Goal: Communication & Community: Answer question/provide support

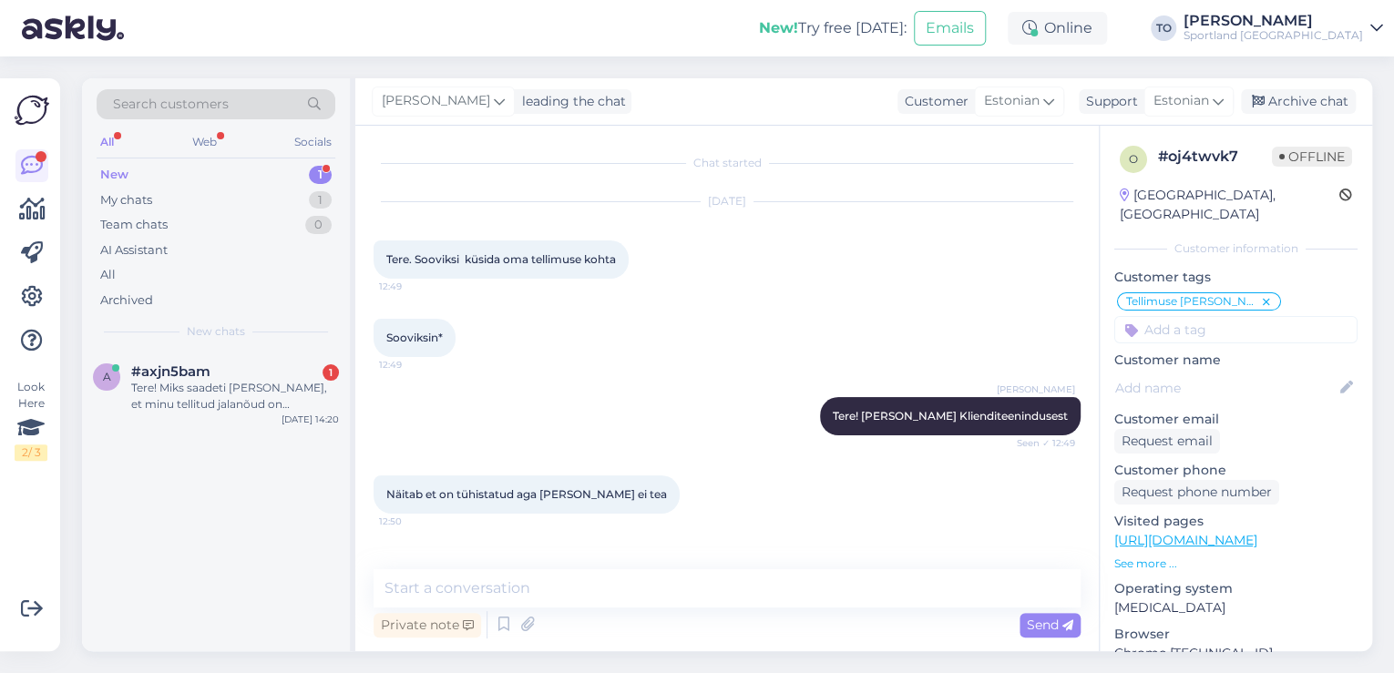
scroll to position [957, 0]
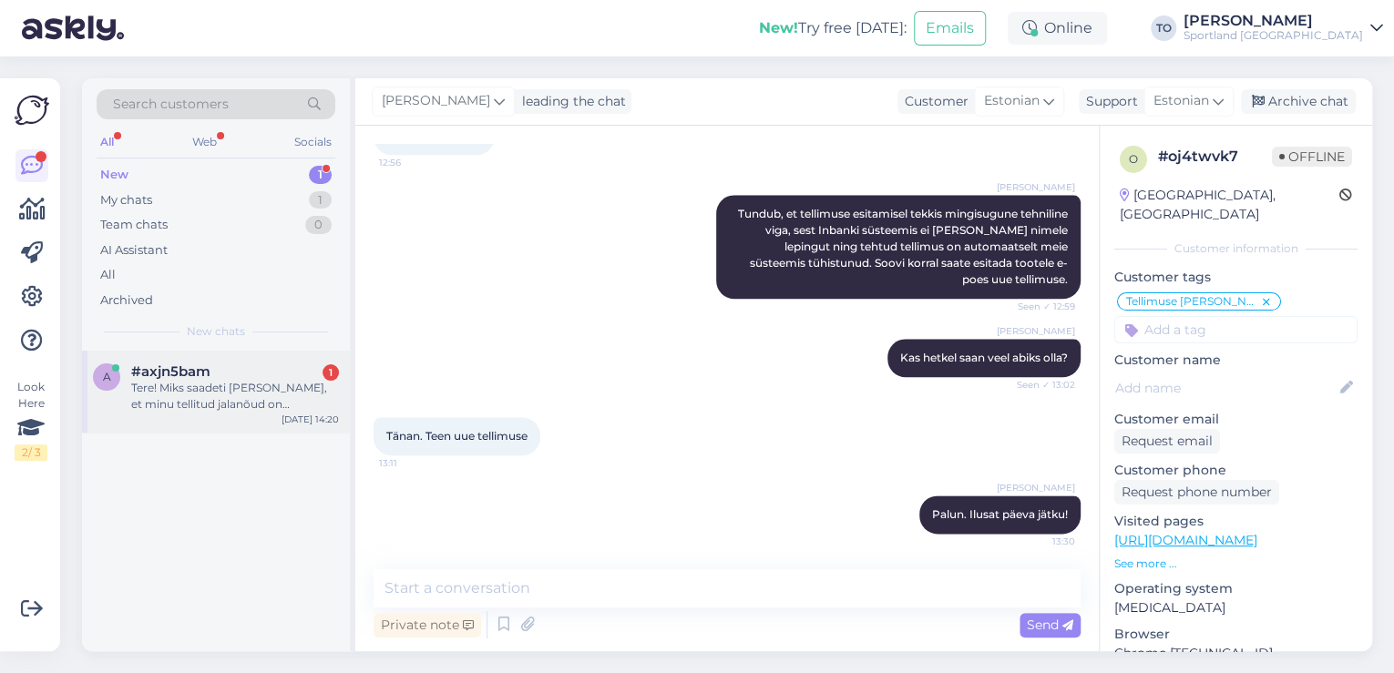
click at [233, 400] on div "Tere! Miks saadeti [PERSON_NAME], et minu tellitud jalanõud on [GEOGRAPHIC_DATA…" at bounding box center [235, 396] width 208 height 33
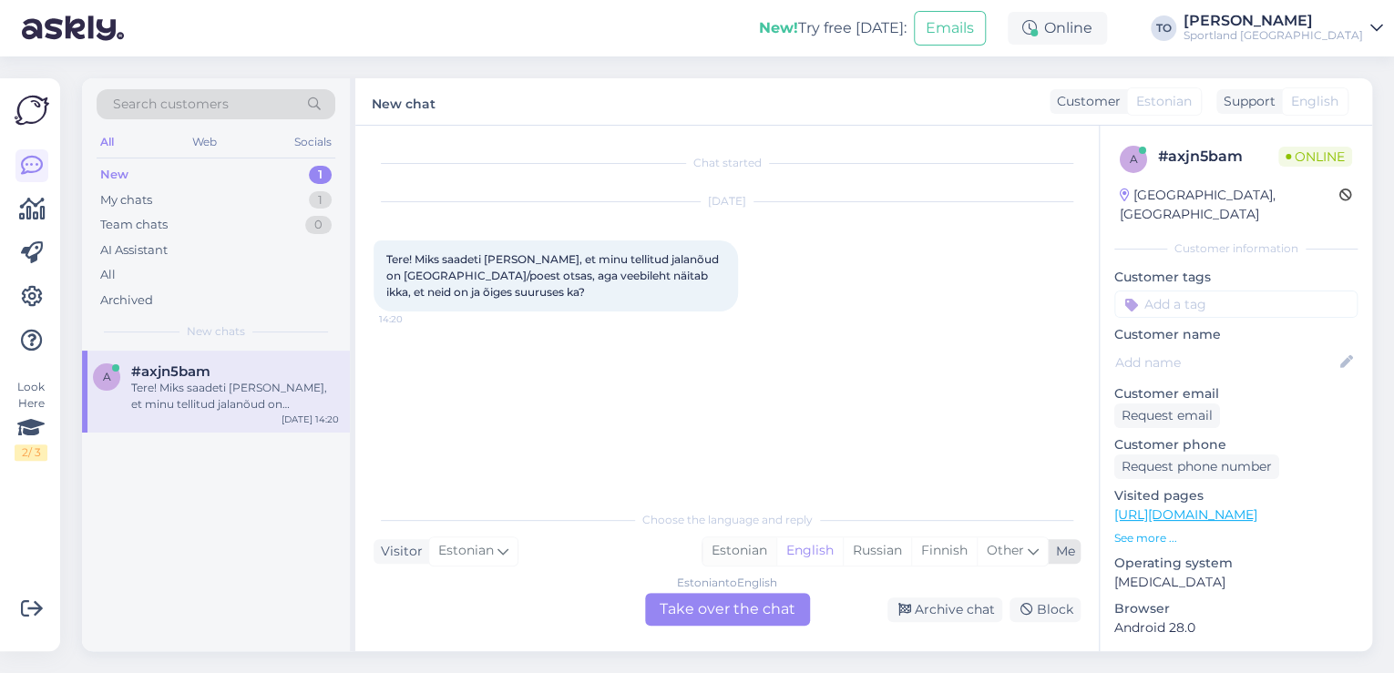
click at [758, 560] on div "Estonian" at bounding box center [740, 551] width 74 height 27
click at [755, 602] on div "Estonian to Estonian Take over the chat" at bounding box center [727, 609] width 165 height 33
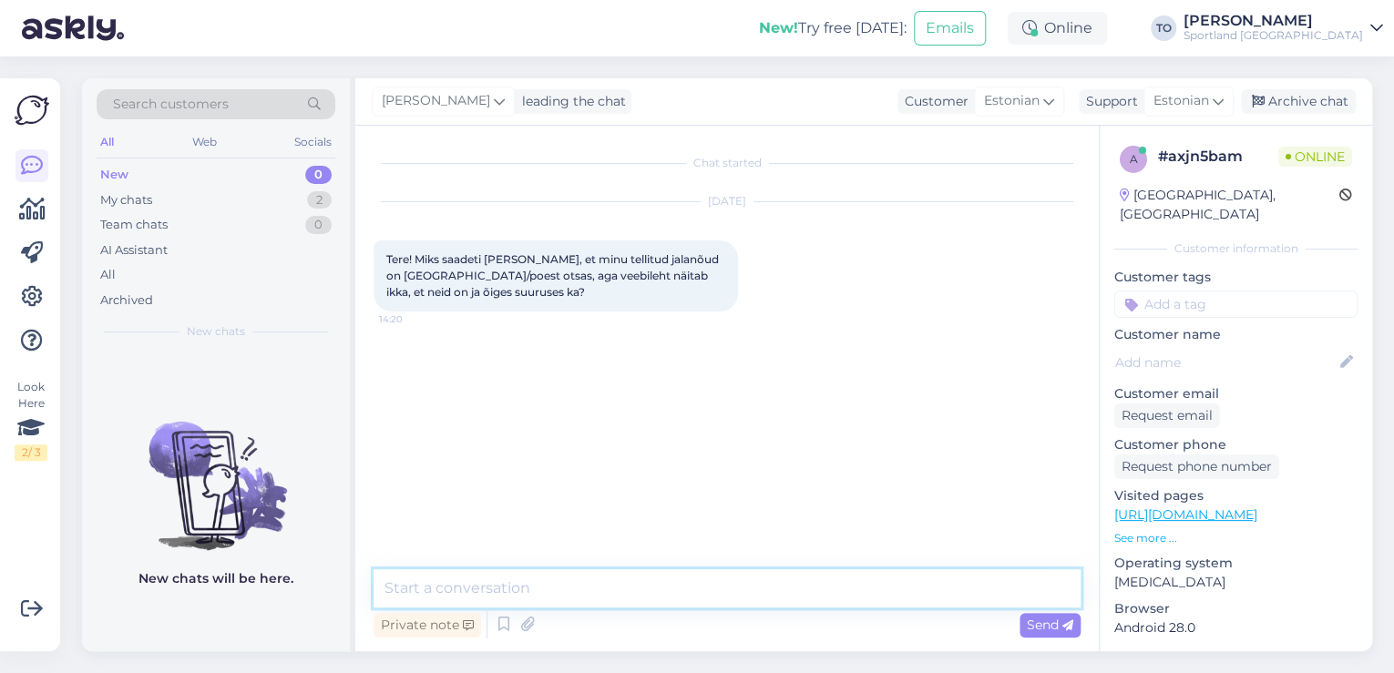
click at [693, 589] on textarea at bounding box center [727, 589] width 707 height 38
type textarea "Tere! [PERSON_NAME] Klienditeenindusest"
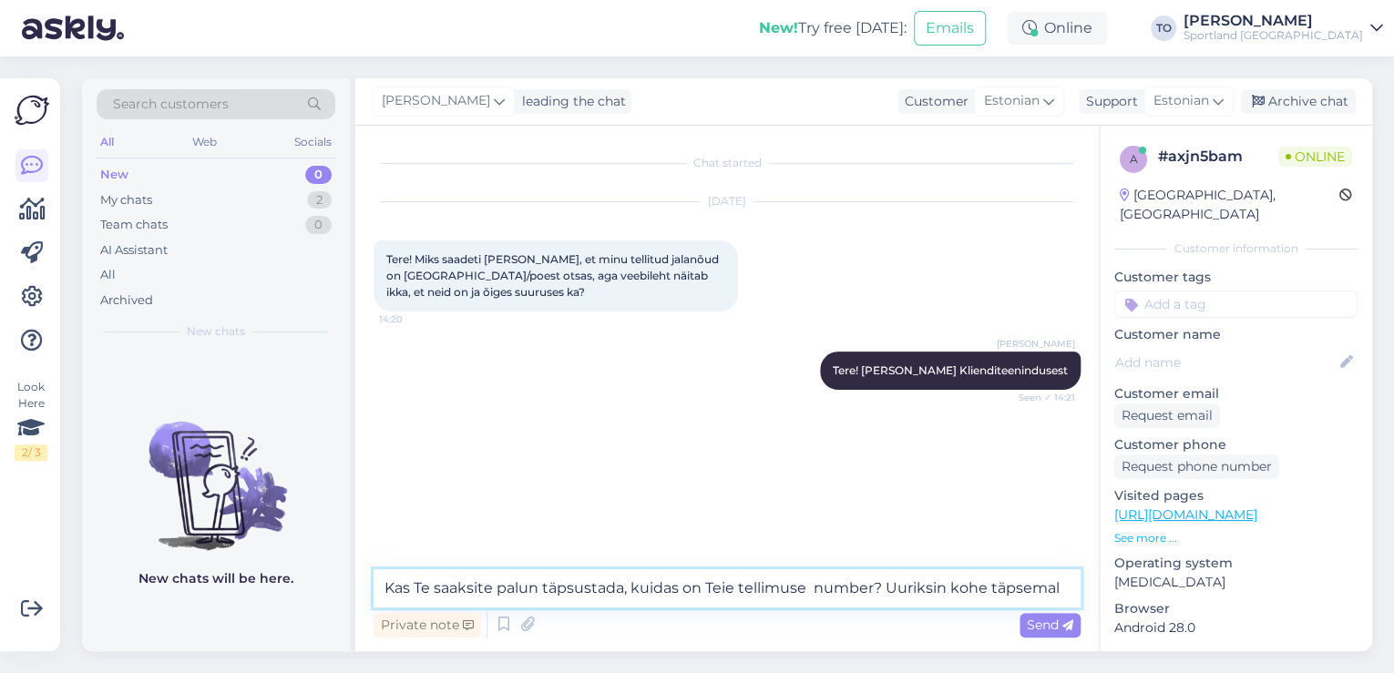
type textarea "Kas Te saaksite palun täpsustada, kuidas on Teie tellimuse number? Uuriksin koh…"
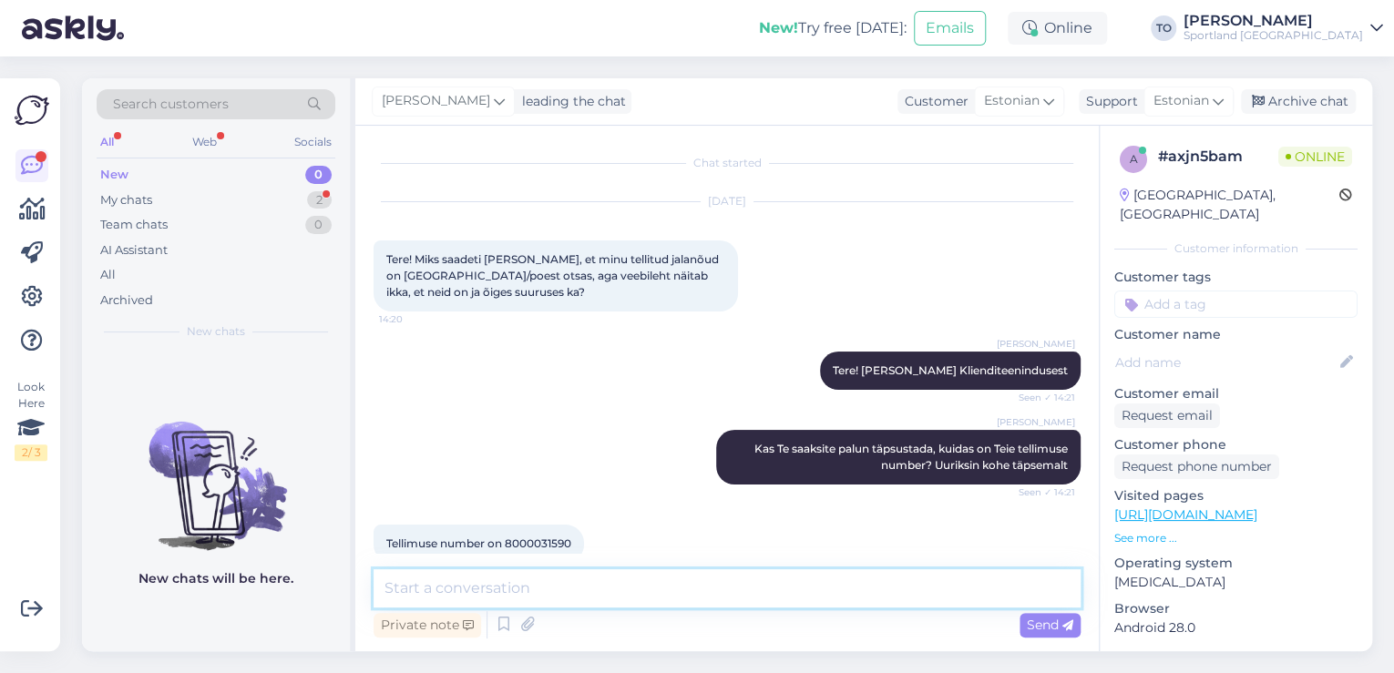
scroll to position [29, 0]
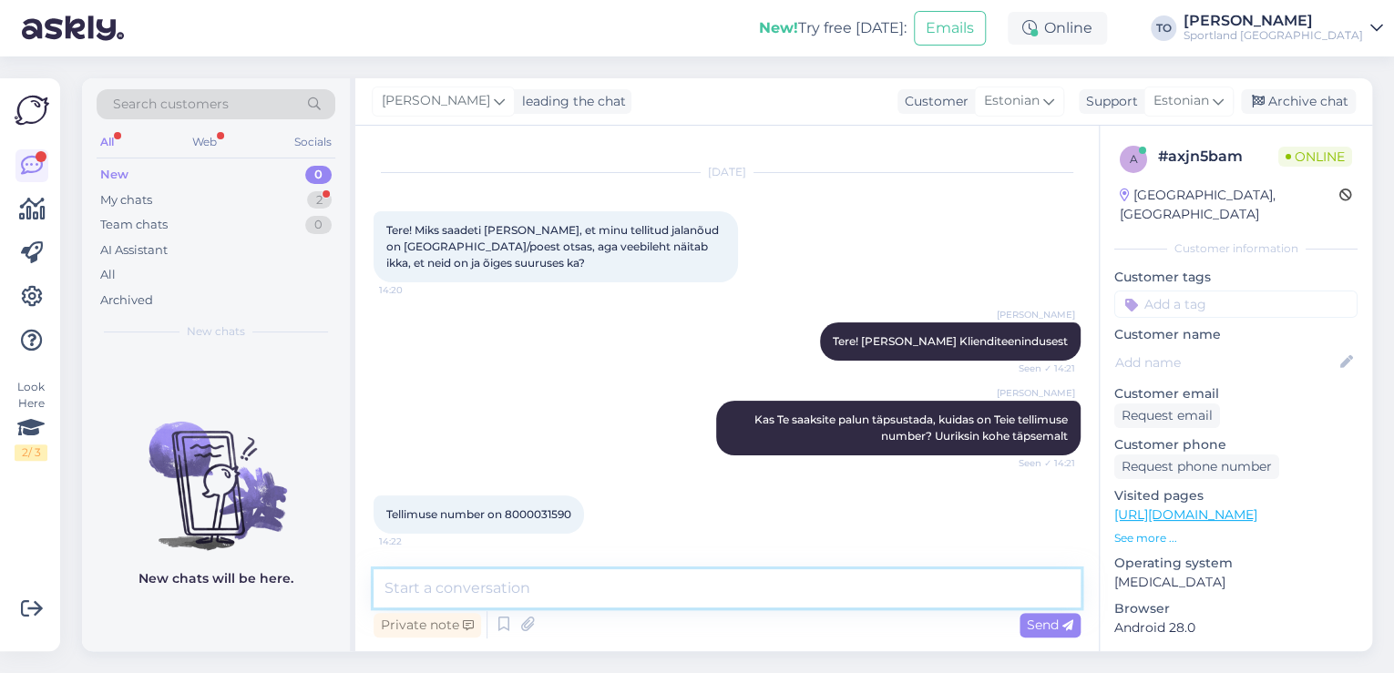
click at [493, 582] on textarea at bounding box center [727, 589] width 707 height 38
type textarea "Tänan, kohe uurin"
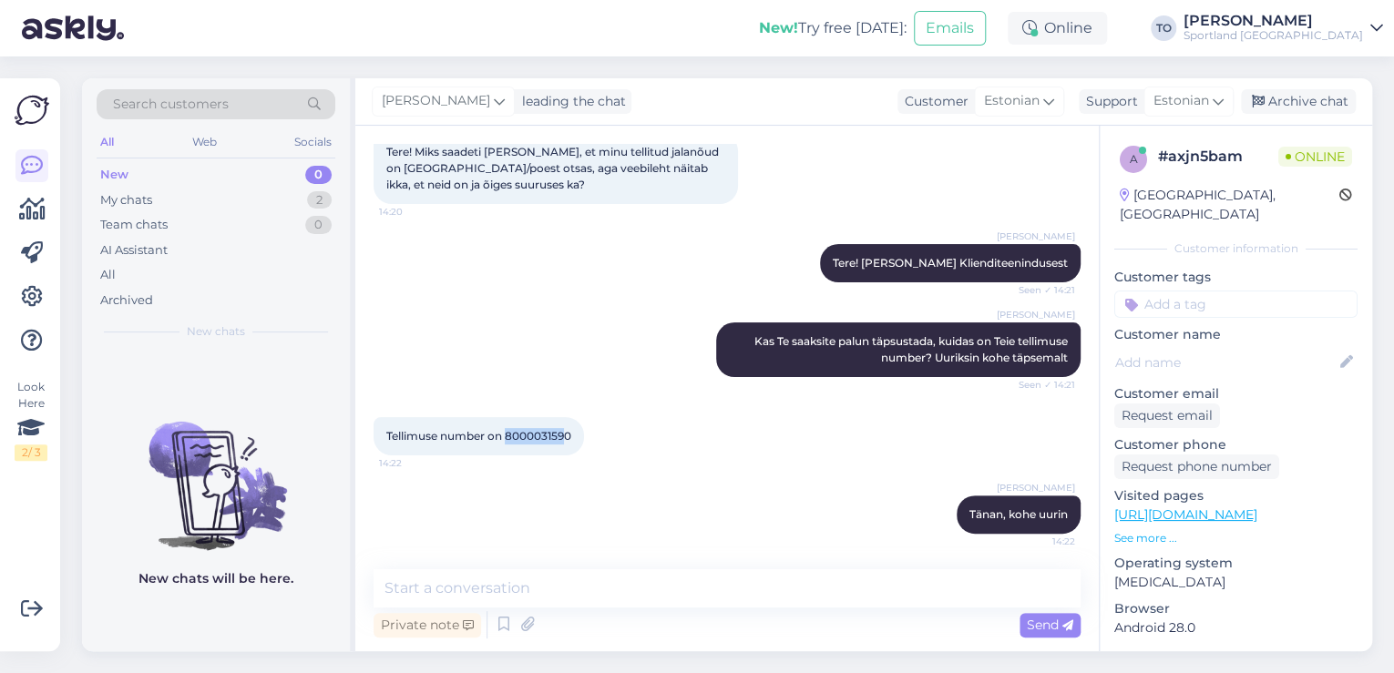
drag, startPoint x: 508, startPoint y: 437, endPoint x: 570, endPoint y: 436, distance: 62.0
click at [570, 436] on span "Tellimuse number on 8000031590" at bounding box center [478, 436] width 185 height 14
click at [554, 466] on div "Tellimuse number on 8000031590 14:22" at bounding box center [727, 436] width 707 height 78
drag, startPoint x: 509, startPoint y: 434, endPoint x: 569, endPoint y: 436, distance: 59.3
click at [574, 434] on div "Tellimuse number on 8000031590 14:22" at bounding box center [479, 436] width 211 height 38
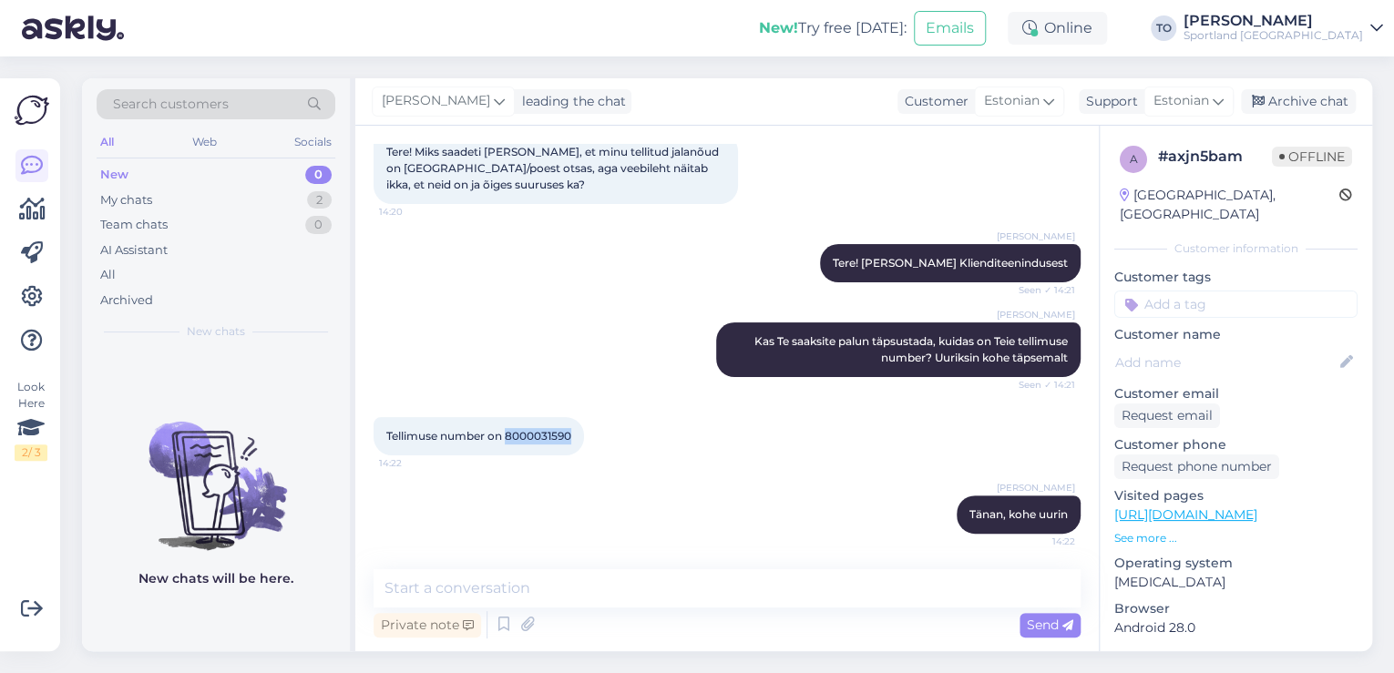
copy span "8000031590"
click at [733, 605] on textarea at bounding box center [727, 589] width 707 height 38
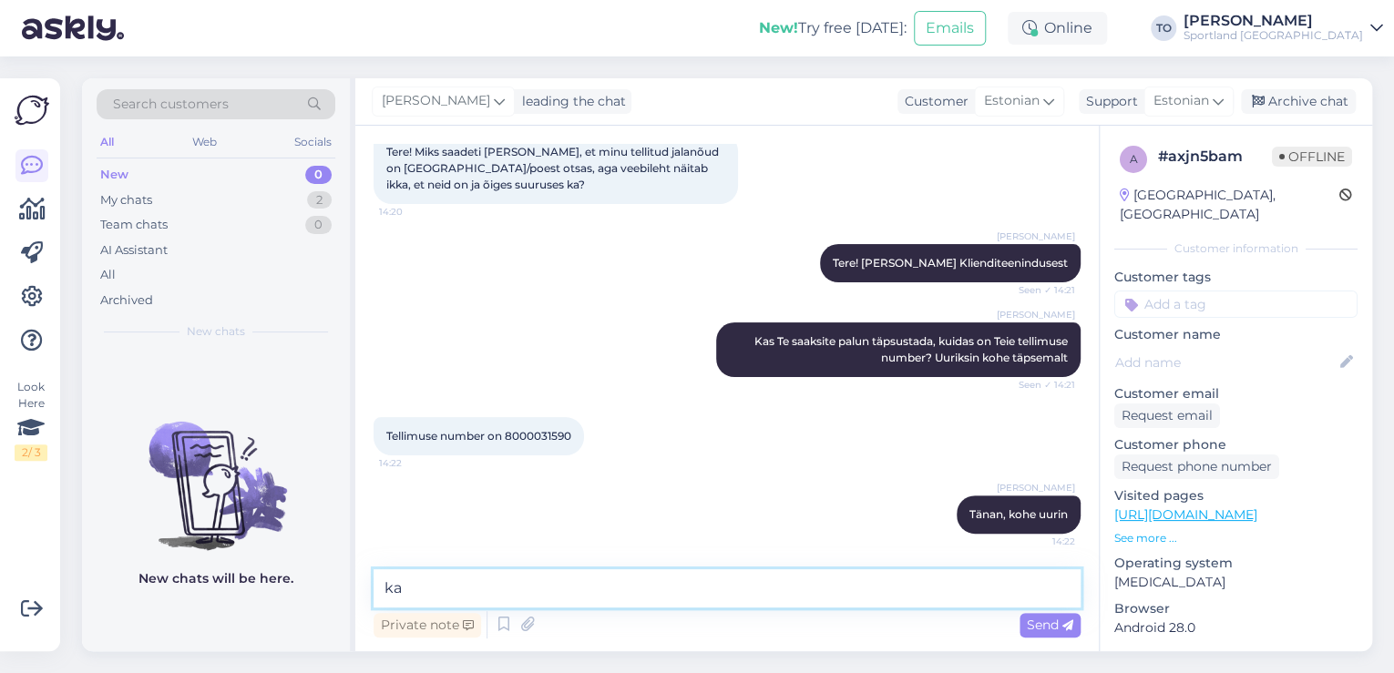
type textarea "k"
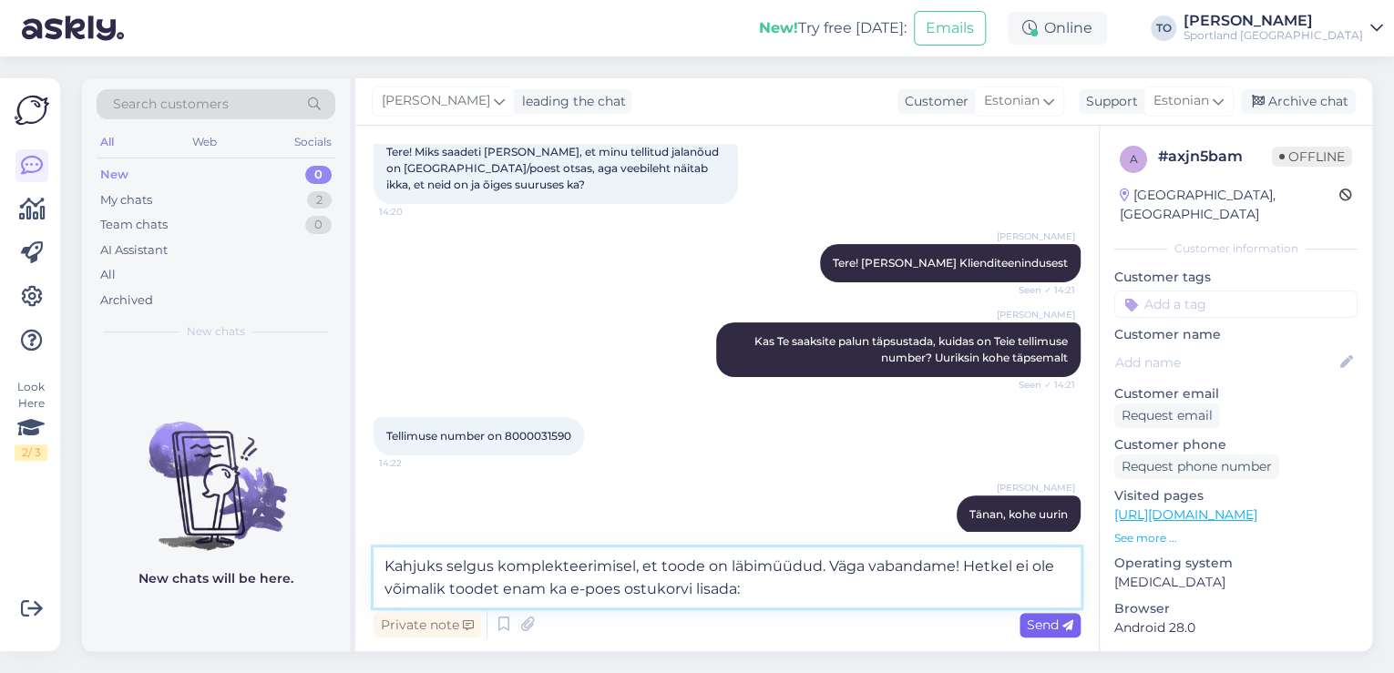
type textarea "Kahjuks selgus komplekteerimisel, et toode on läbimüüdud. Väga vabandame! Hetke…"
click at [1050, 627] on span "Send" at bounding box center [1050, 625] width 46 height 16
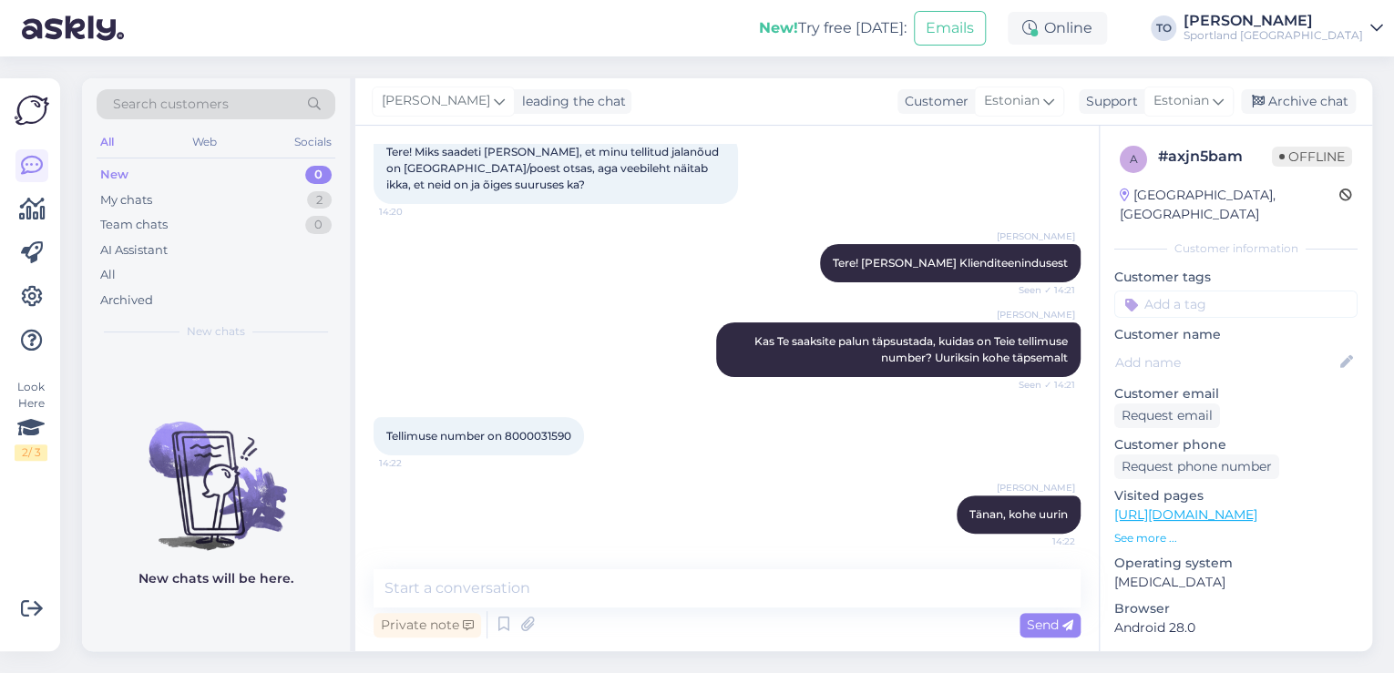
scroll to position [219, 0]
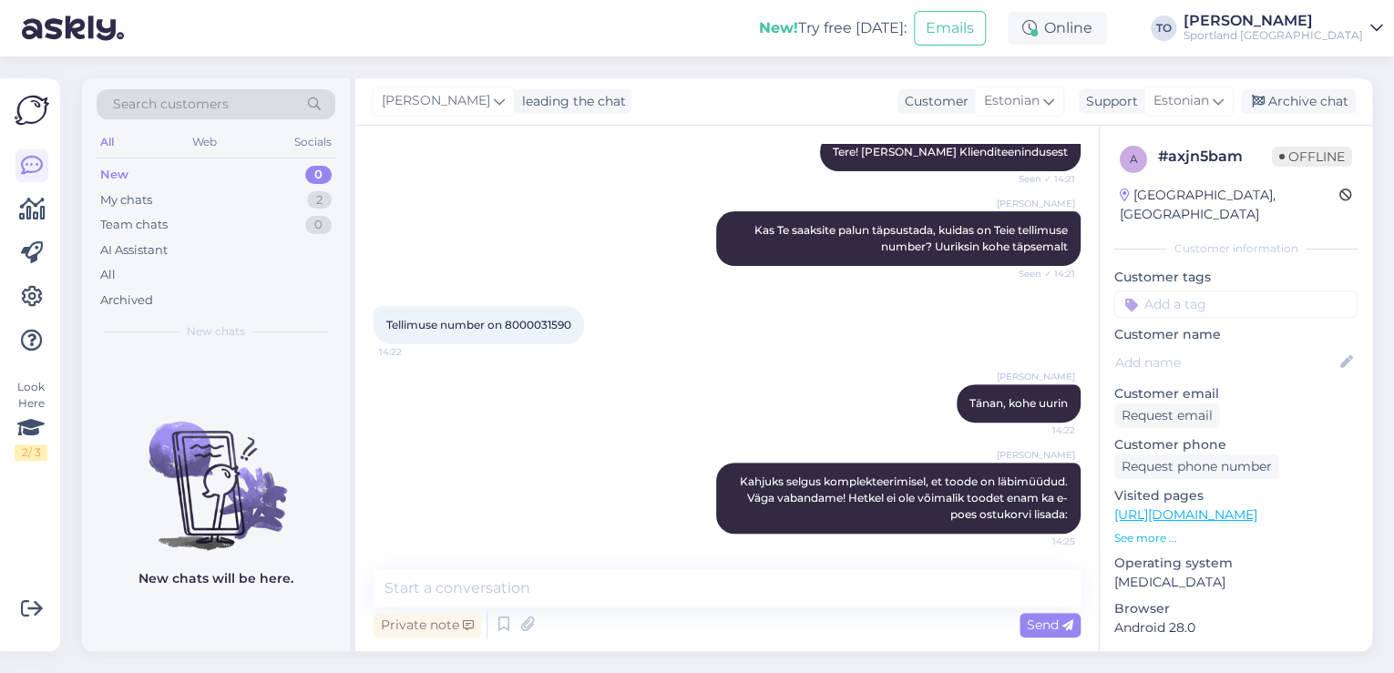
click at [723, 608] on div "Private note Send" at bounding box center [727, 625] width 707 height 35
click at [725, 590] on textarea at bounding box center [727, 589] width 707 height 38
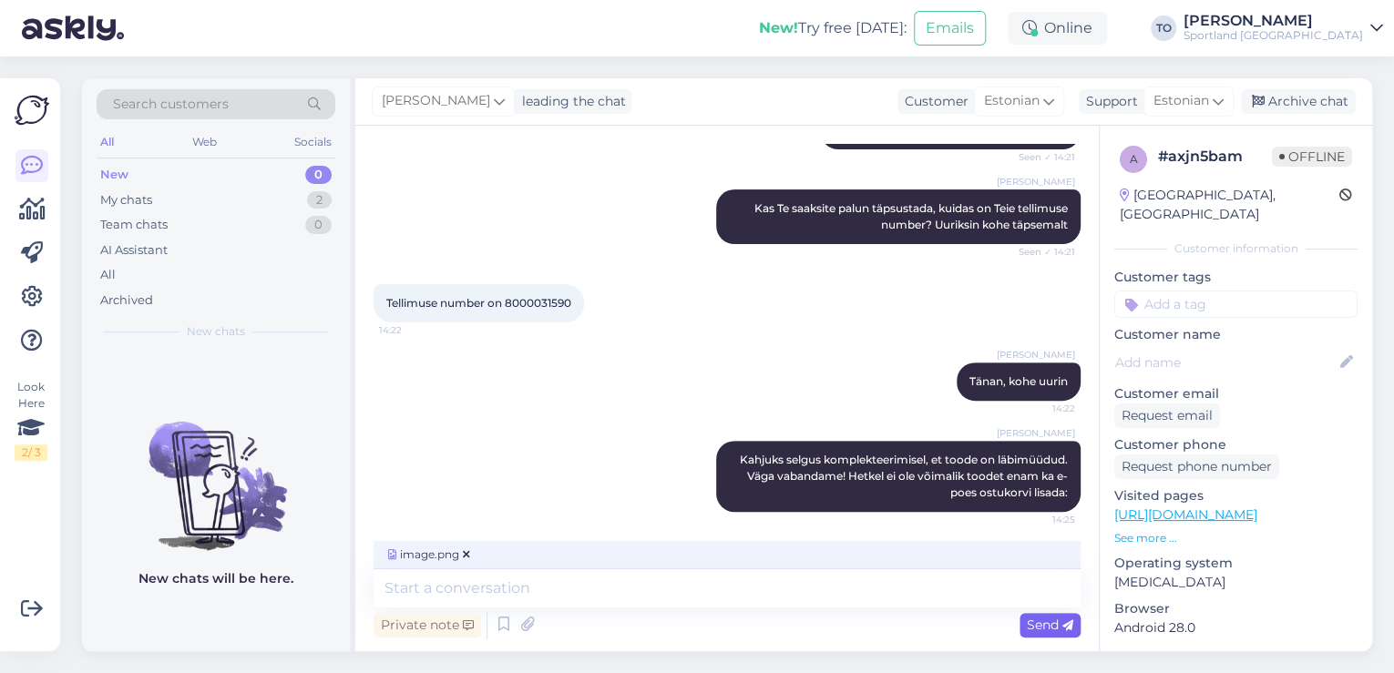
click at [1038, 622] on span "Send" at bounding box center [1050, 625] width 46 height 16
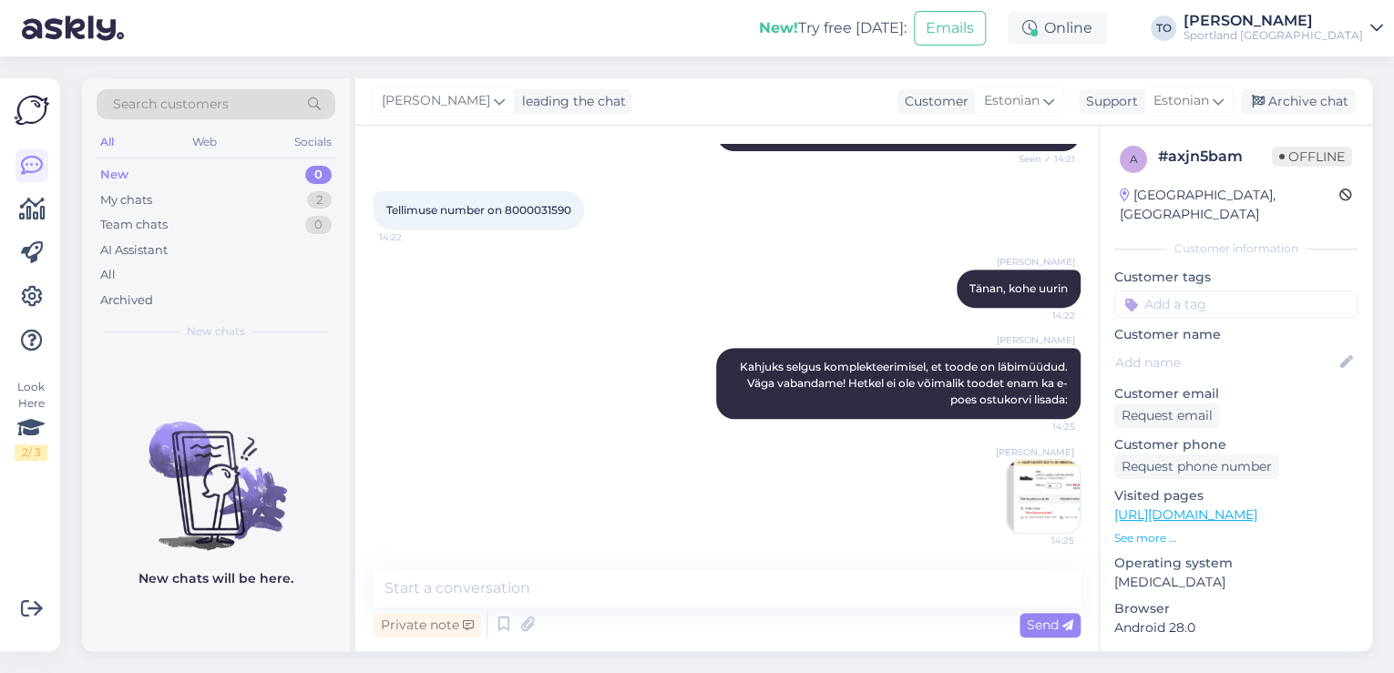
click at [1025, 502] on img at bounding box center [1043, 496] width 73 height 73
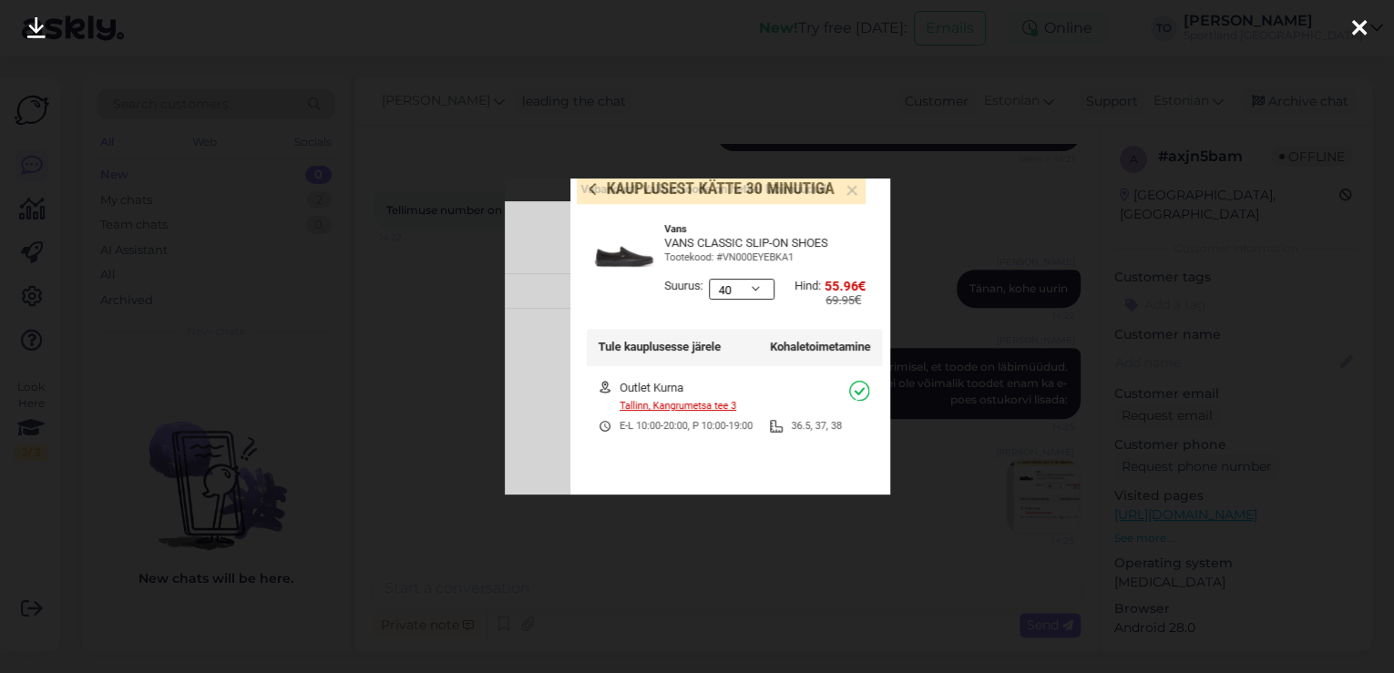
click at [1352, 26] on icon at bounding box center [1359, 29] width 15 height 24
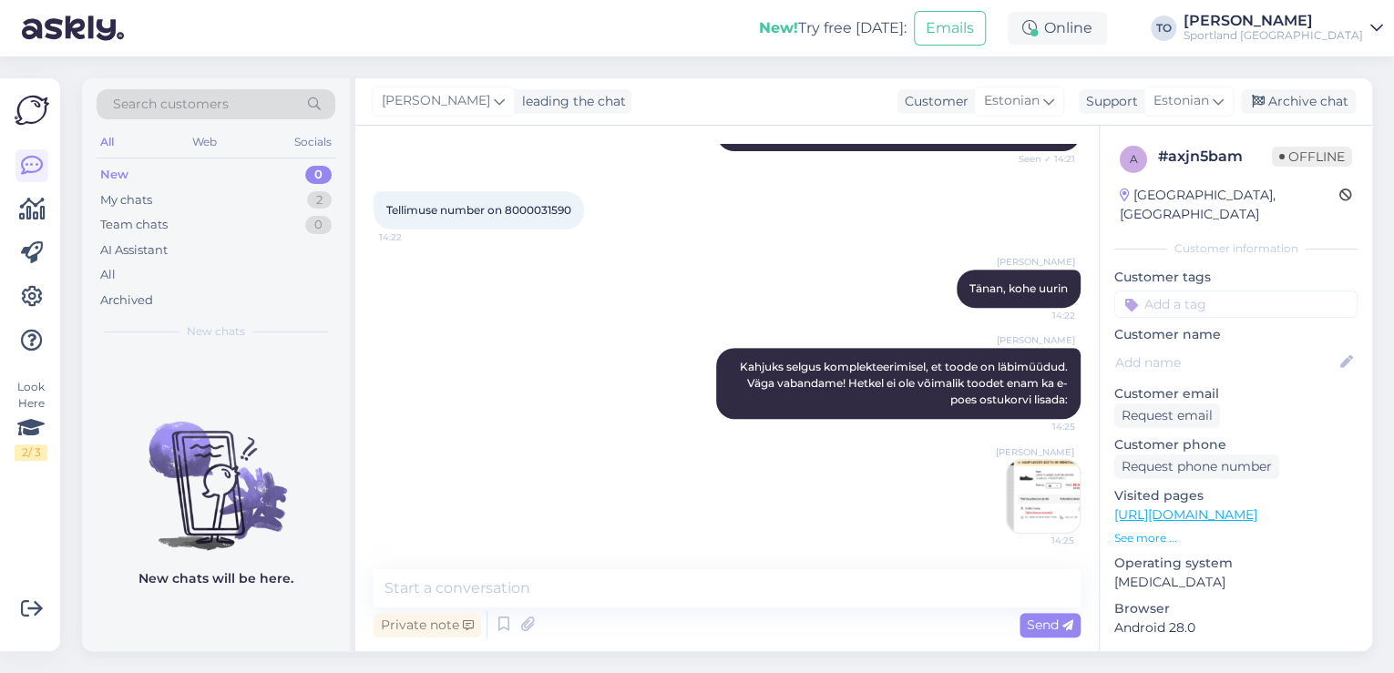
click at [1033, 478] on img at bounding box center [1043, 496] width 73 height 73
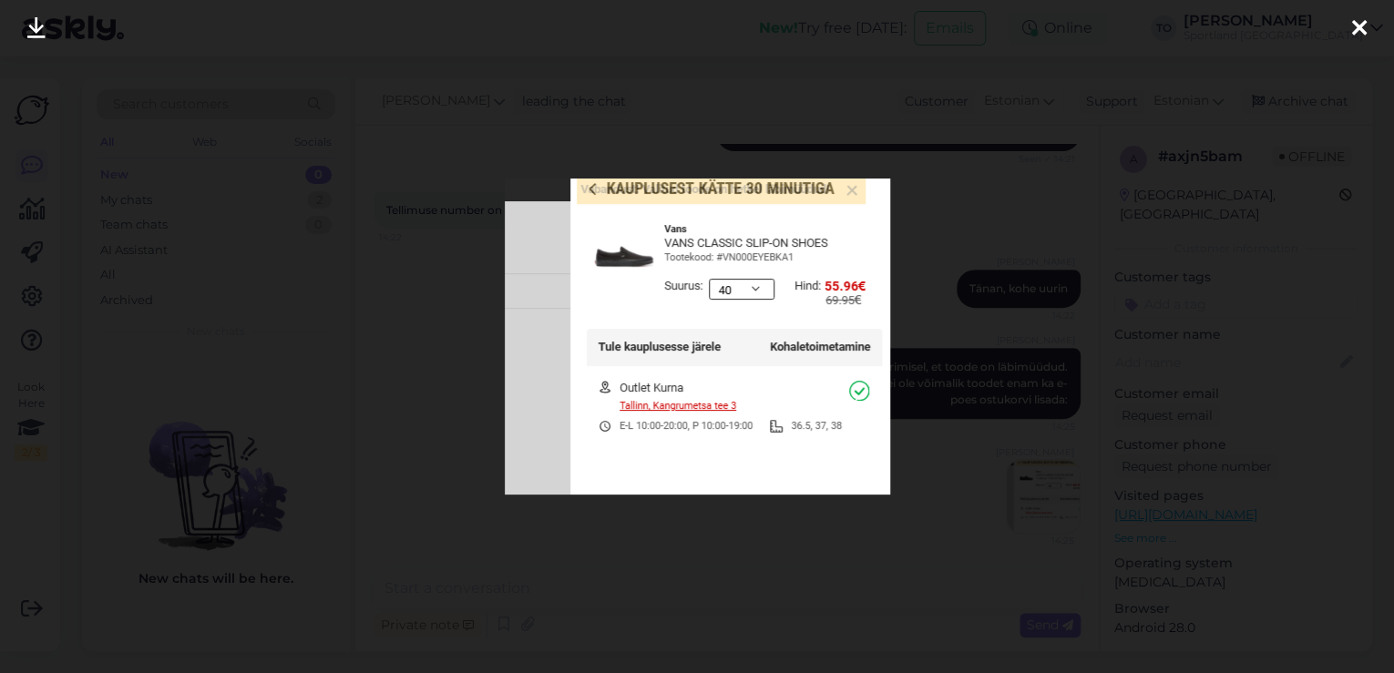
click at [1353, 23] on icon at bounding box center [1359, 29] width 15 height 24
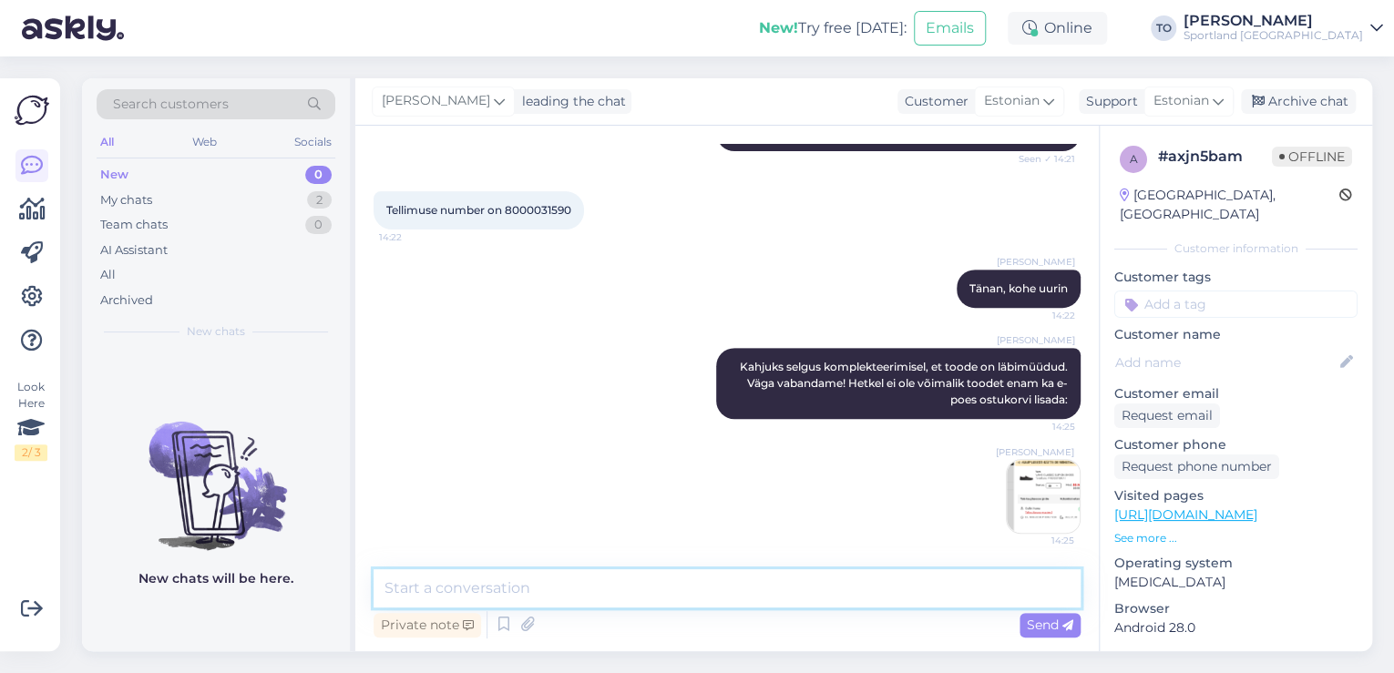
click at [592, 587] on textarea at bounding box center [727, 589] width 707 height 38
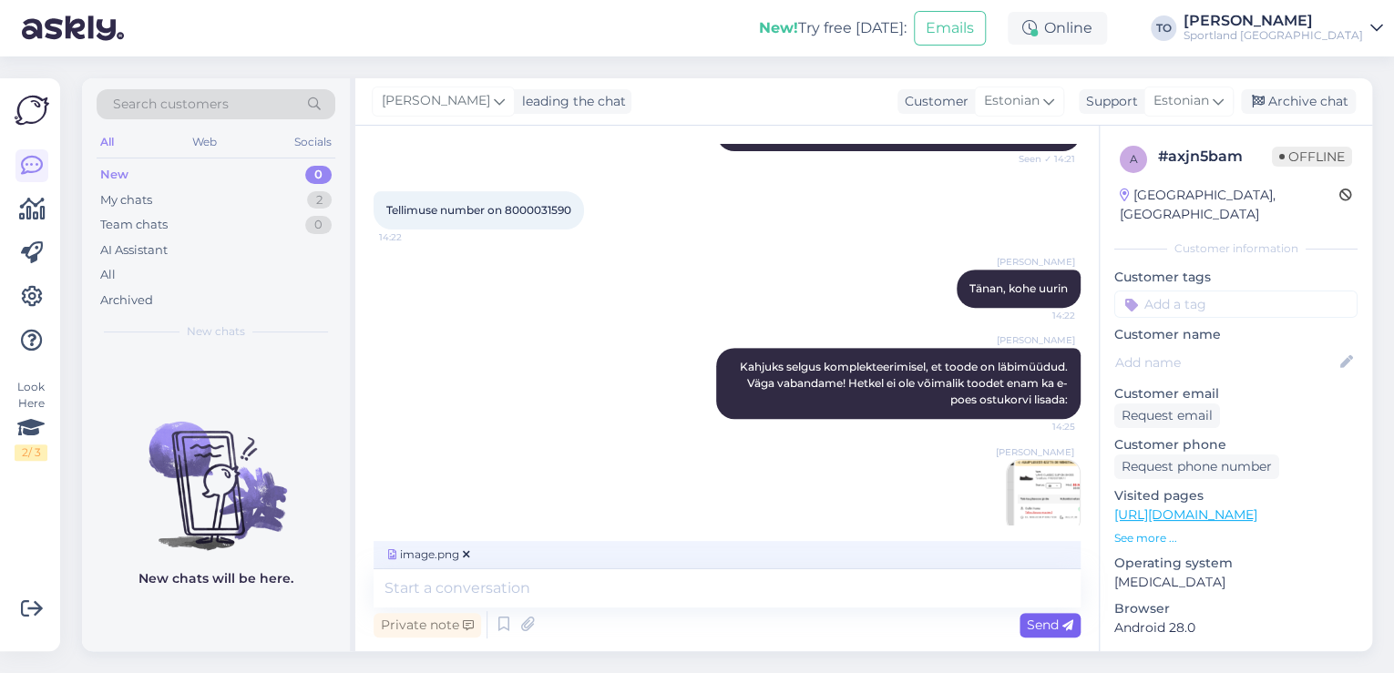
click at [1035, 630] on span "Send" at bounding box center [1050, 625] width 46 height 16
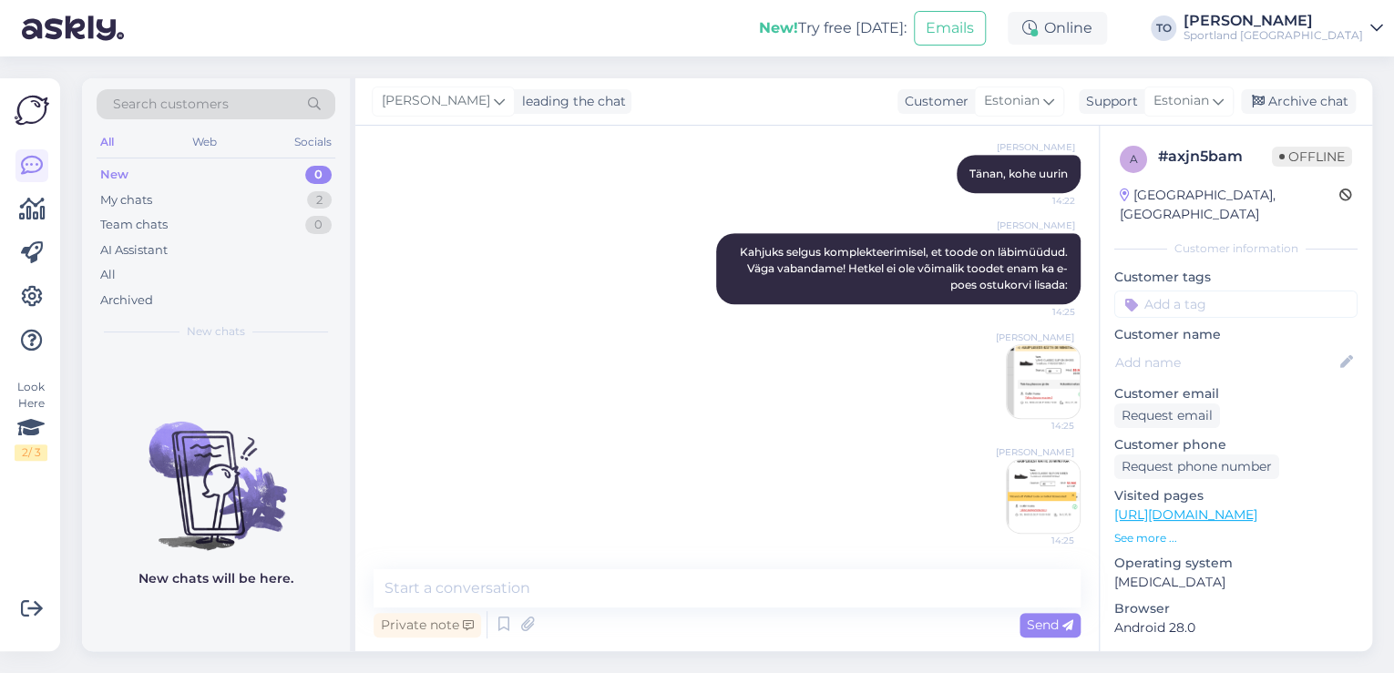
click at [1040, 490] on img at bounding box center [1043, 496] width 73 height 73
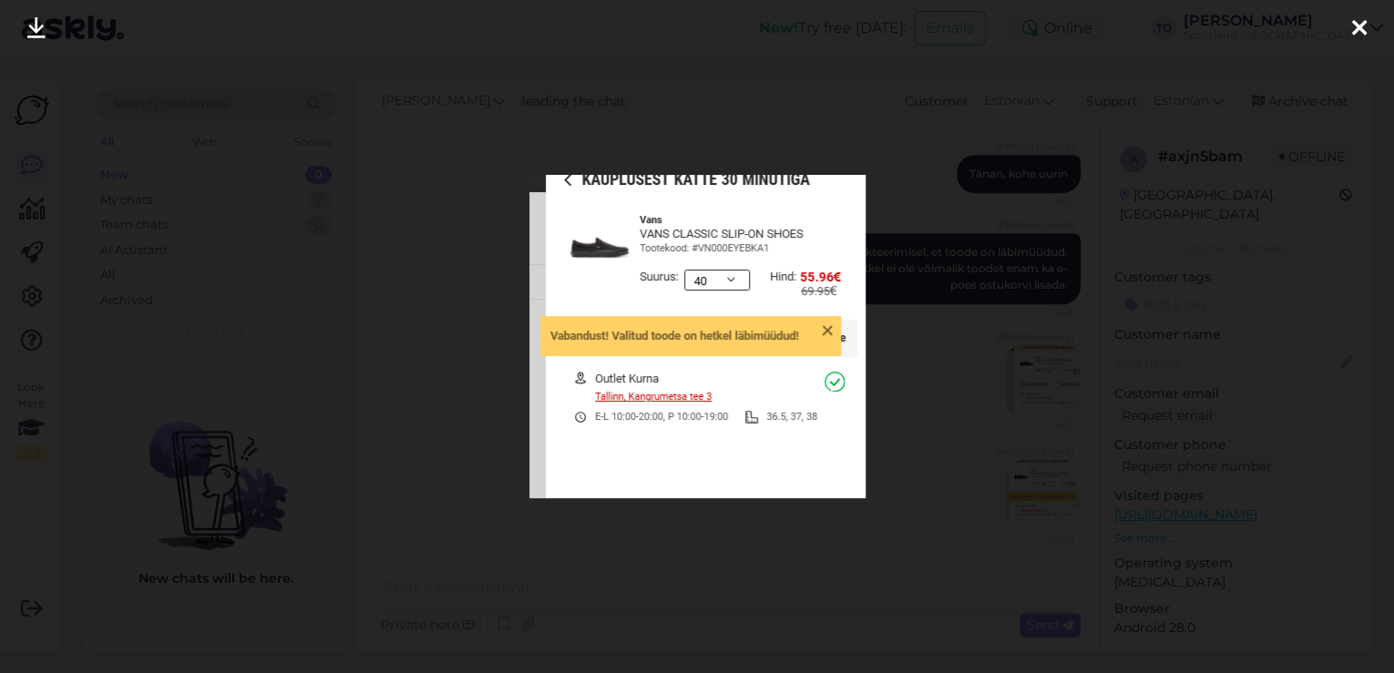
click at [1363, 22] on icon at bounding box center [1359, 29] width 15 height 24
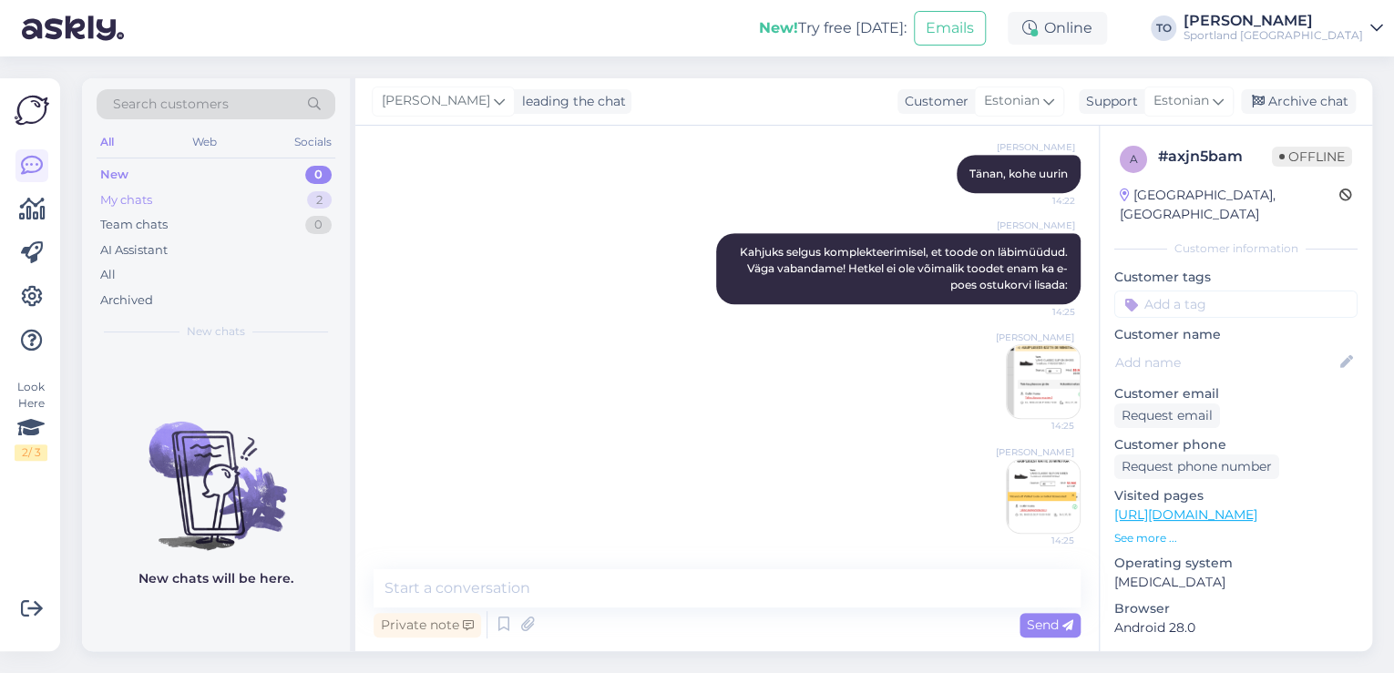
click at [313, 200] on div "2" at bounding box center [319, 200] width 25 height 18
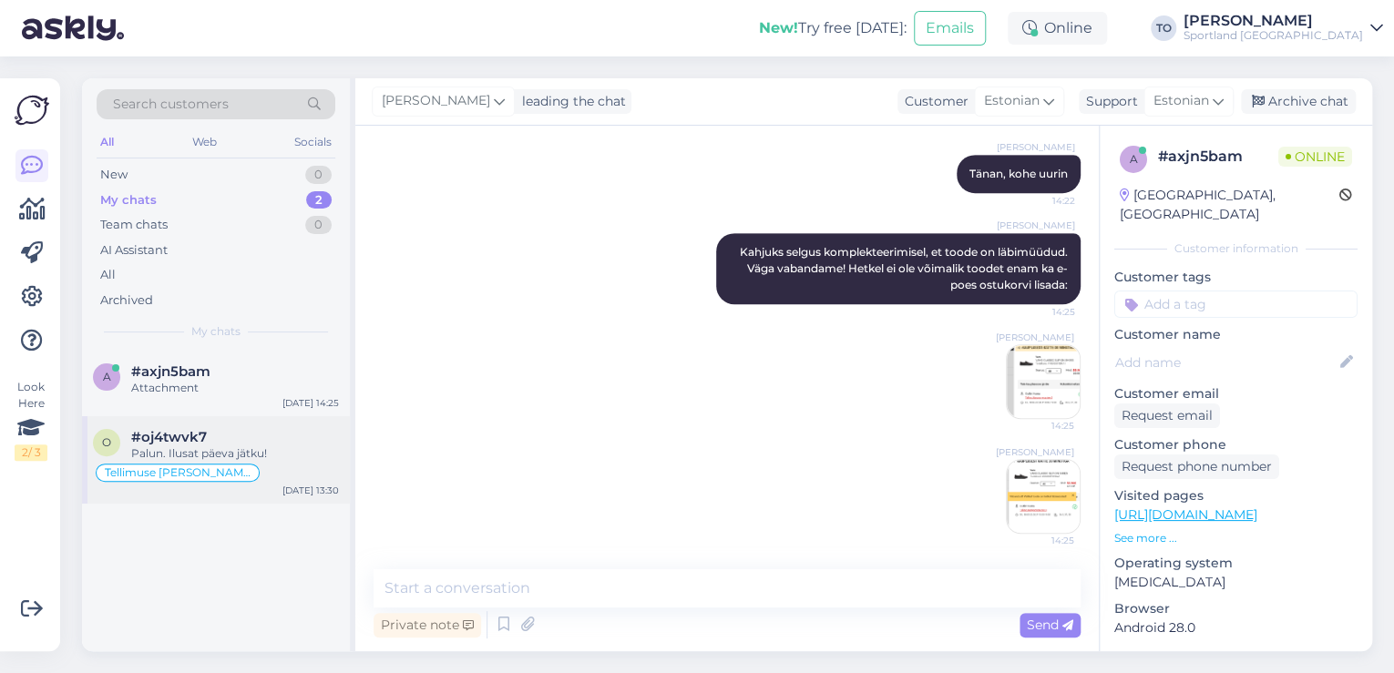
drag, startPoint x: 270, startPoint y: 454, endPoint x: 346, endPoint y: 500, distance: 89.6
click at [270, 456] on div "Palun. Ilusat päeva jätku!" at bounding box center [235, 454] width 208 height 16
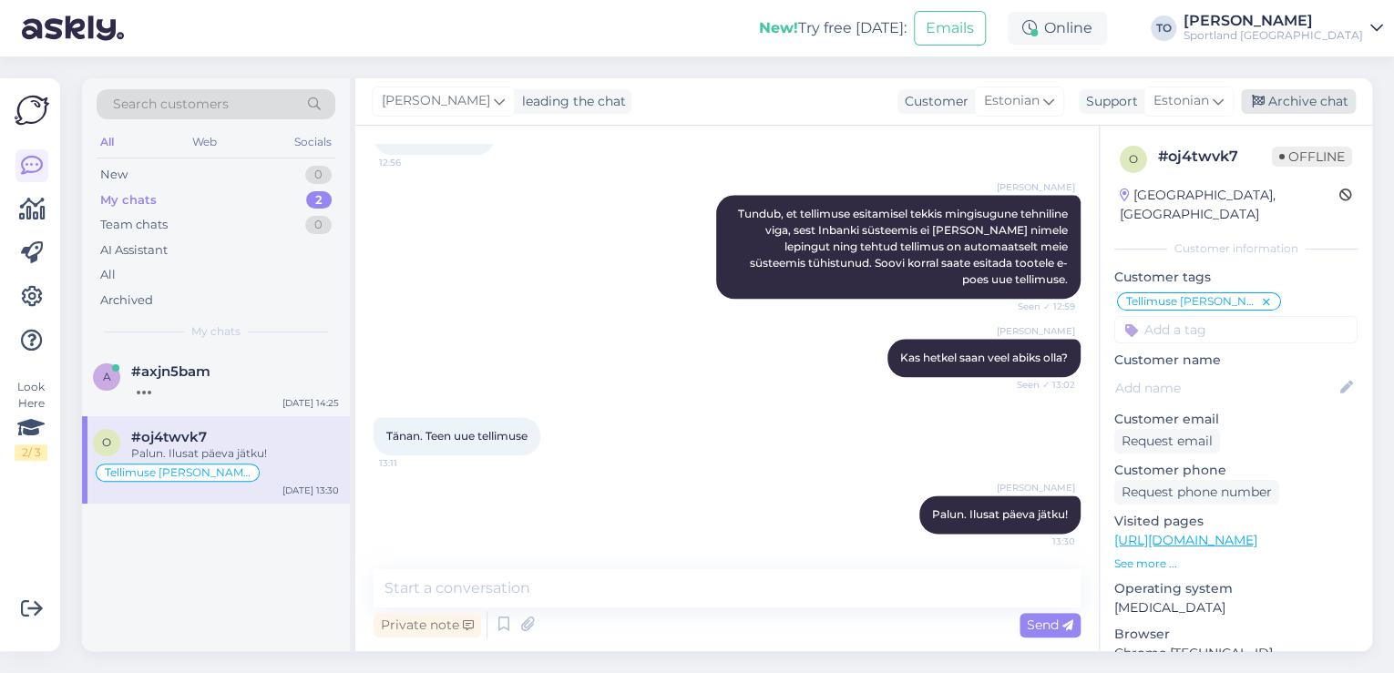
click at [1309, 100] on div "Archive chat" at bounding box center [1298, 101] width 115 height 25
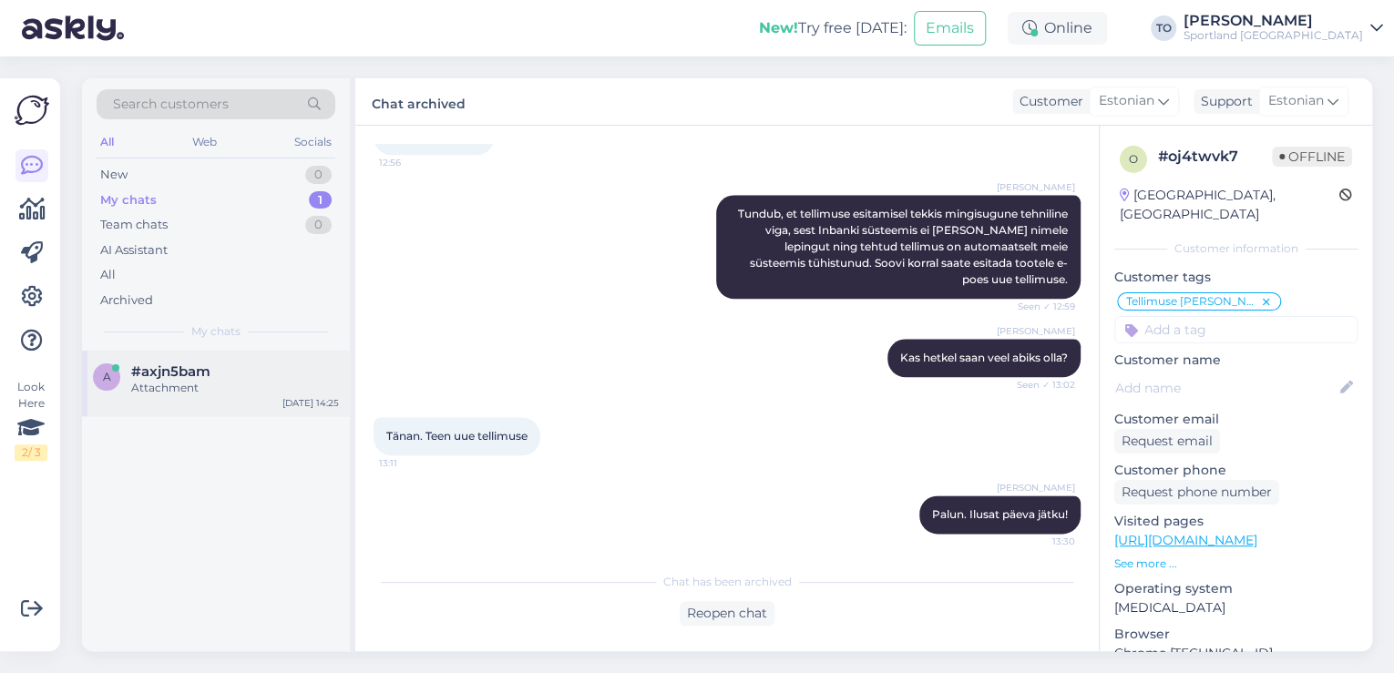
click at [289, 382] on div "Attachment" at bounding box center [235, 388] width 208 height 16
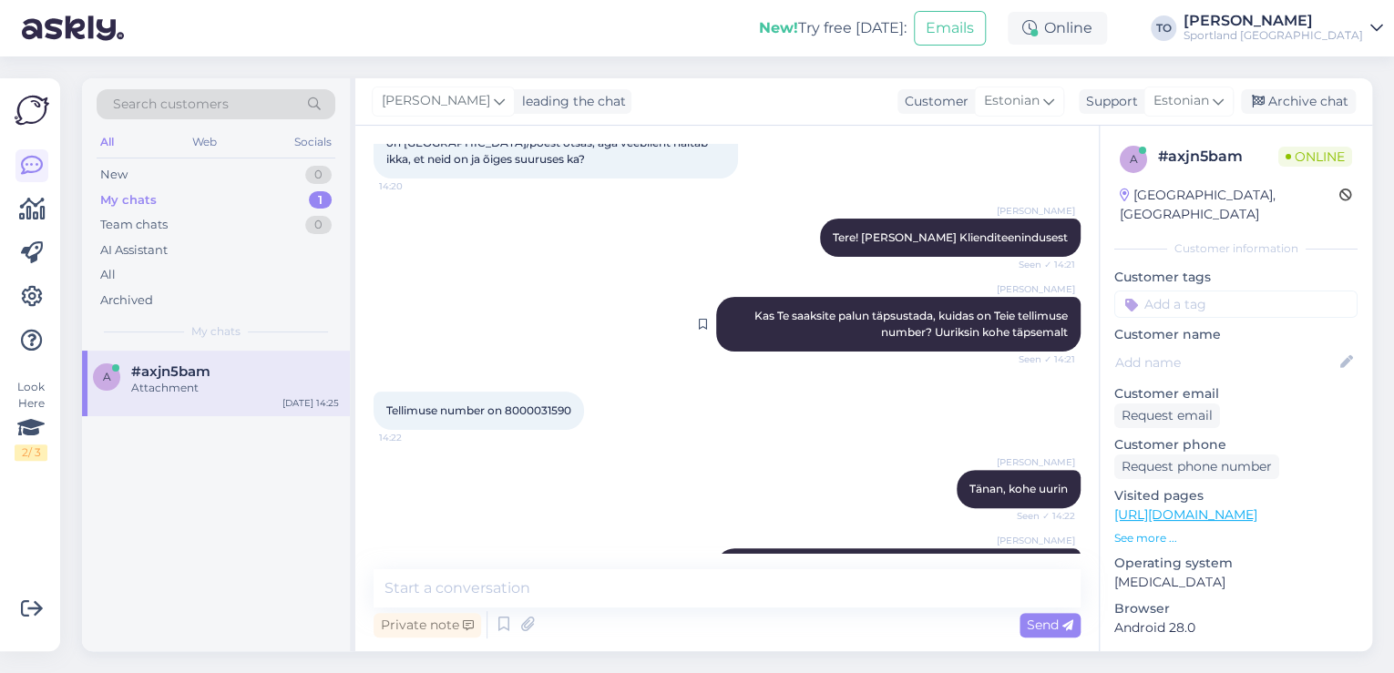
scroll to position [219, 0]
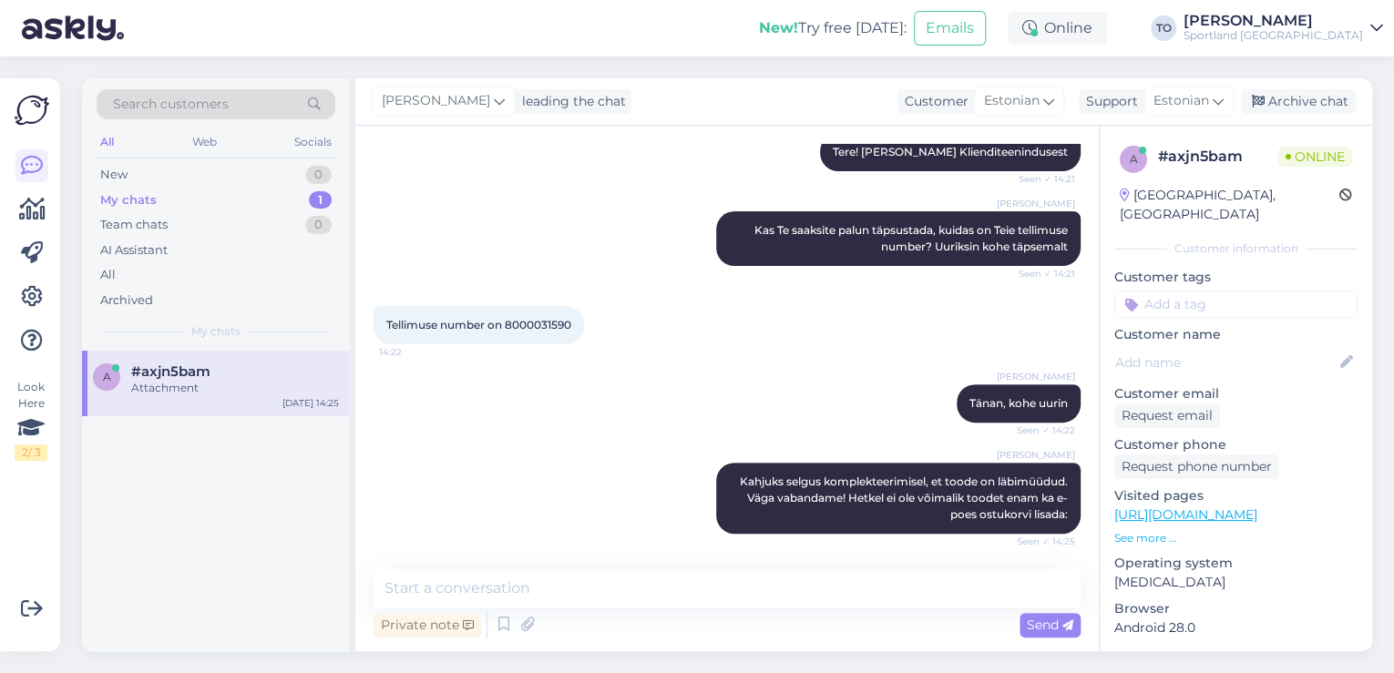
drag, startPoint x: 213, startPoint y: 358, endPoint x: 227, endPoint y: 362, distance: 14.1
click at [221, 361] on div "a #axjn5bam Attachment [DATE] 14:25" at bounding box center [216, 384] width 268 height 66
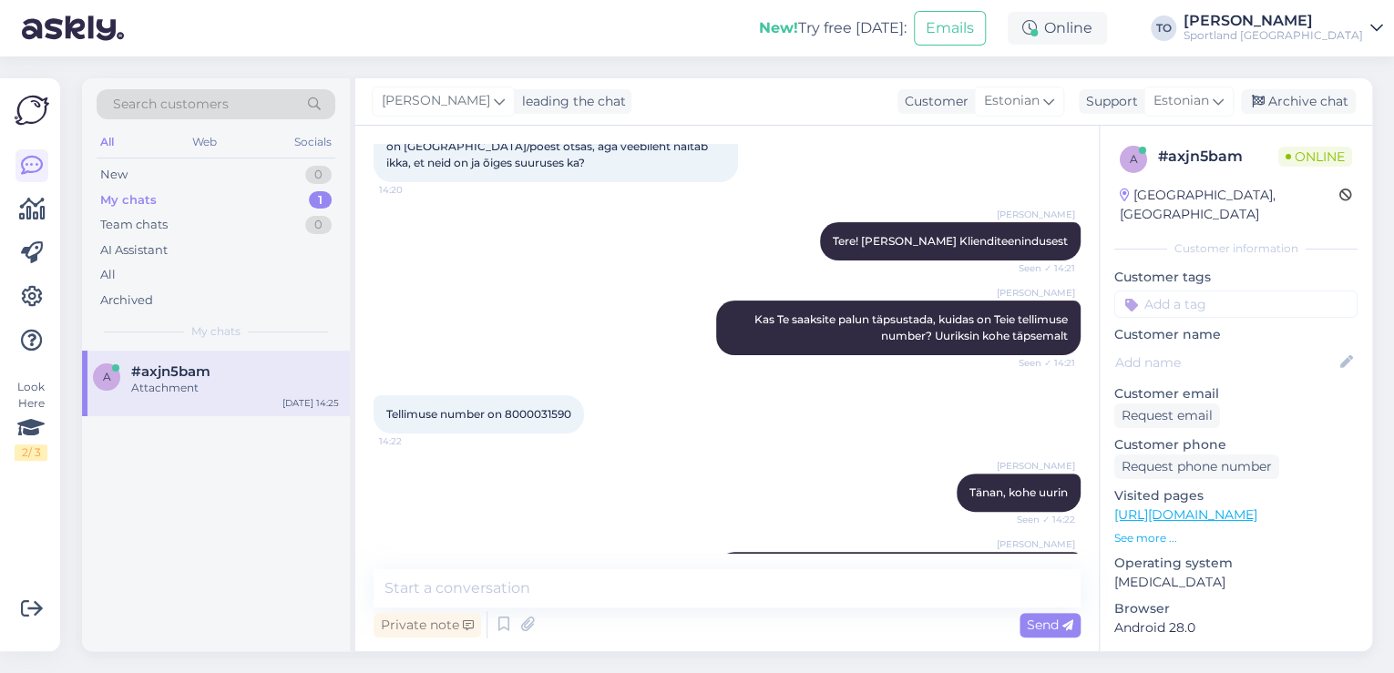
scroll to position [297, 0]
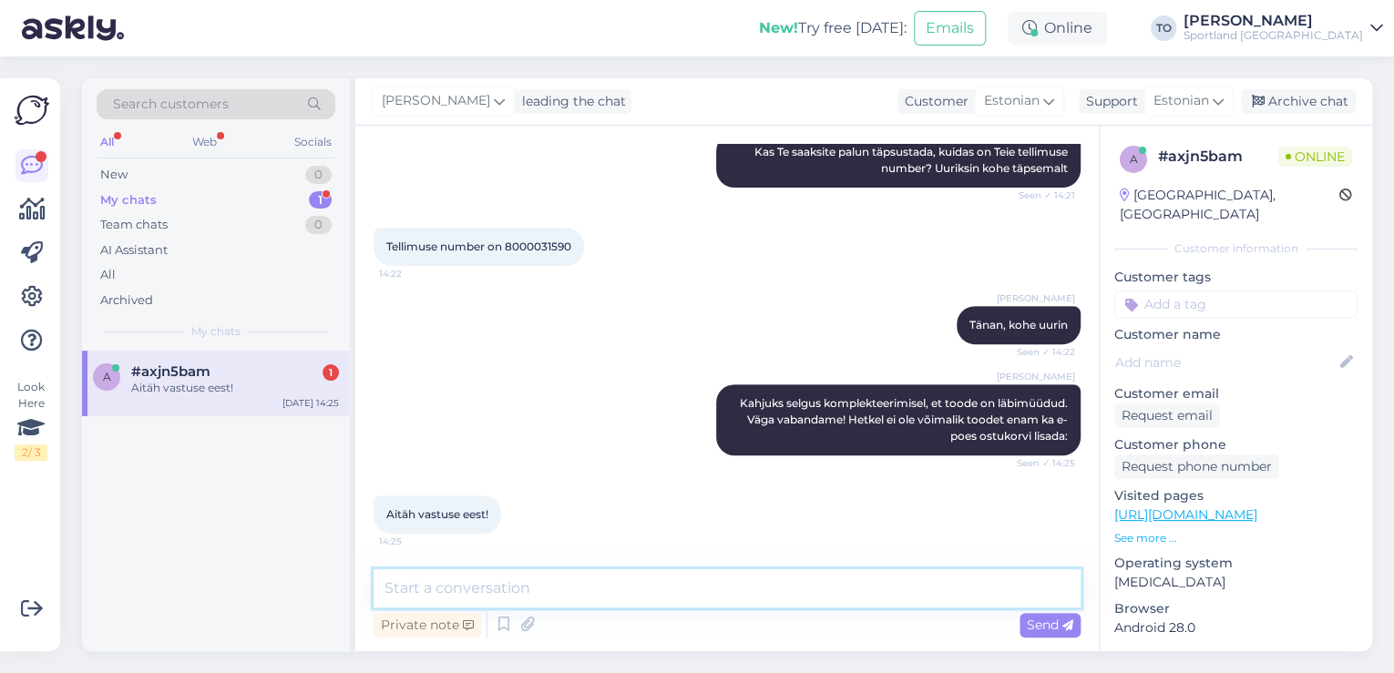
click at [611, 582] on textarea at bounding box center [727, 589] width 707 height 38
type textarea "Palun. Kas hetkel saan veel abiks olla?"
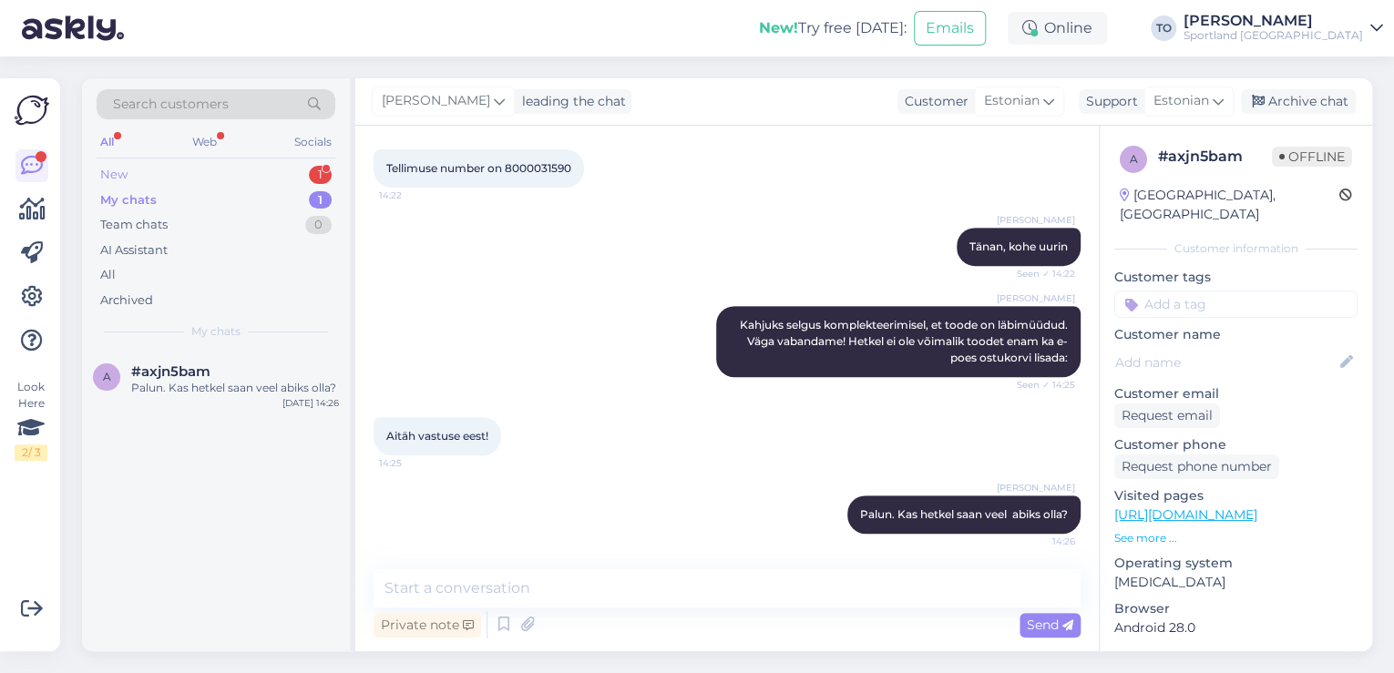
click at [324, 162] on div "New 1" at bounding box center [216, 175] width 239 height 26
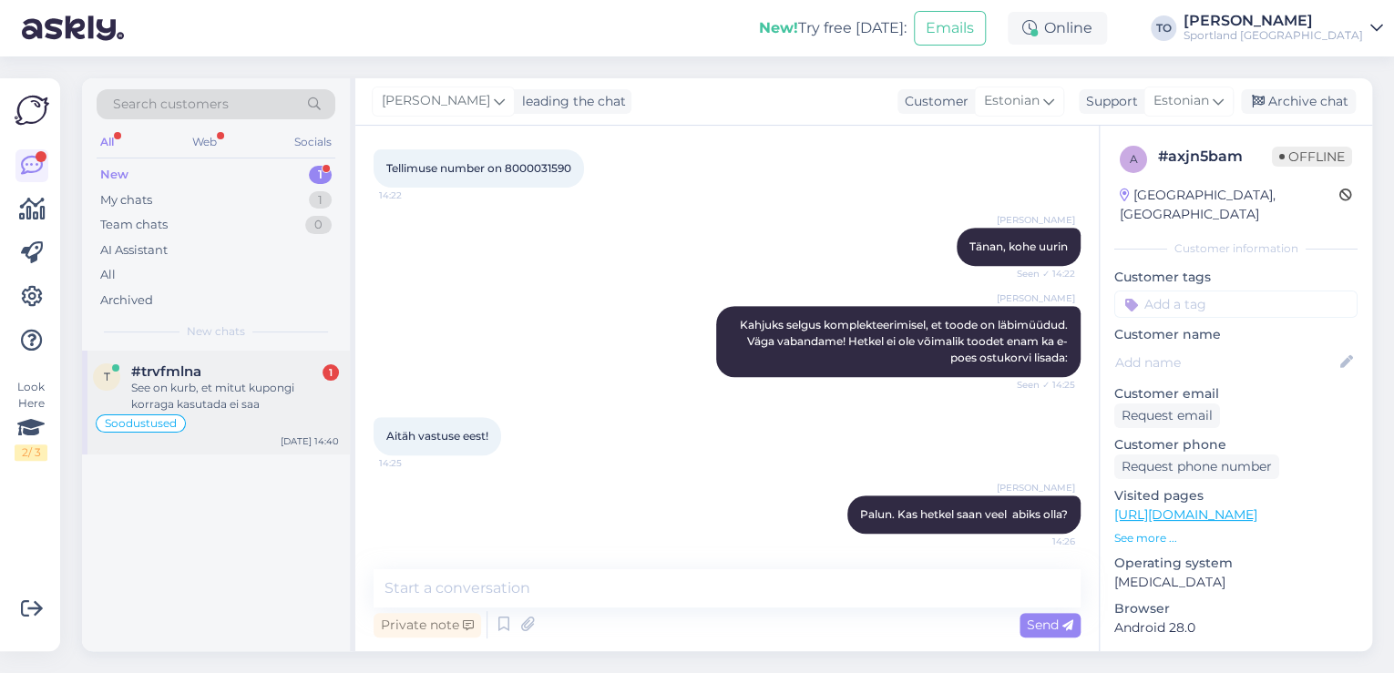
click at [262, 386] on div "See on kurb, et mitut kupongi korraga kasutada ei saa" at bounding box center [235, 396] width 208 height 33
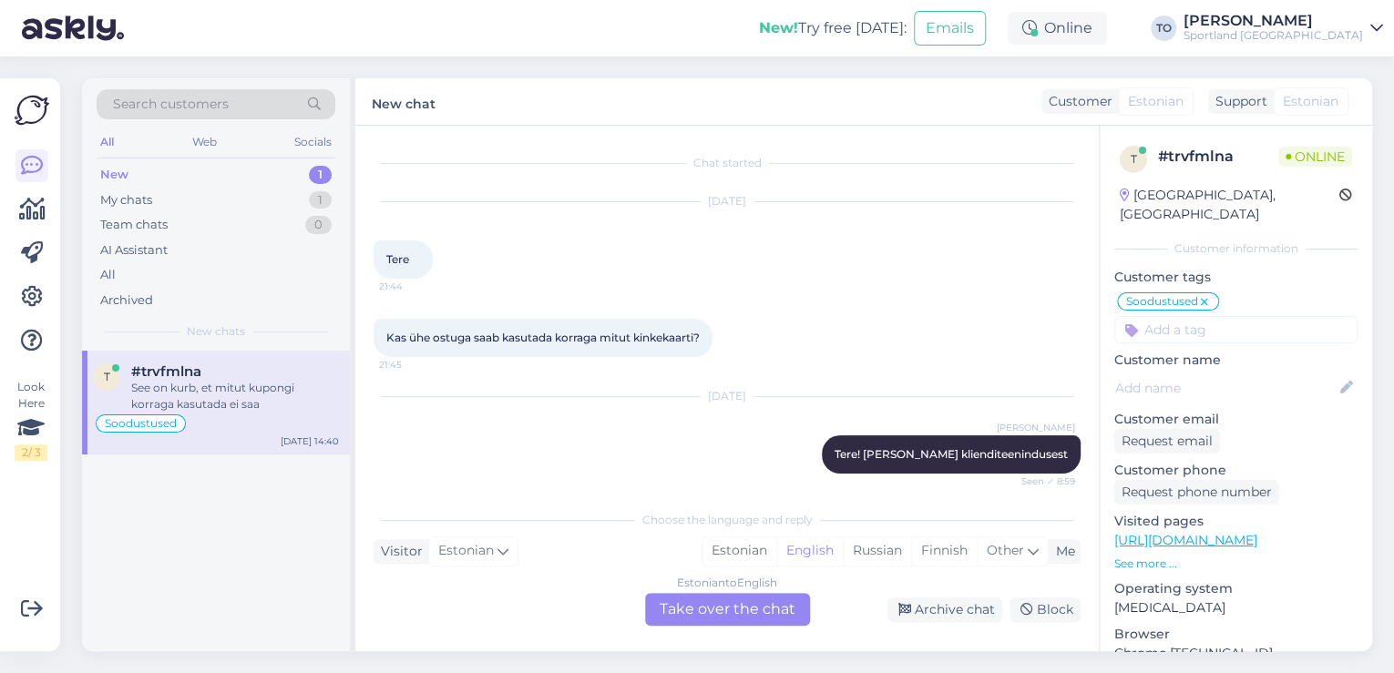
scroll to position [332, 0]
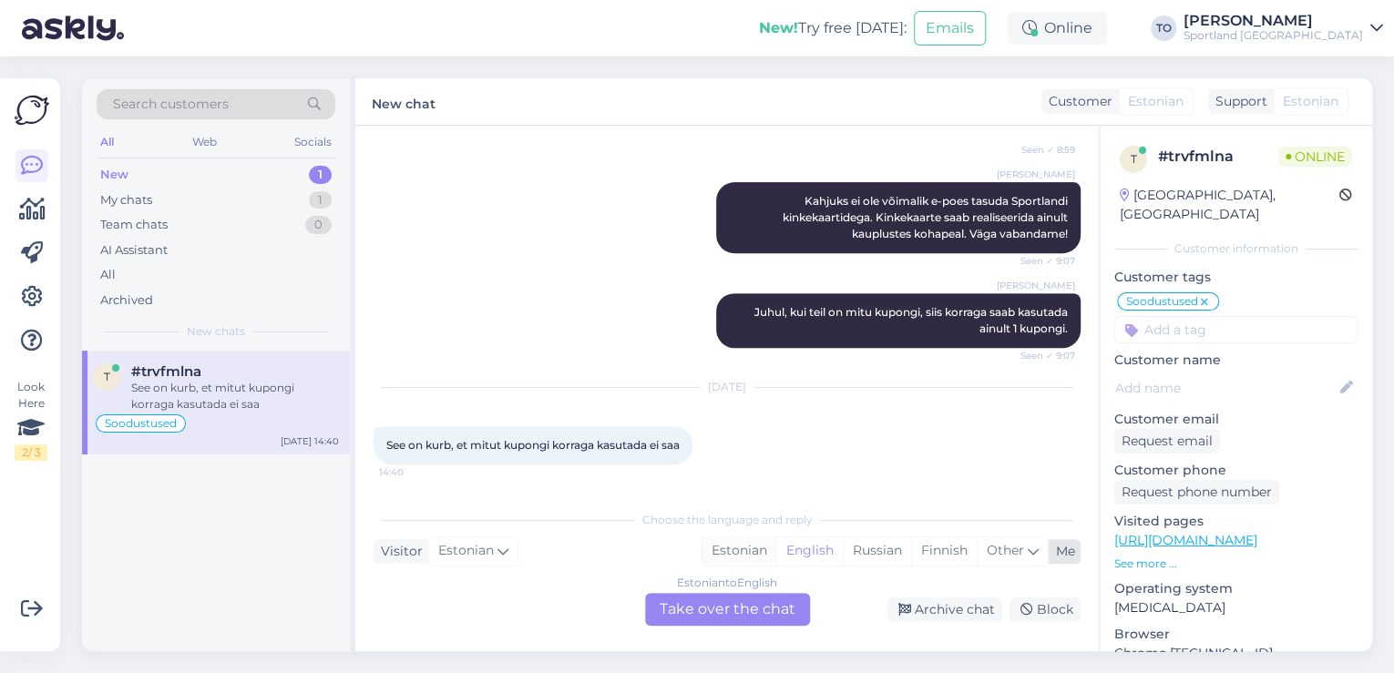
click at [764, 550] on div "Estonian" at bounding box center [740, 551] width 74 height 27
click at [737, 615] on div "Estonian to Estonian Take over the chat" at bounding box center [727, 609] width 165 height 33
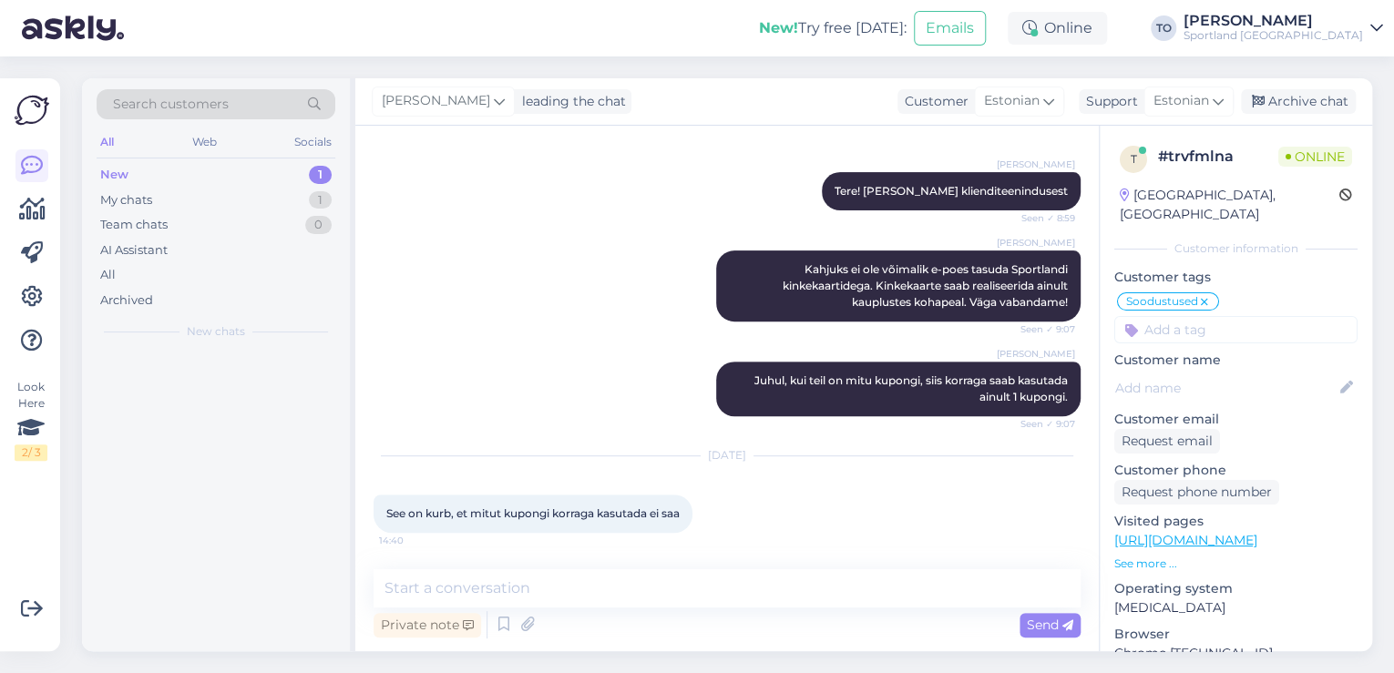
scroll to position [262, 0]
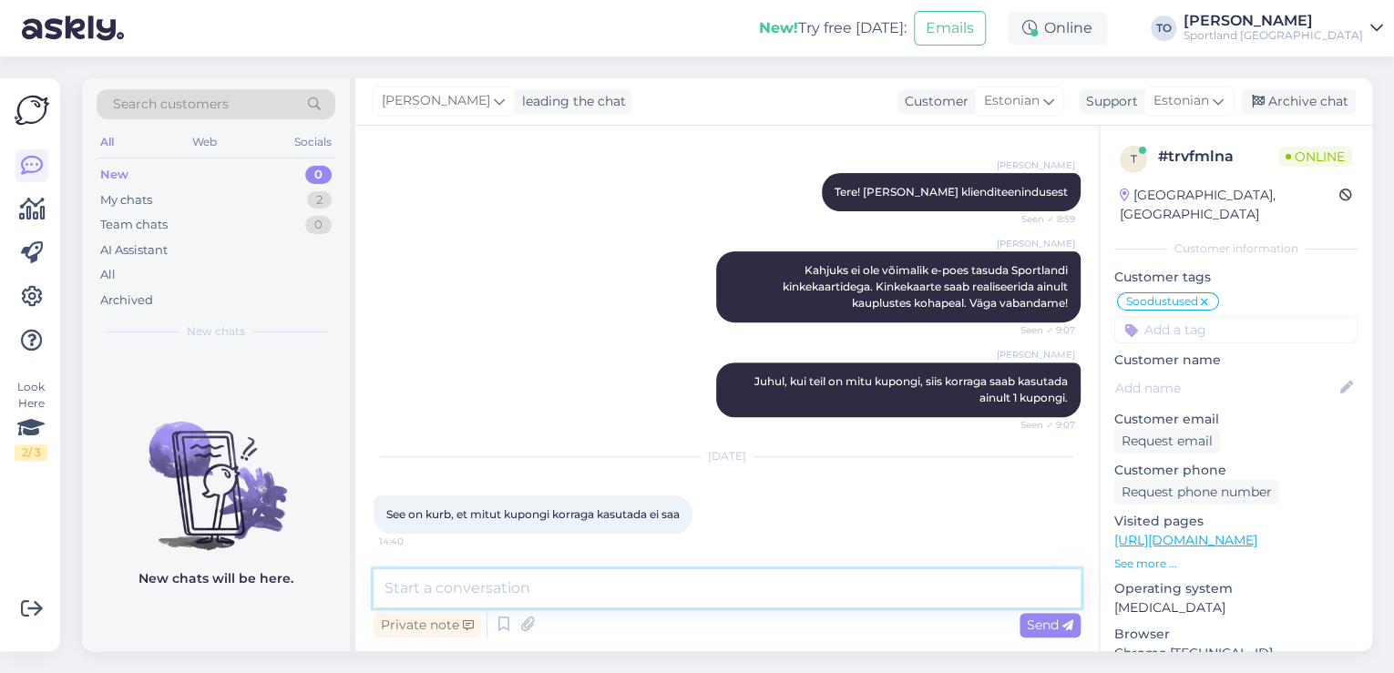
click at [696, 603] on textarea at bounding box center [727, 589] width 707 height 38
type textarea "Tere! [PERSON_NAME] Klienditeenindusest"
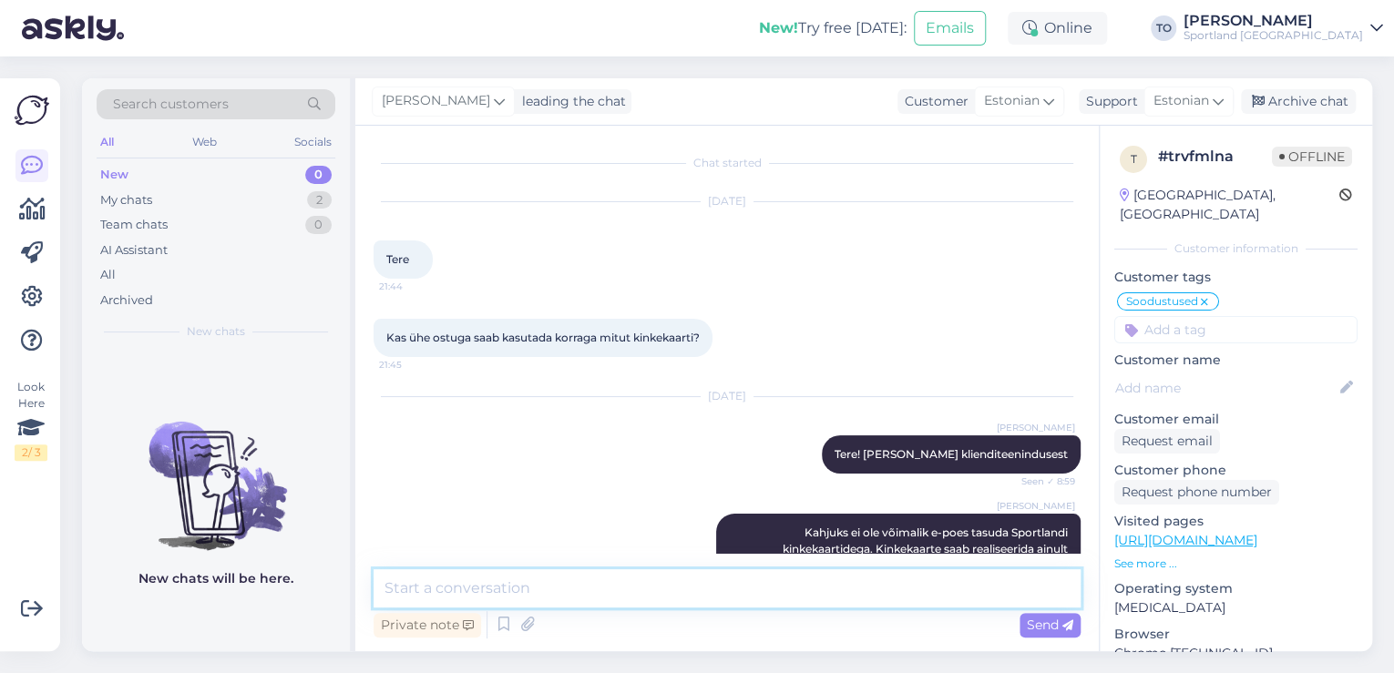
scroll to position [341, 0]
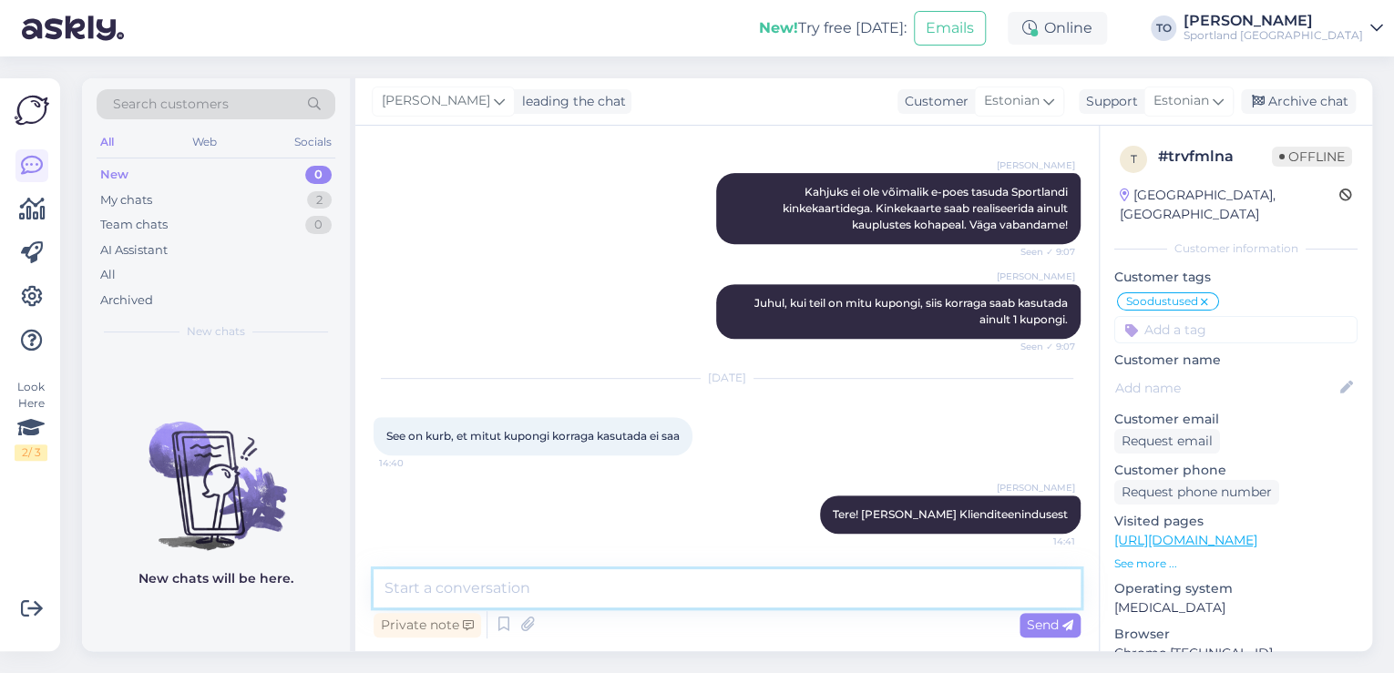
click at [694, 583] on textarea at bounding box center [727, 589] width 707 height 38
type textarea "Väga vabandame, kahjuks ei saa erinevaid kuponge korraga kasutada"
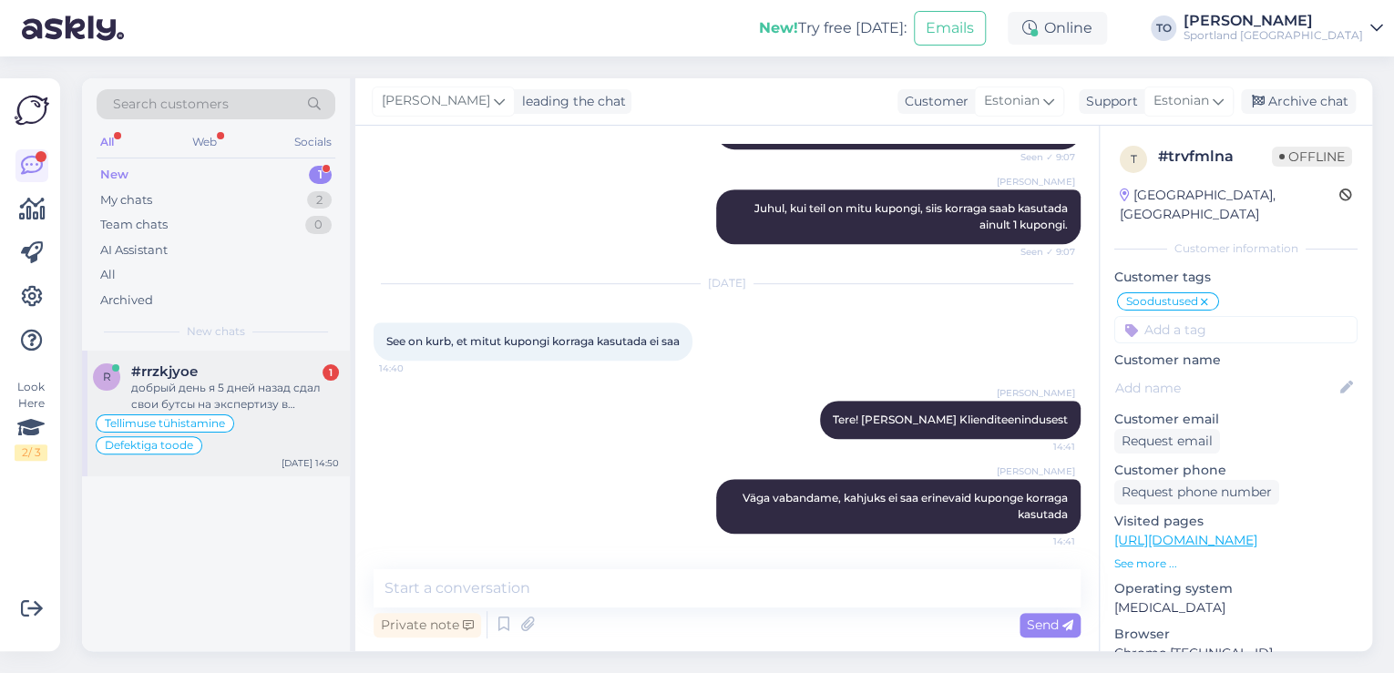
click at [199, 394] on div "добрый день я 5 дней назад сдал свои бутсы на экспертизу в магазине мне сказали…" at bounding box center [235, 396] width 208 height 33
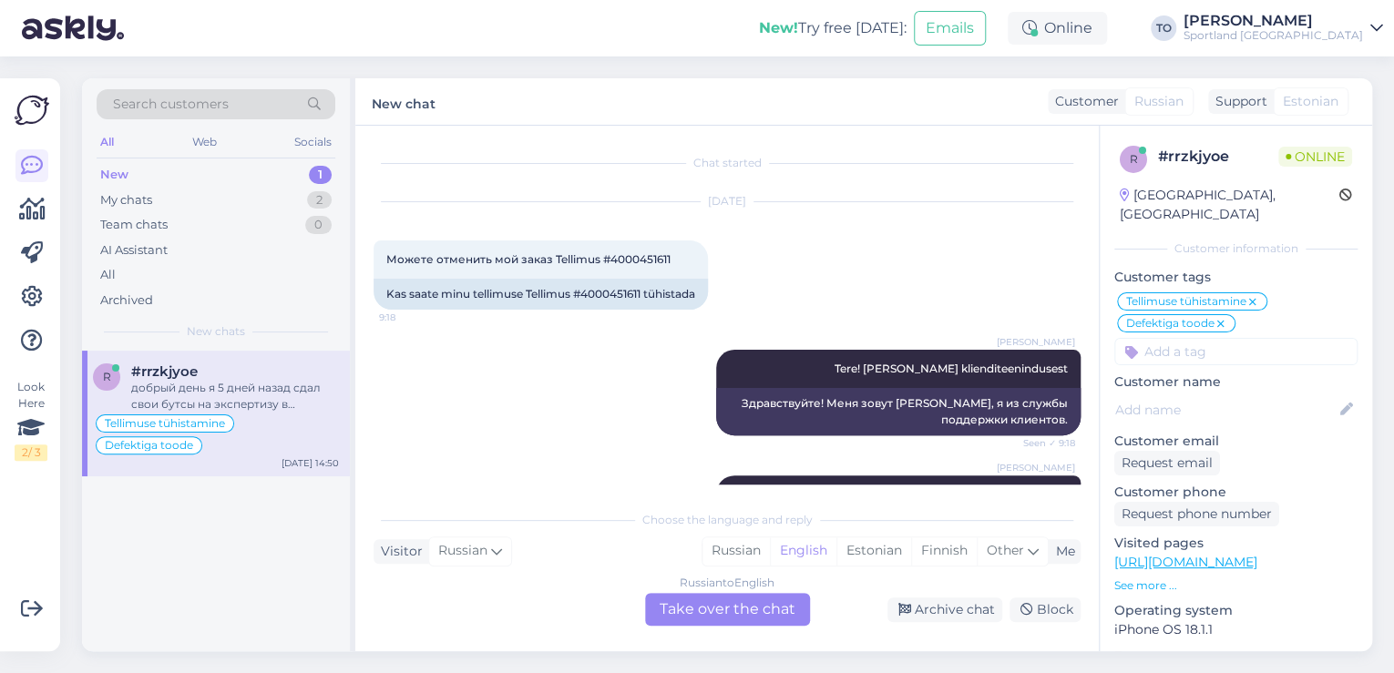
scroll to position [2819, 0]
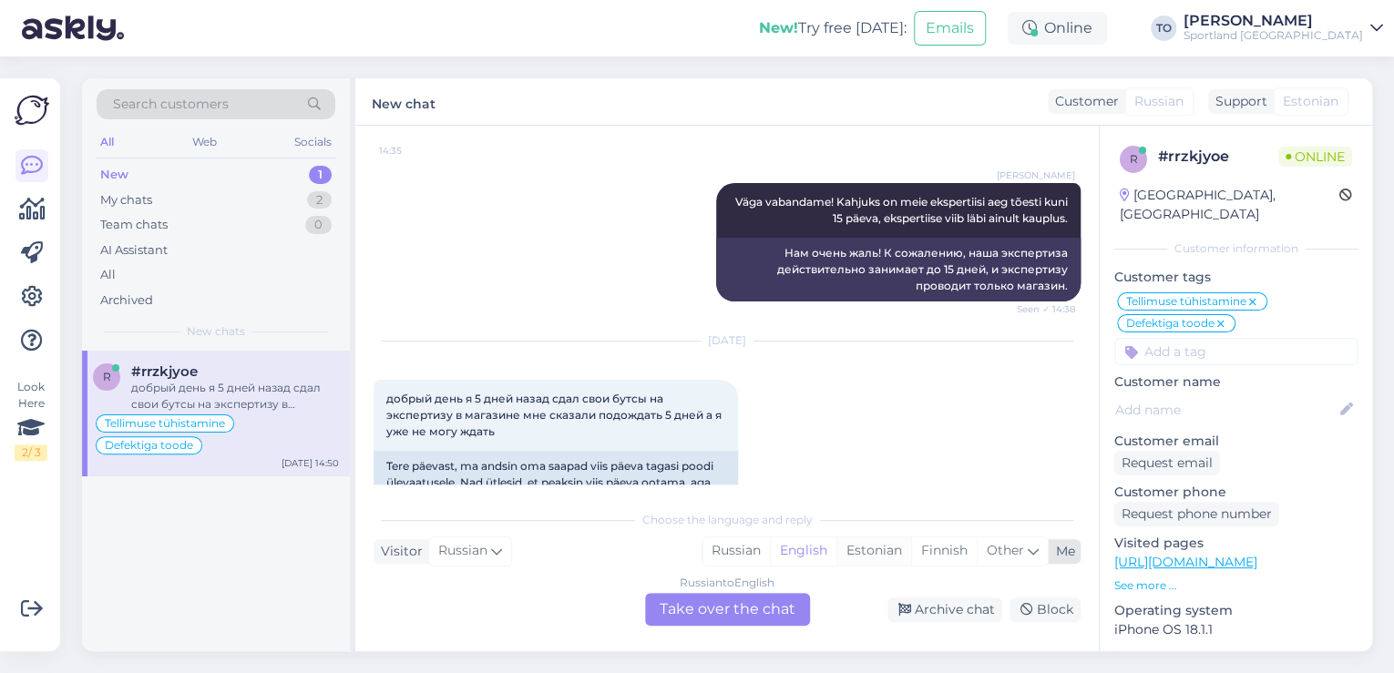
click at [876, 558] on div "Estonian" at bounding box center [874, 551] width 75 height 27
click at [728, 608] on div "Russian to Estonian Take over the chat" at bounding box center [727, 609] width 165 height 33
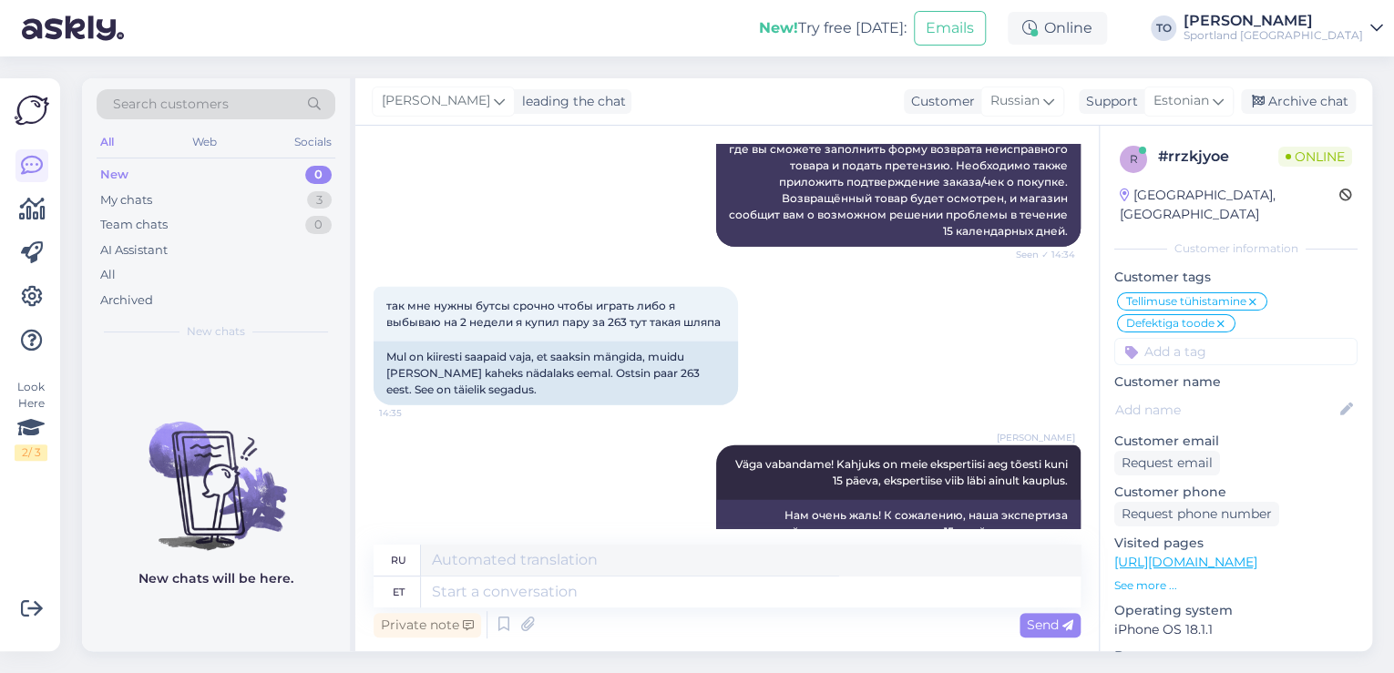
scroll to position [2775, 0]
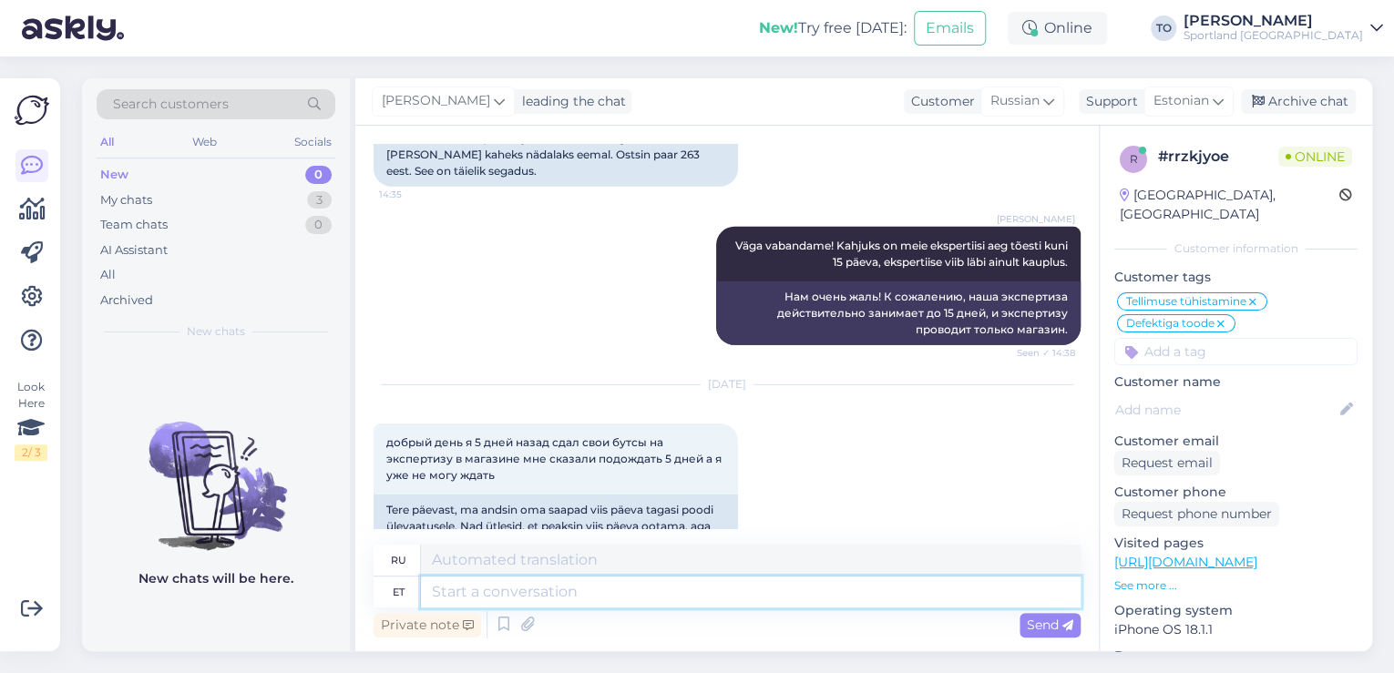
click at [627, 588] on textarea at bounding box center [751, 592] width 660 height 31
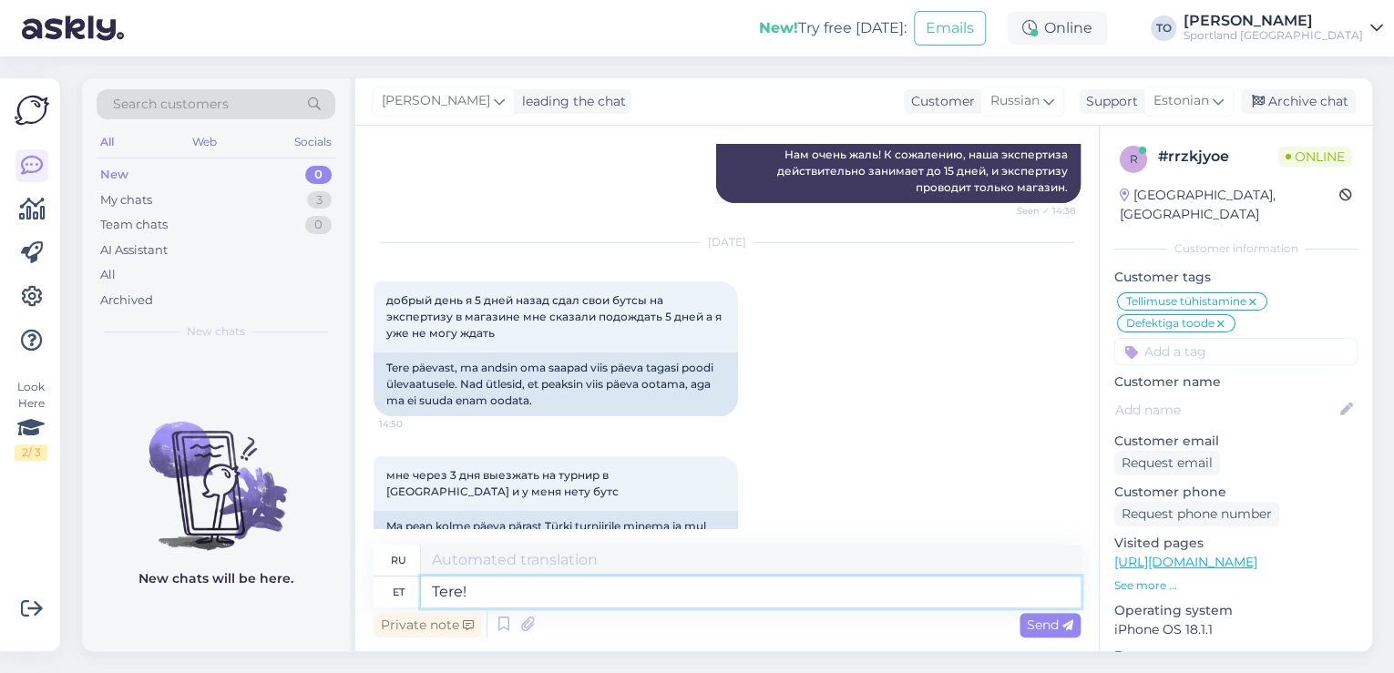
type textarea "Tere!"
type textarea "Привет!"
type textarea "Tere! [GEOGRAPHIC_DATA]"
type textarea "Привет! Я"
type textarea "Tere! [PERSON_NAME]"
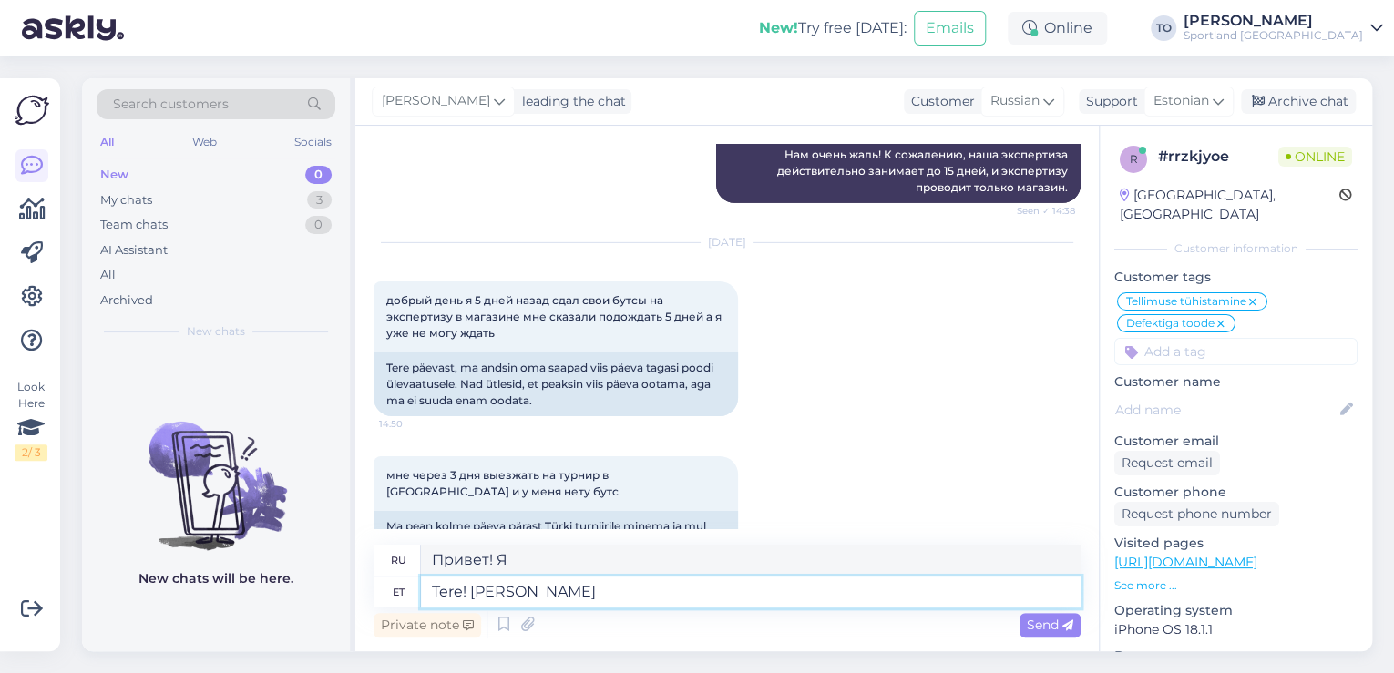
type textarea "Привет! Меня зовут [PERSON_NAME]."
type textarea "Tere! [PERSON_NAME] Klienditeenindus"
type textarea "Здравствуйте! Меня зовут [PERSON_NAME], я из службы поддержки клиентов."
type textarea "Tere! [PERSON_NAME] Klienditeenindusest"
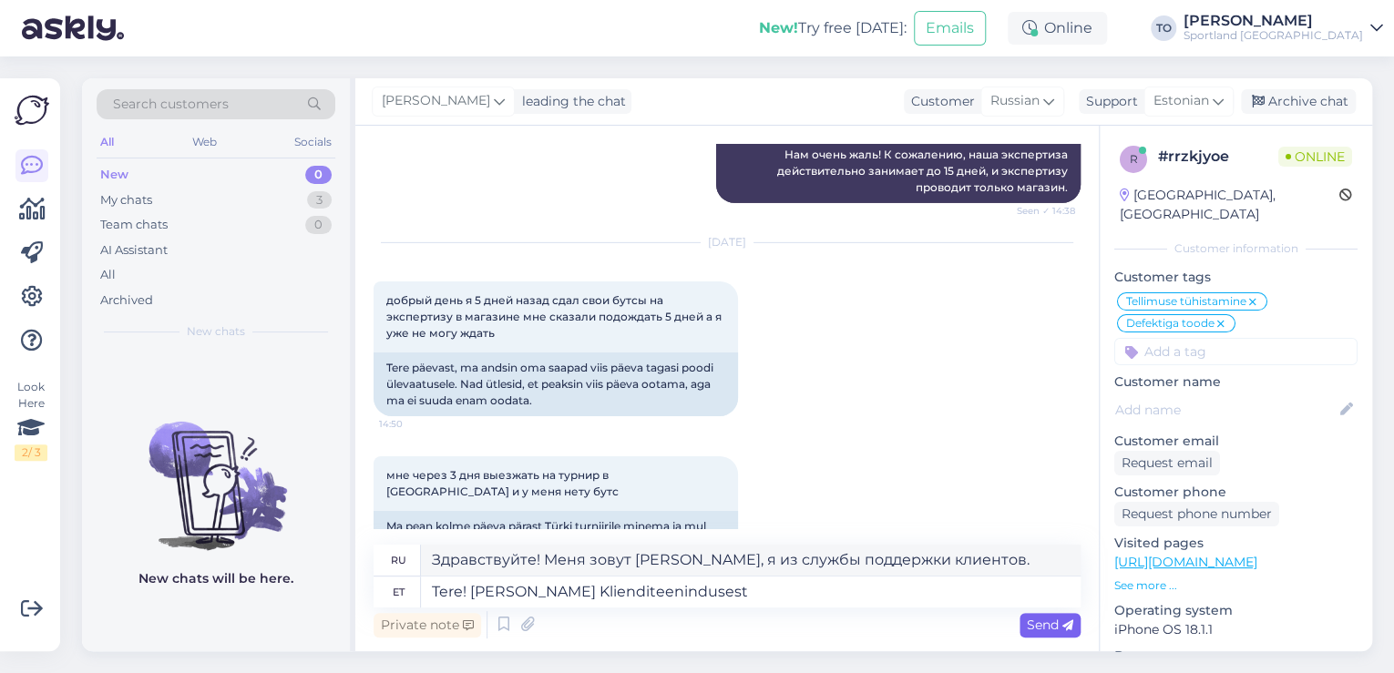
click at [1035, 620] on span "Send" at bounding box center [1050, 625] width 46 height 16
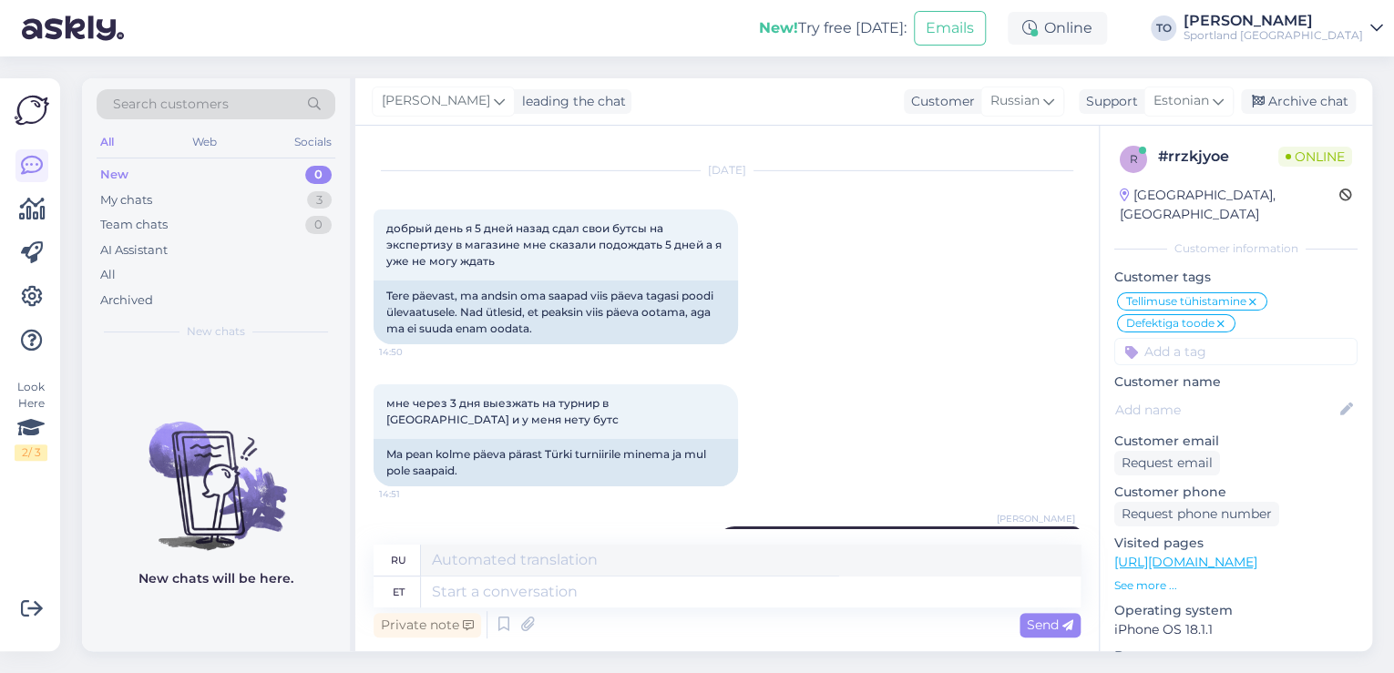
scroll to position [3043, 0]
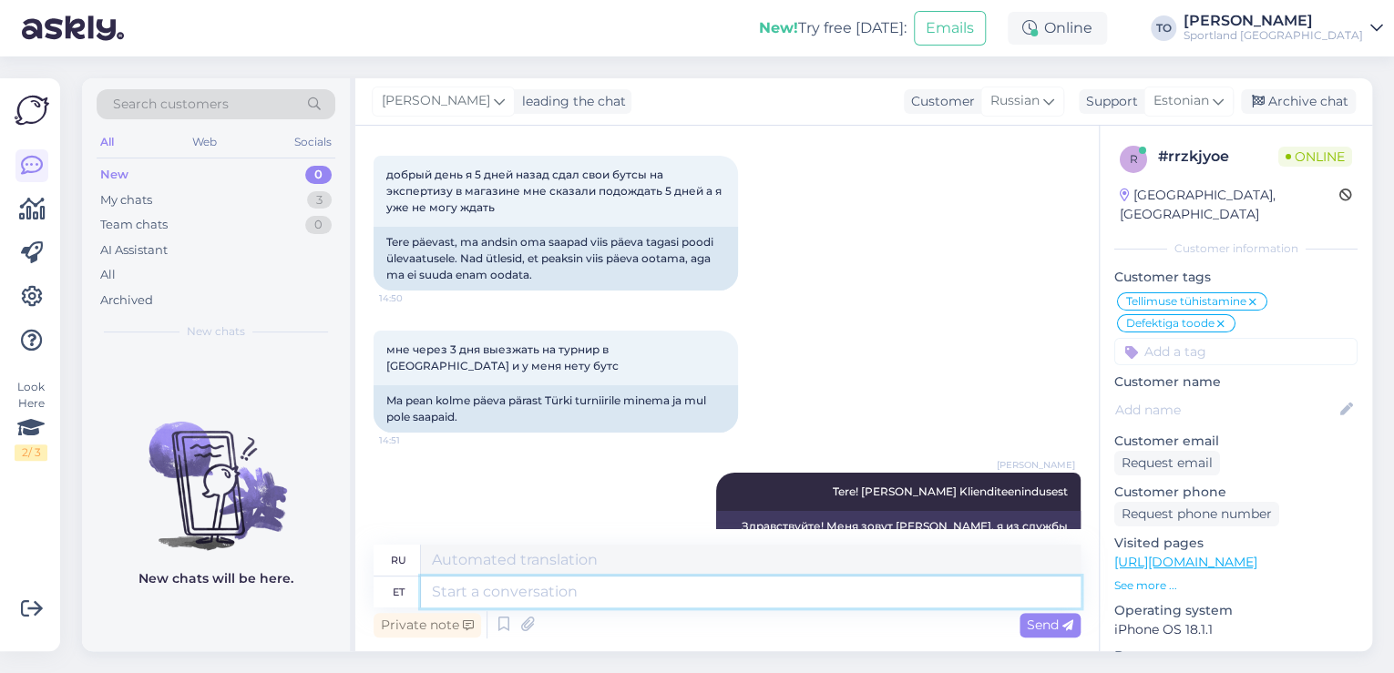
click at [806, 591] on textarea at bounding box center [751, 592] width 660 height 31
type textarea "k"
type textarea "Kauplus"
type textarea "Магазин"
type textarea "Kauplus peab"
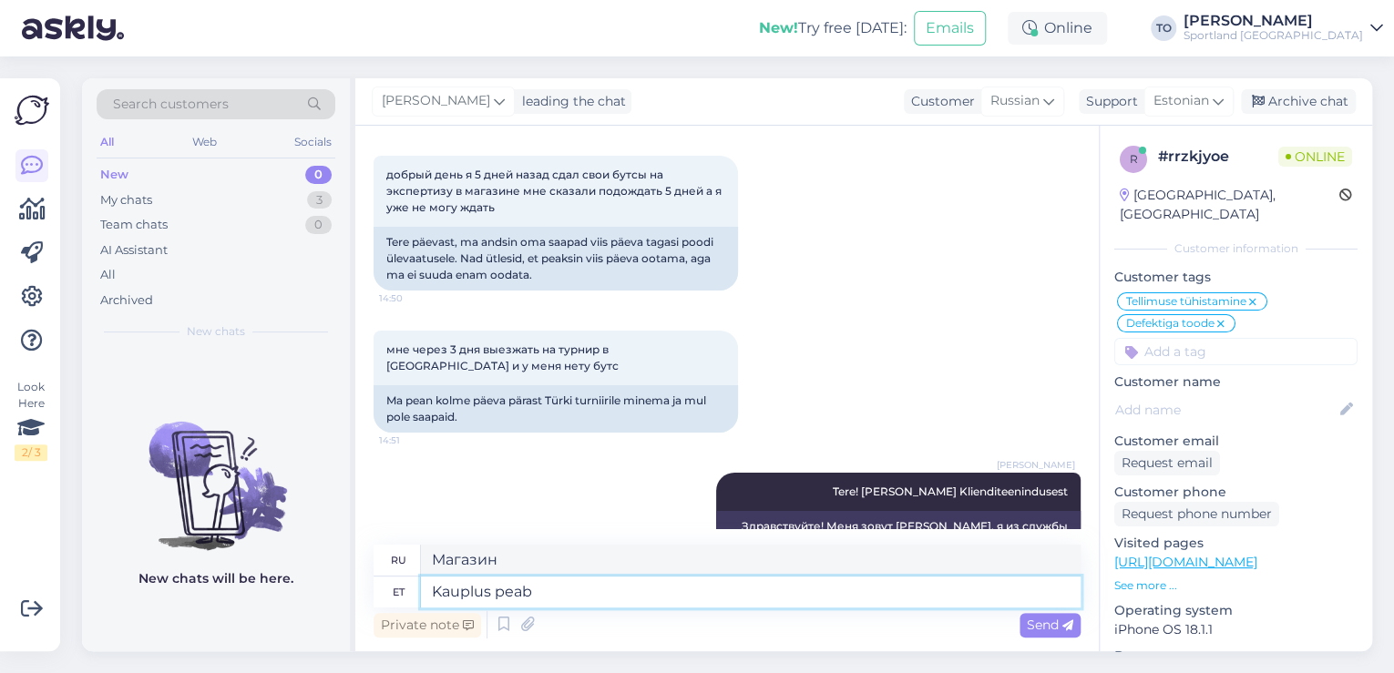
type textarea "Магазин должен"
type textarea "Kauplus peab andma"
type textarea "[PERSON_NAME] должен предоставить"
type textarea "Kauplus peab andma pret"
type textarea "[PERSON_NAME] должен предоставить предварительный заказ."
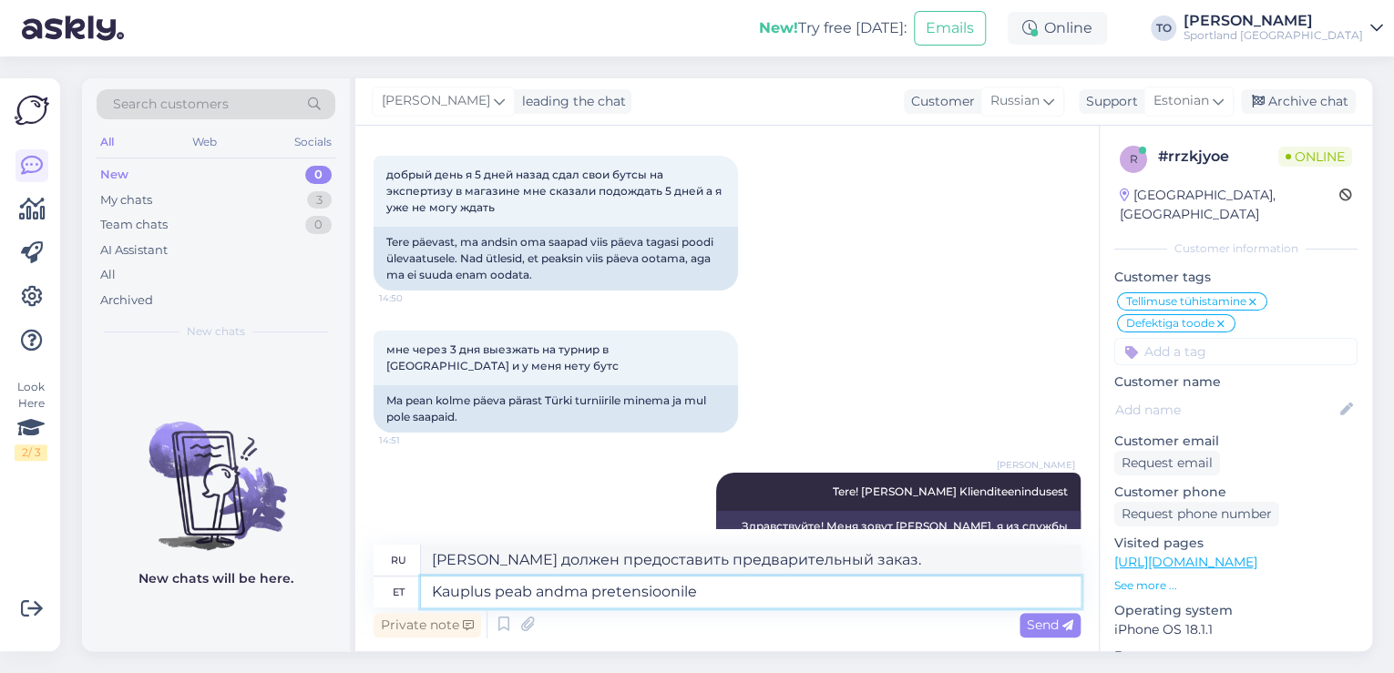
type textarea "Kauplus peab andma pretensioonile"
type textarea "[PERSON_NAME] должен уступить претензию"
type textarea "Kauplus peab andma pretensioonile vas"
type textarea "[PERSON_NAME] обязан отреагировать на претензию."
type textarea "Kauplus peab andma pretensioonile vastuse hiljemalt"
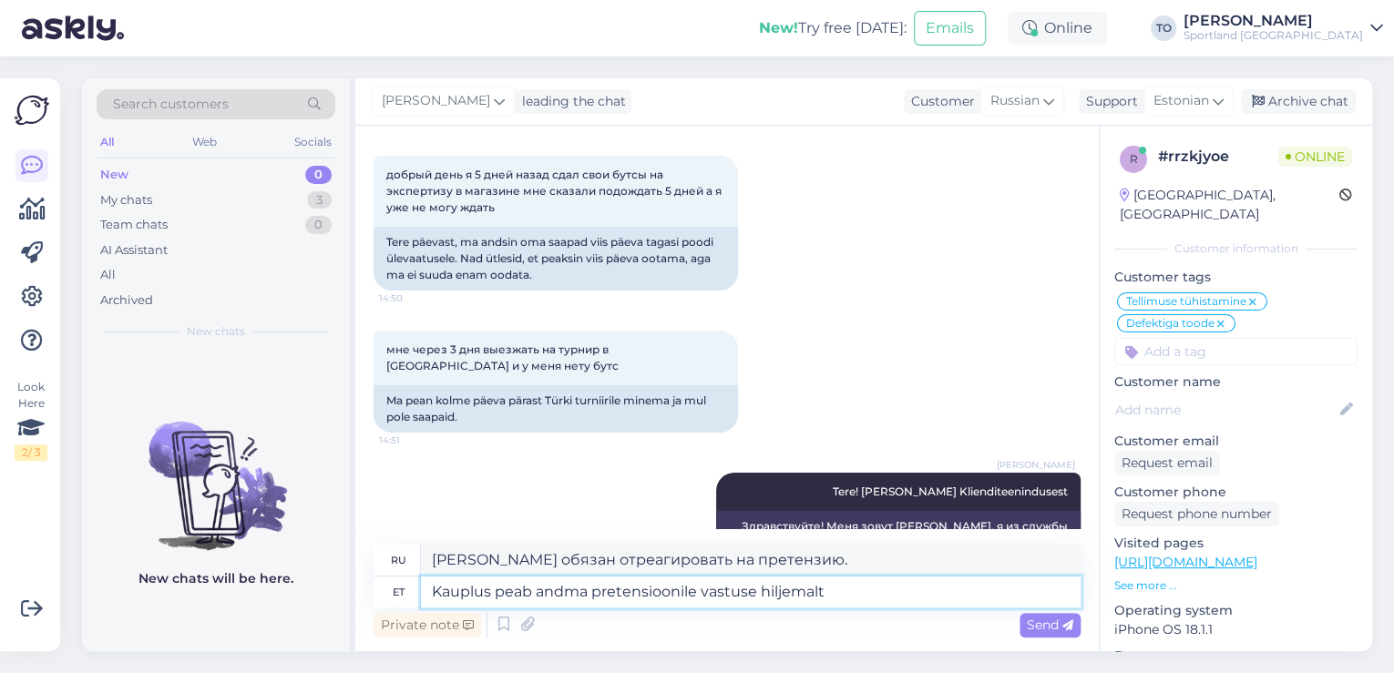
type textarea "[PERSON_NAME] должен ответить на претензию не позднее"
type textarea "Kauplus peab andma pretensioonile vastuse hiljemalt 15"
type textarea "[PERSON_NAME] должен ответить на претензию не позднее 15"
type textarea "Kauplus peab andma pretensioonile vastuse hiljemalt 15 päeva"
type textarea "[PERSON_NAME] должен ответить на претензию в течение 15 дней."
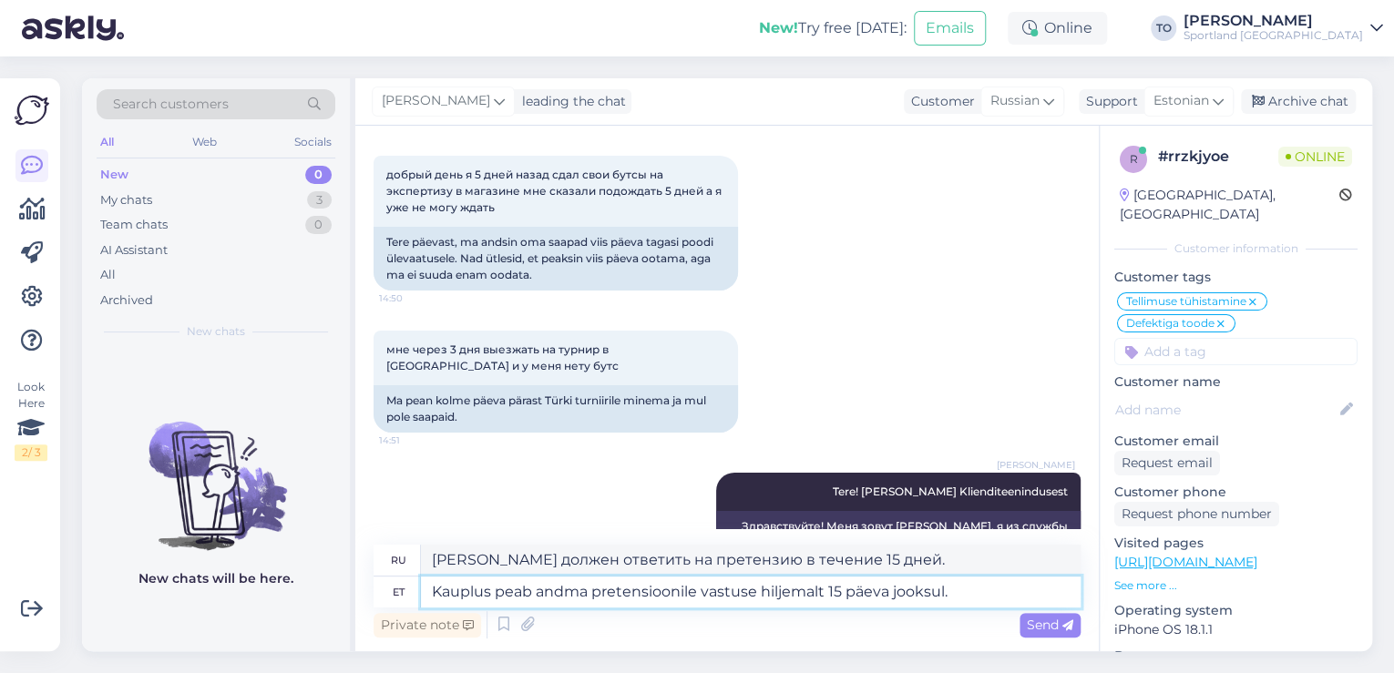
type textarea "Kauplus peab andma pretensioonile vastuse hiljemalt 15 päeva jooksul."
type textarea "[PERSON_NAME] должен ответить на претензию не позднее 15 дней."
type textarea "Kauplus peab andma pretensioonile vastuse hiljemalt 15 päeva jooksul. [GEOGRAPH…"
type textarea "[PERSON_NAME] должен ответить на претензию не позднее 15 дней. Пожалуйста."
type textarea "Kauplus peab andma pretensioonile vastuse hiljemalt 15 päeva jooksul. [GEOGRAPH…"
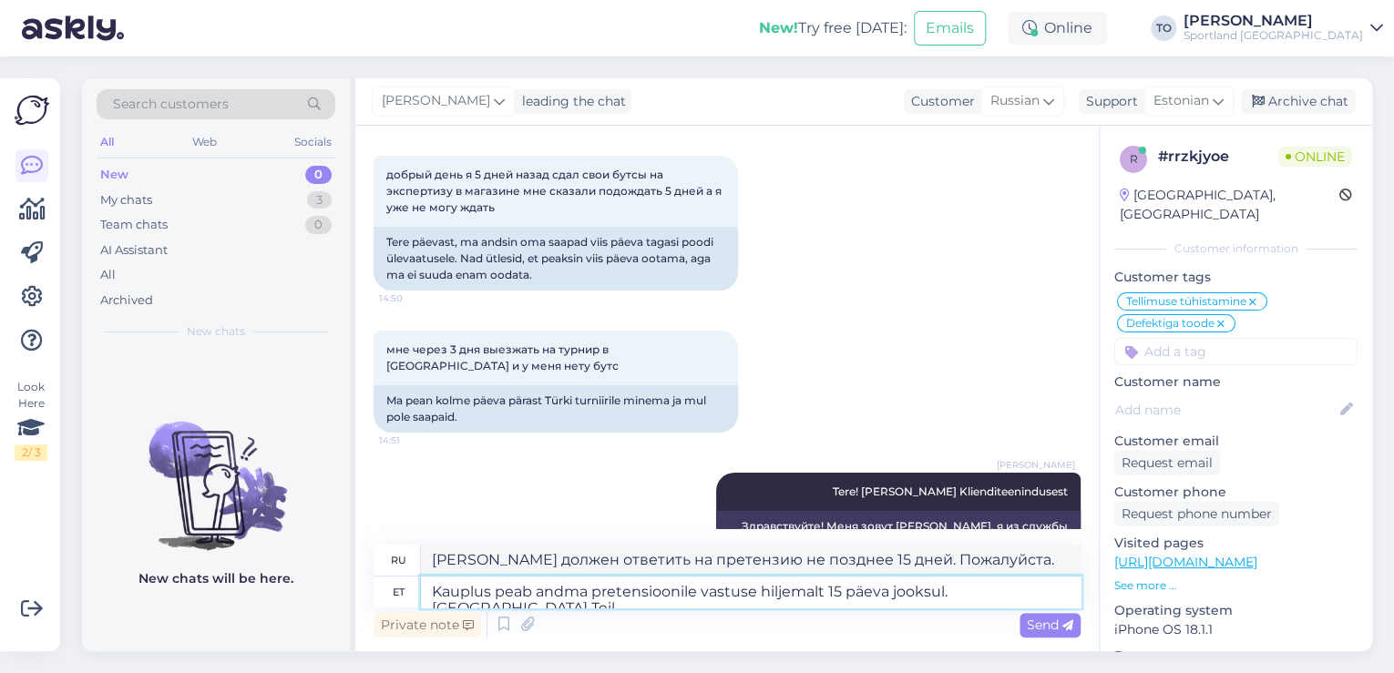
type textarea "[PERSON_NAME] должен ответить на претензию не позднее 15 дней. Мы просим вас"
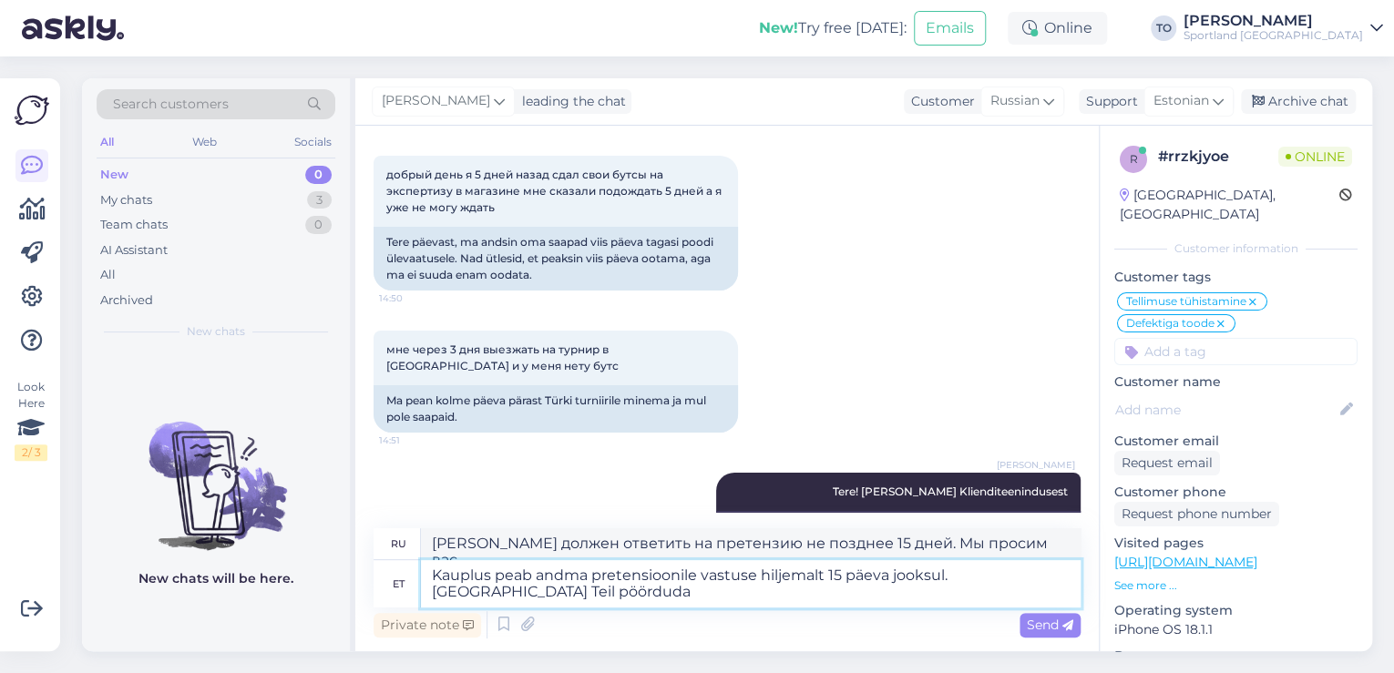
type textarea "Kauplus peab andma pretensioonile vastuse hiljemalt 15 päeva jooksul. [GEOGRAPH…"
type textarea "[PERSON_NAME] должен ответить на претензию не позднее 15 дней. Пожалуйста, свяж…"
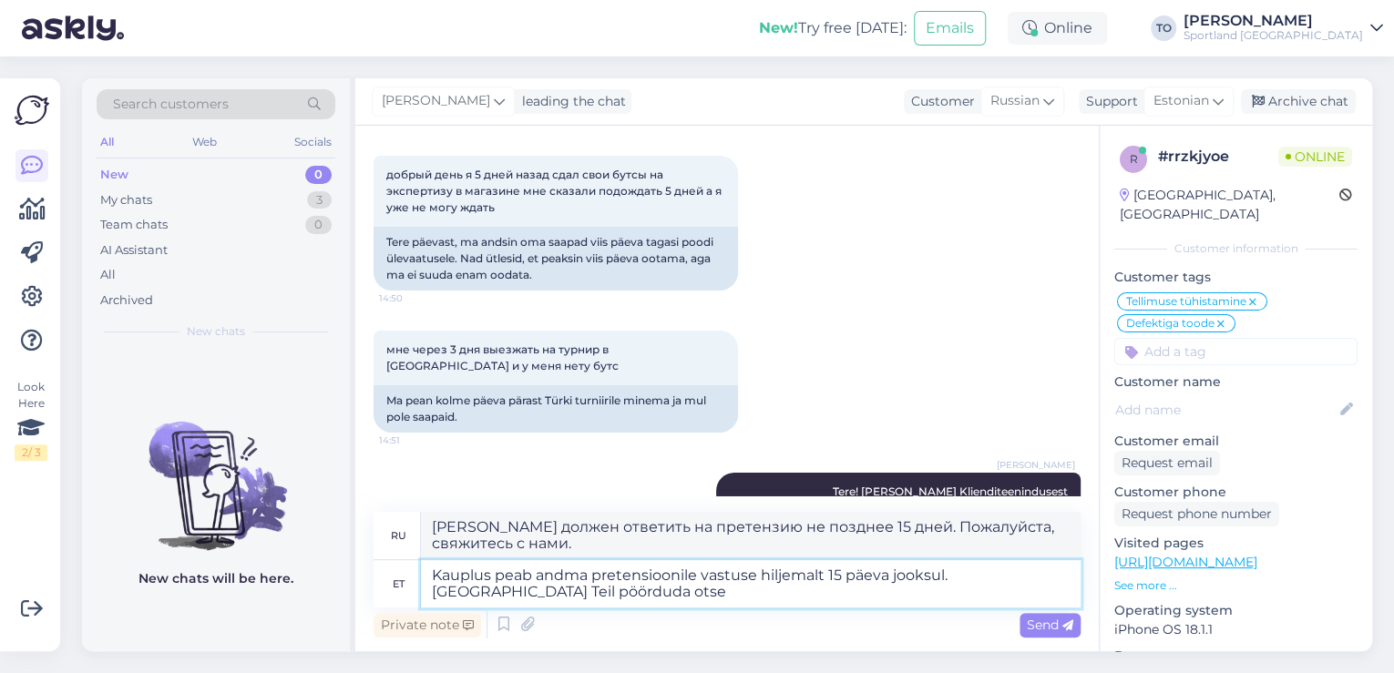
type textarea "Kauplus peab andma pretensioonile vastuse hiljemalt 15 päeva jooksul. [GEOGRAPH…"
type textarea "[PERSON_NAME] должен ответить на претензию не позднее 15 дней. Пожалуйста, свяж…"
type textarea "Kauplus peab andma pretensioonile vastuse hiljemalt 15 päeva jooksul. [GEOGRAPH…"
type textarea "[PERSON_NAME] должен ответить на претензию не позднее 15 дней. Пожалуйста, свяж…"
type textarea "Kauplus peab andma pretensioonile vastuse hiljemalt 15 päeva jooksul. [GEOGRAPH…"
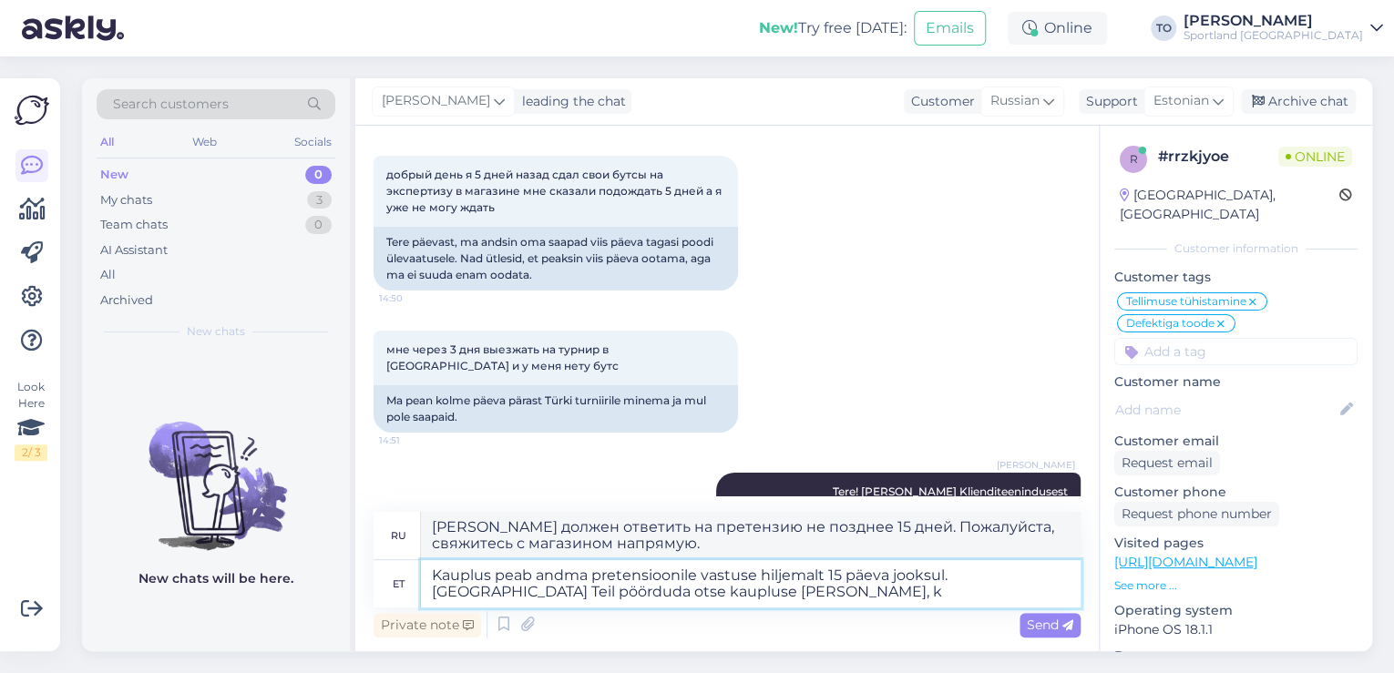
type textarea "[PERSON_NAME] должен ответить на претензию не позднее 15 дней. Пожалуйста, свяж…"
type textarea "Kauplus peab andma pretensioonile vastuse hiljemalt 15 päeva jooksul. [GEOGRAPH…"
type textarea "[PERSON_NAME] должен ответить на претензию не позднее 15 дней. Пожалуйста, свяж…"
type textarea "Kauplus peab andma pretensioonile vastuse hiljemalt 15 päeva jooksul. [GEOGRAPH…"
type textarea "[PERSON_NAME] должен ответить на претензию не позднее 15 дней. Обратитесь непос…"
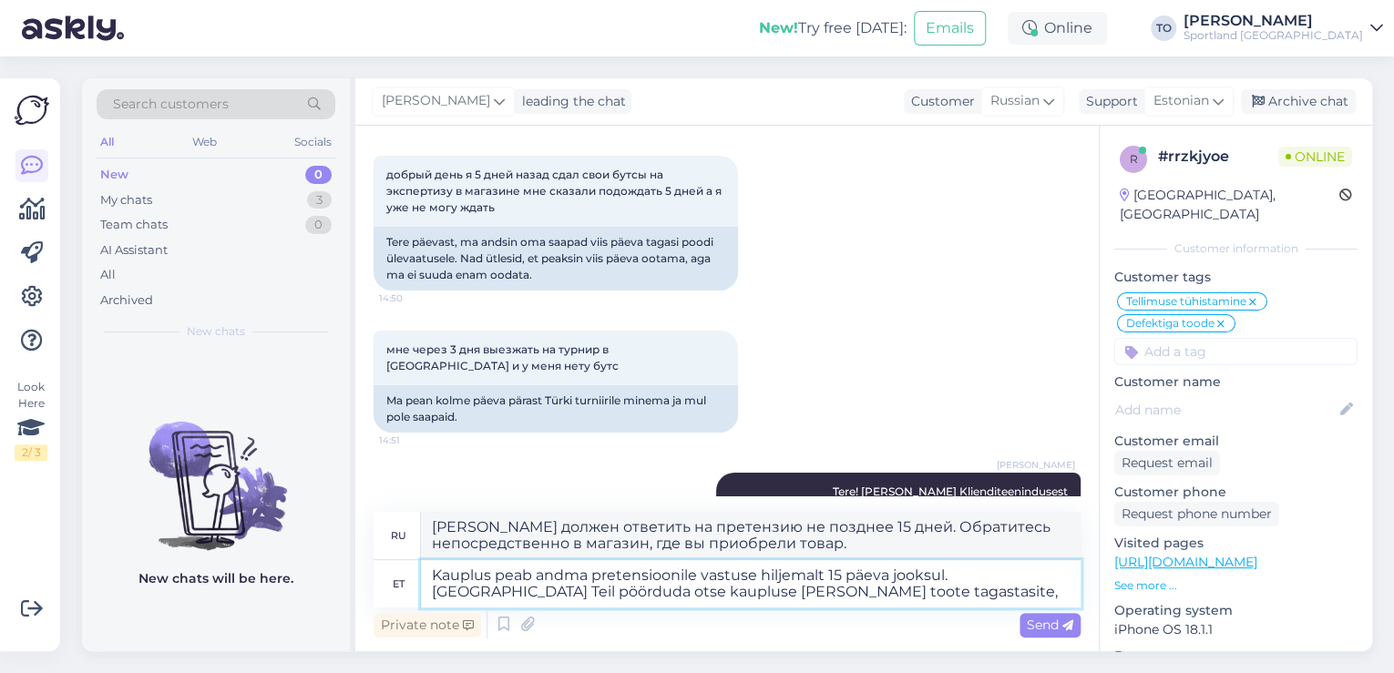
type textarea "Kauplus peab andma pretensioonile vastuse hiljemalt 15 päeva jooksul. [GEOGRAPH…"
type textarea "[PERSON_NAME] обязан ответить на претензию не позднее 15 дней. Просим вас обрат…"
type textarea "Kauplus peab andma pretensioonile vastuse hiljemalt 15 päeva jooksul. [GEOGRAPH…"
type textarea "[PERSON_NAME] должен ответить на претензию не позднее 15 дней. Пожалуйста, свяж…"
type textarea "Kauplus peab andma pretensioonile vastuse hiljemalt 15 päeva jooksul. [GEOGRAPH…"
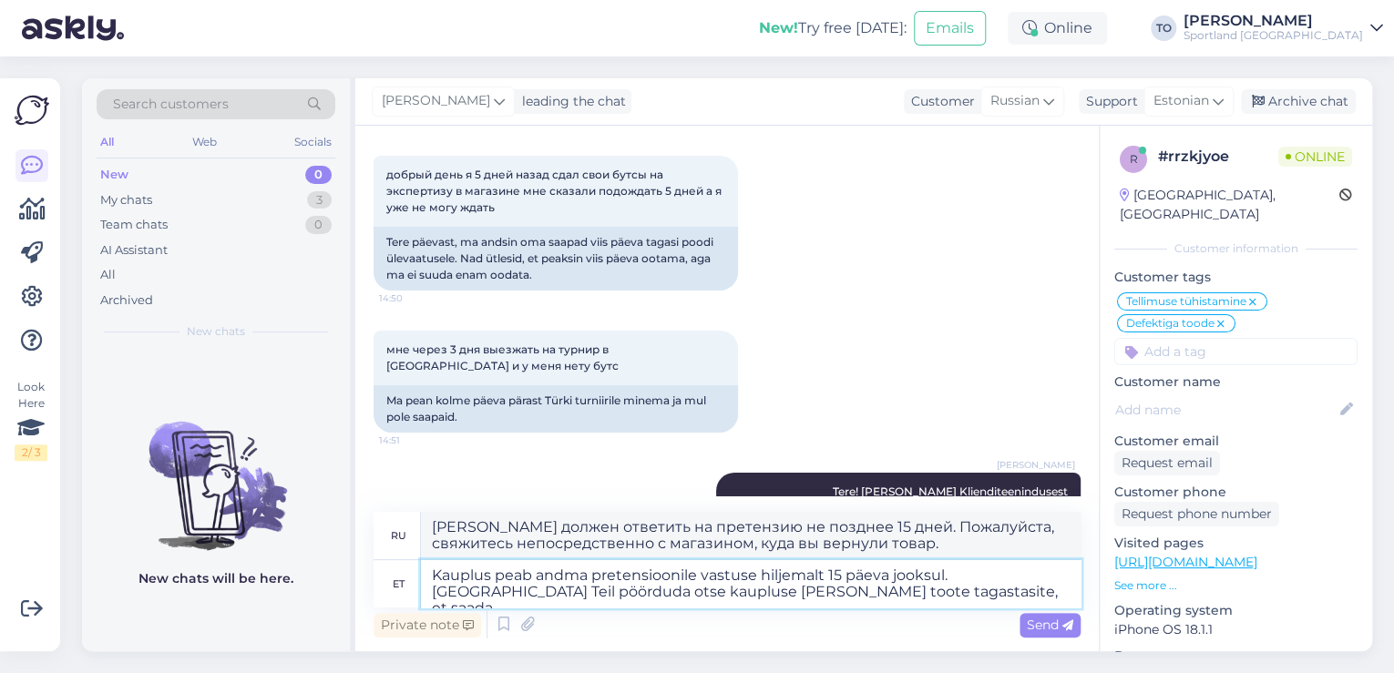
type textarea "[PERSON_NAME] должен ответить на претензию не позднее 15 дней. Для получения от…"
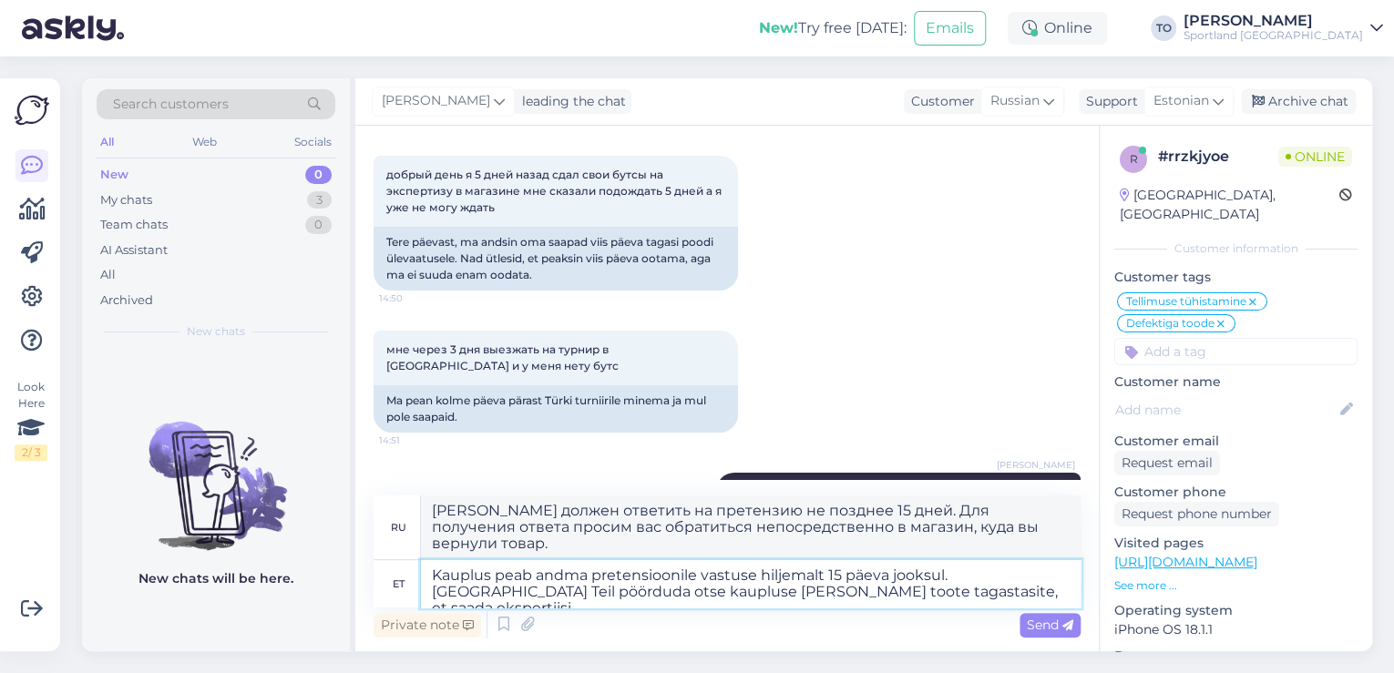
type textarea "Kauplus peab andma pretensioonile vastuse hiljemalt 15 päeva jooksul. [GEOGRAPH…"
type textarea "[PERSON_NAME] обязан ответить на претензию не позднее 15 дней. Просим вас обрат…"
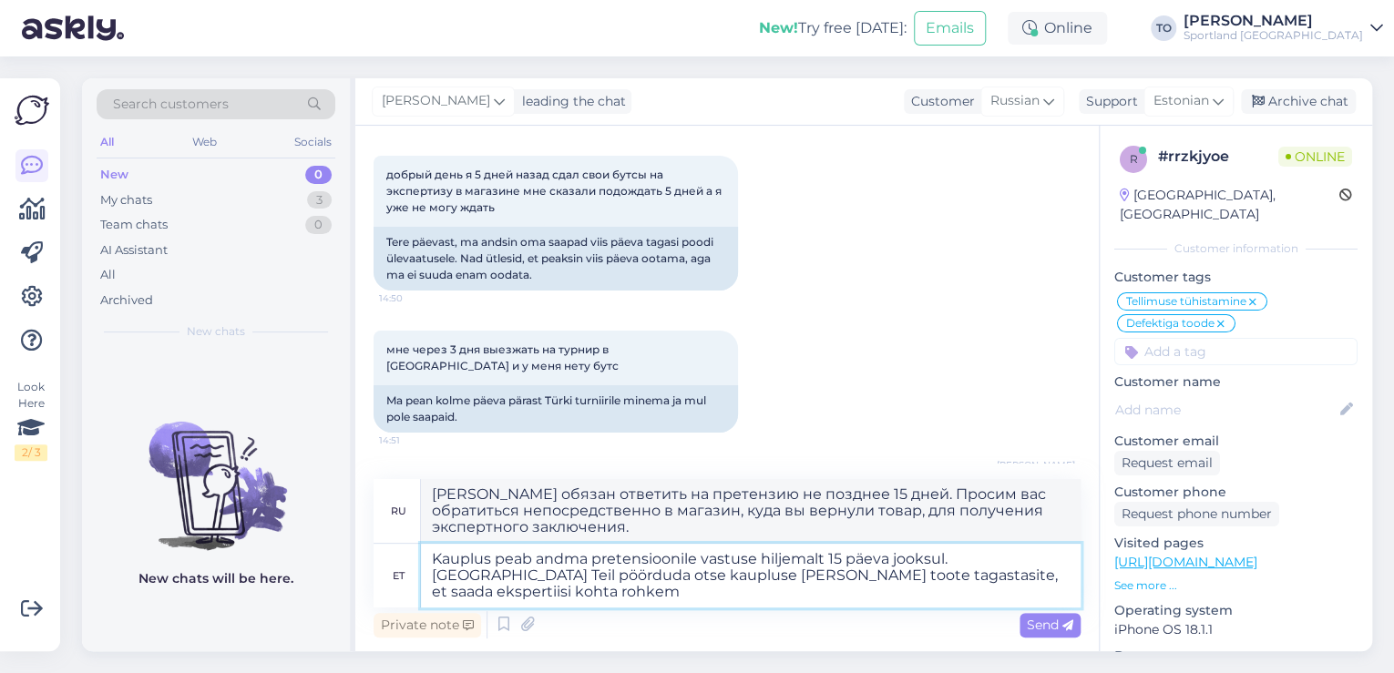
type textarea "Kauplus peab andma pretensioonile vastuse hiljemalt 15 päeva jooksul. [GEOGRAPH…"
type textarea "[PERSON_NAME] должен ответить на претензию не позднее 15 дней. Для получения бо…"
type textarea "Kauplus peab andma pretensioonile vastuse hiljemalt 15 päeva jooksul. [GEOGRAPH…"
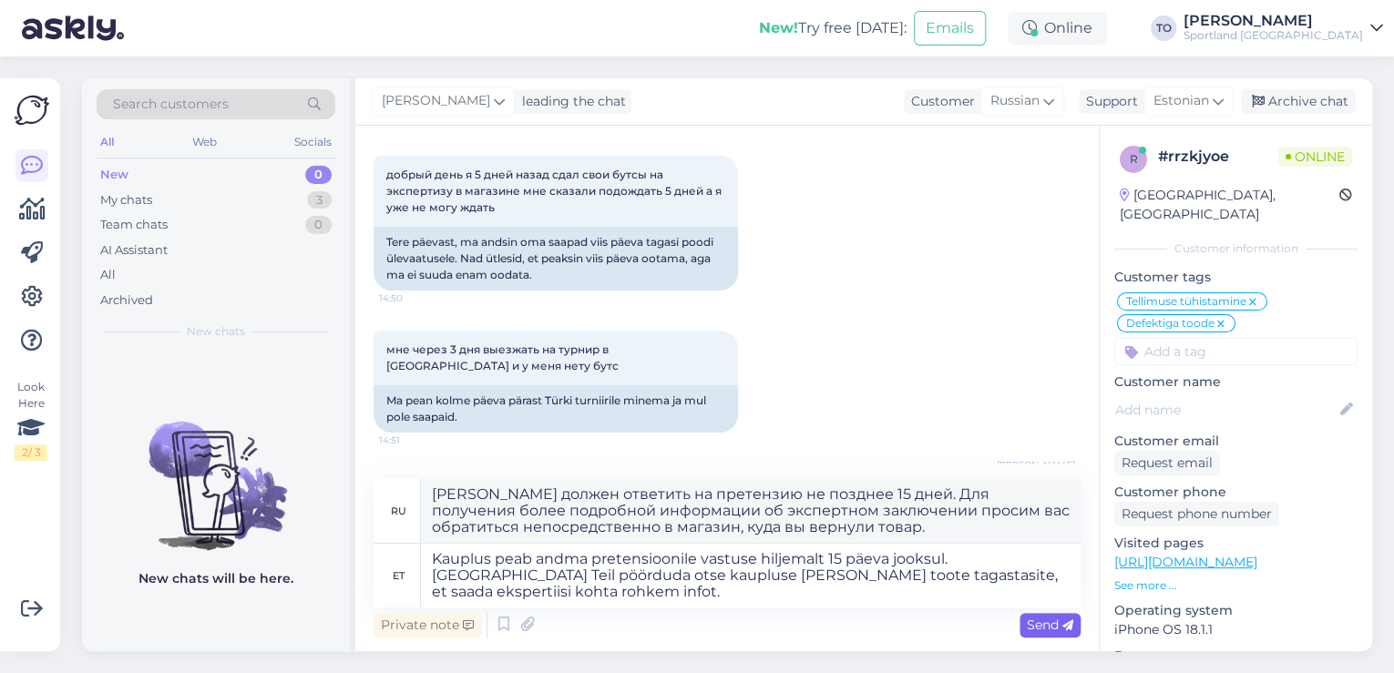
click at [1022, 631] on div "Send" at bounding box center [1050, 625] width 61 height 25
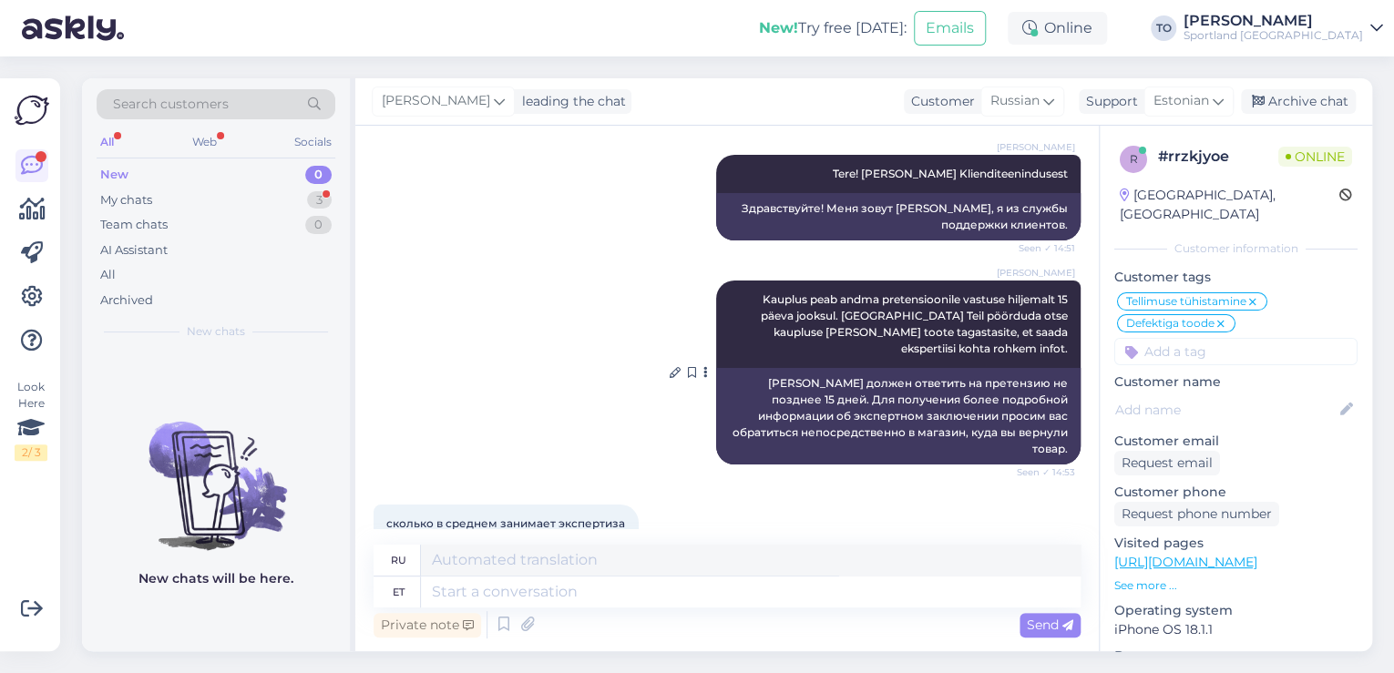
scroll to position [3360, 0]
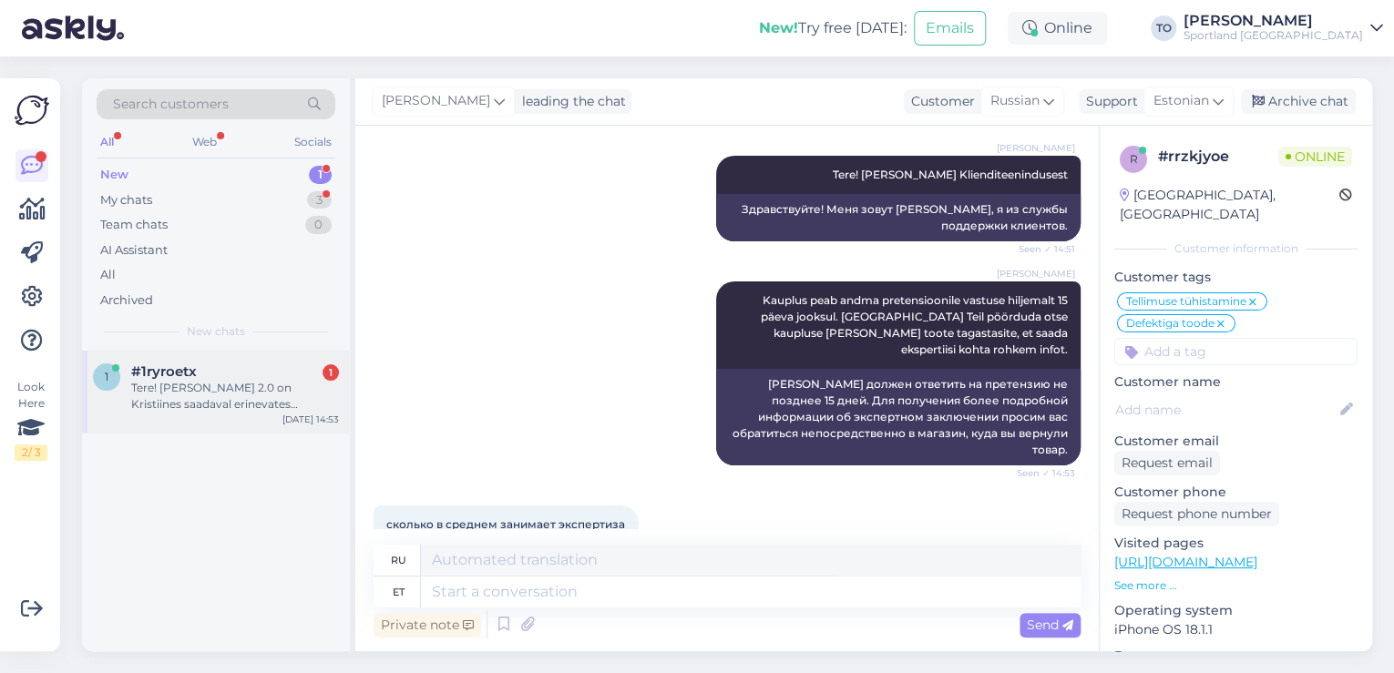
click at [336, 381] on div "Tere! [PERSON_NAME] 2.0 on Kristiines saadaval erinevates värvides?" at bounding box center [235, 396] width 208 height 33
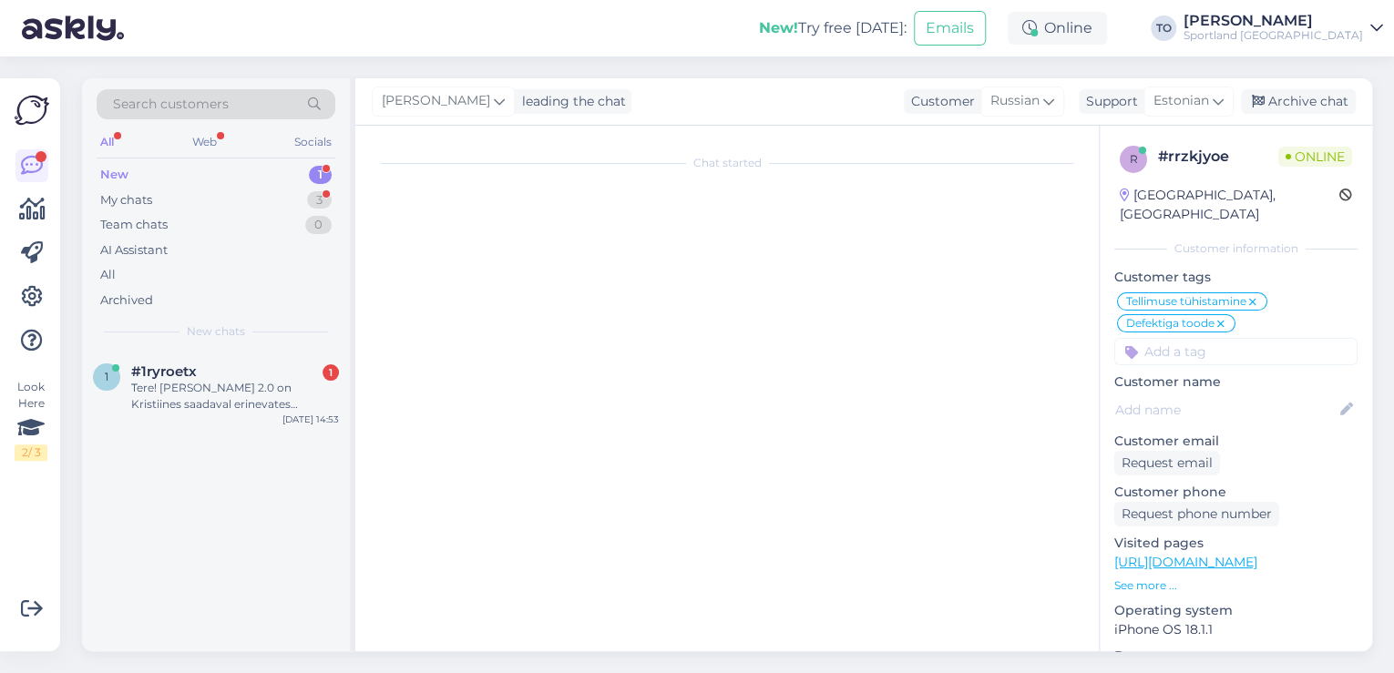
scroll to position [0, 0]
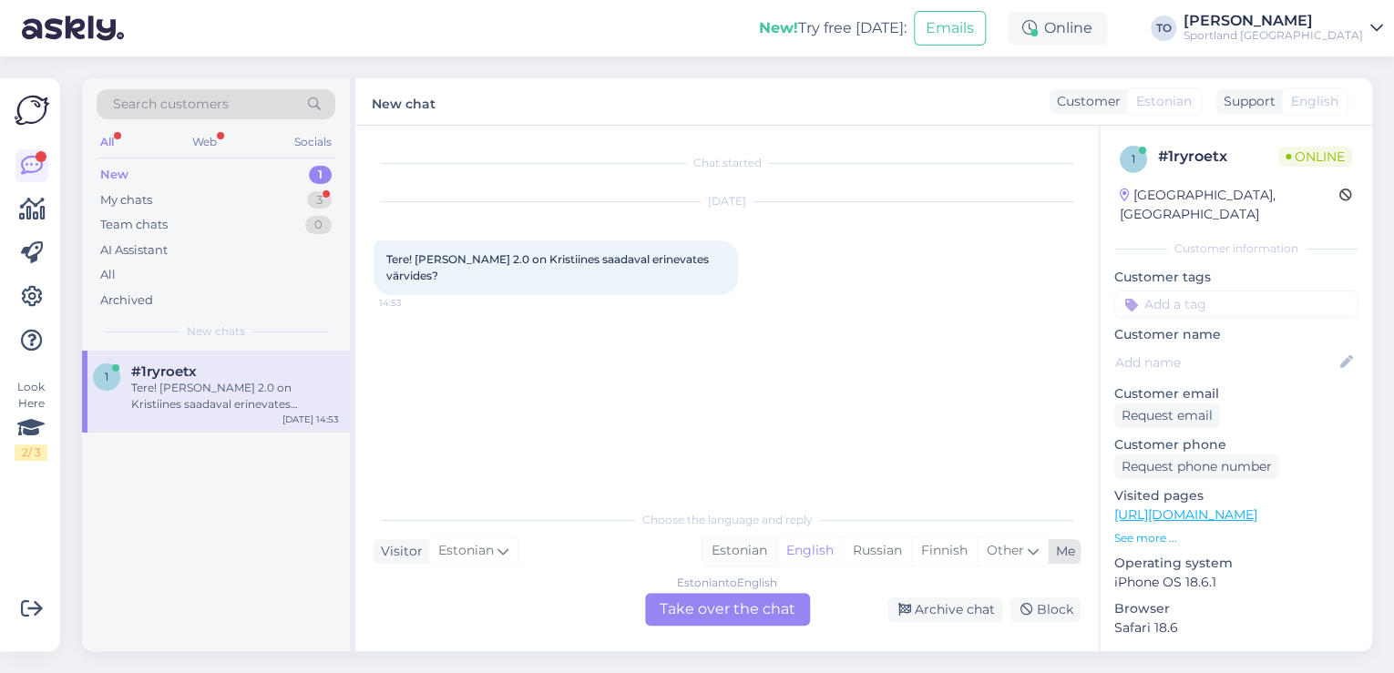
click at [725, 542] on div "Estonian" at bounding box center [740, 551] width 74 height 27
drag, startPoint x: 714, startPoint y: 605, endPoint x: 704, endPoint y: 601, distance: 9.8
click at [712, 605] on div "Estonian to Estonian Take over the chat" at bounding box center [727, 609] width 165 height 33
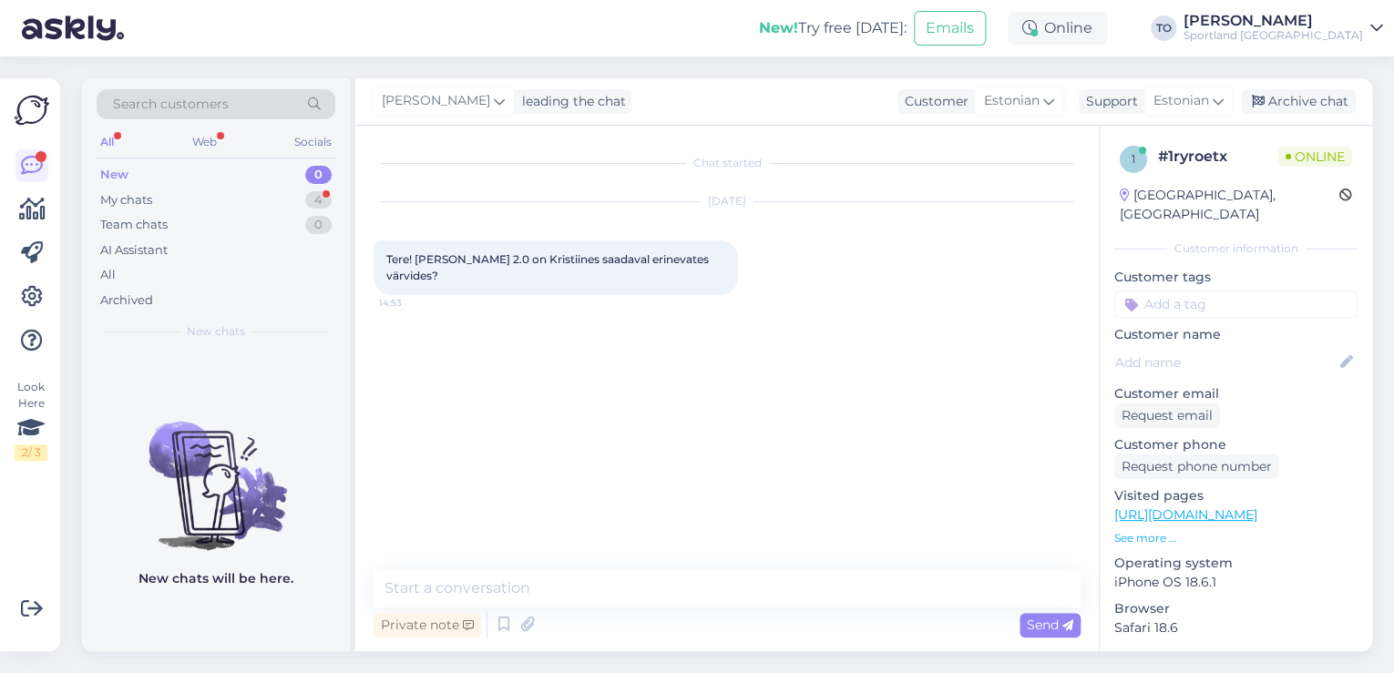
click at [649, 568] on div "Chat started [DATE] Tere! [PERSON_NAME] 2.0 on Kristiines saadaval erinevates v…" at bounding box center [727, 389] width 744 height 526
click at [643, 586] on textarea at bounding box center [727, 589] width 707 height 38
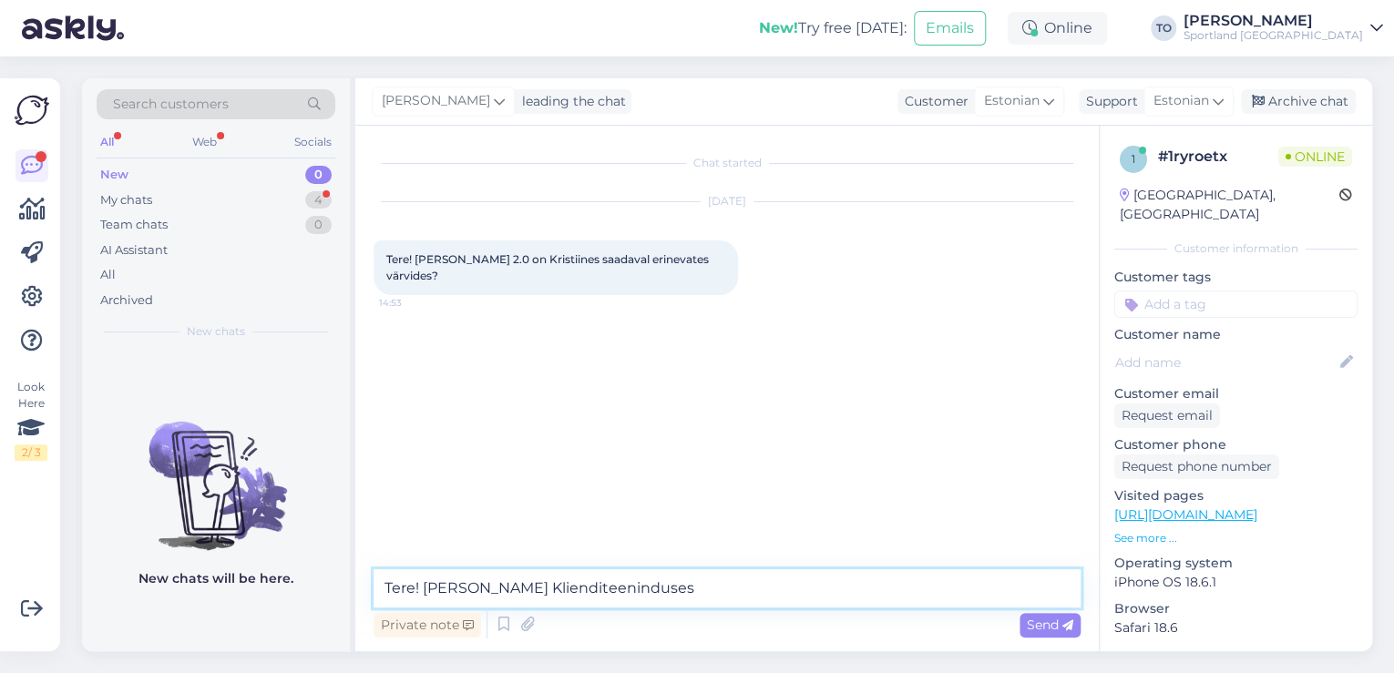
type textarea "Tere! [PERSON_NAME] Klienditeenindusest"
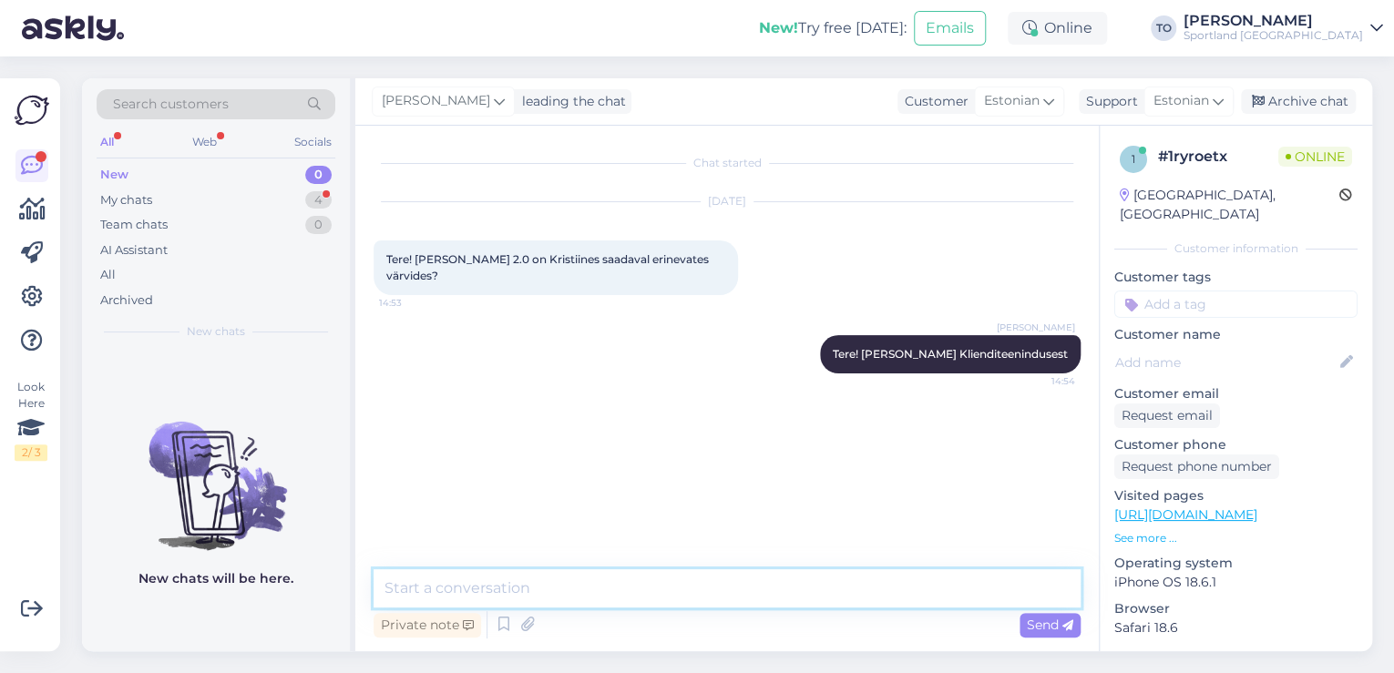
click at [647, 593] on textarea at bounding box center [727, 589] width 707 height 38
type textarea "Üks hetk, kohe uurin"
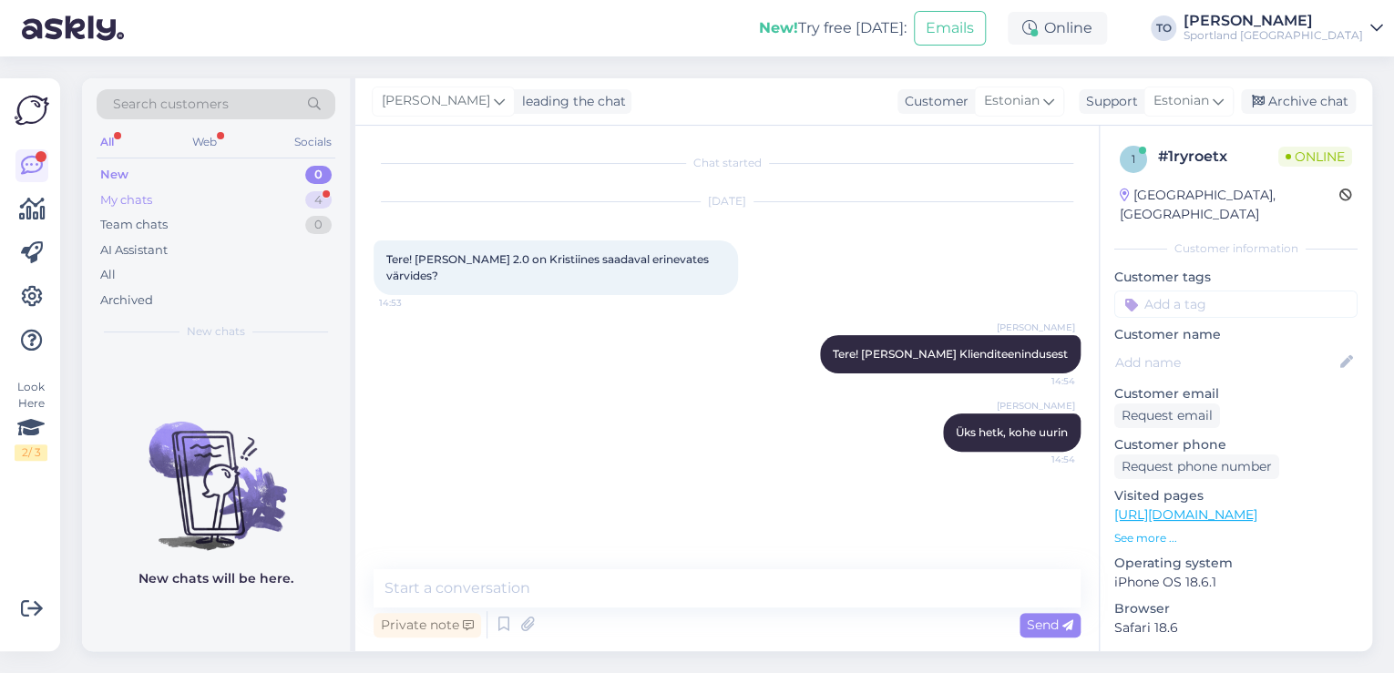
click at [194, 188] on div "My chats 4" at bounding box center [216, 201] width 239 height 26
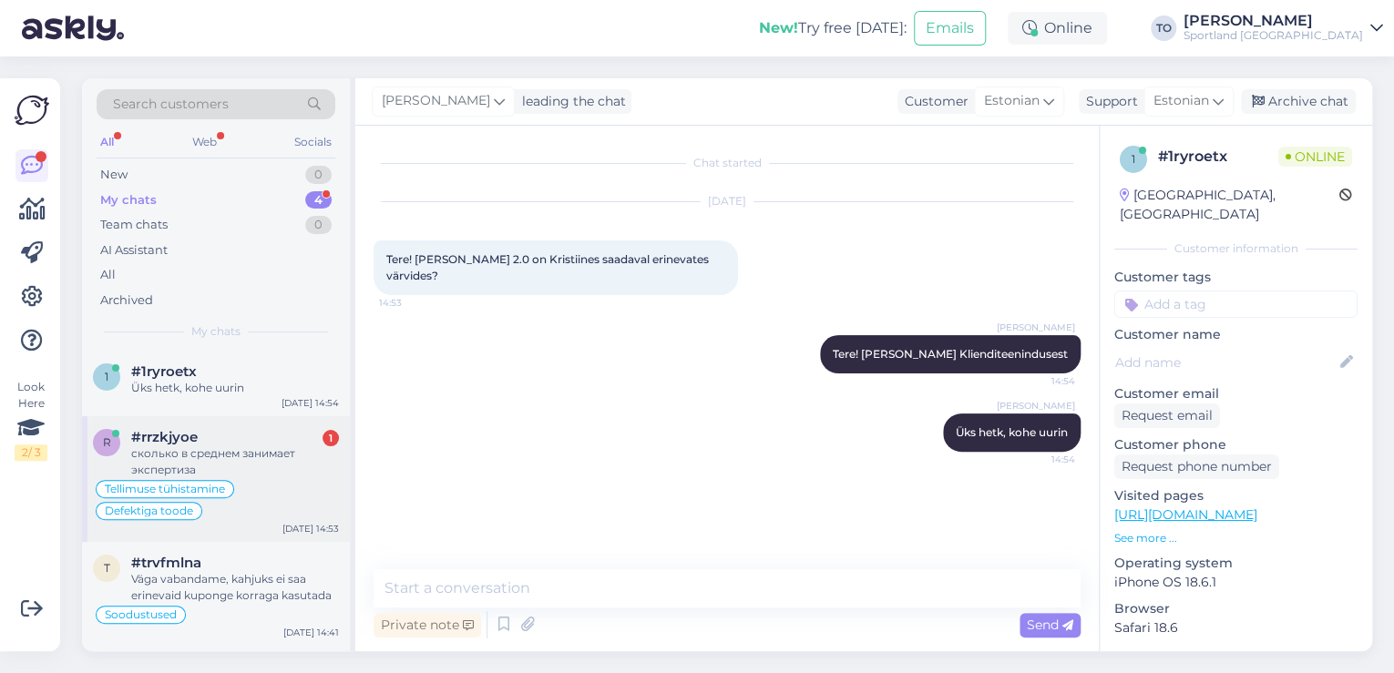
click at [248, 467] on div "сколько в среднем занимает экспертиза" at bounding box center [235, 462] width 208 height 33
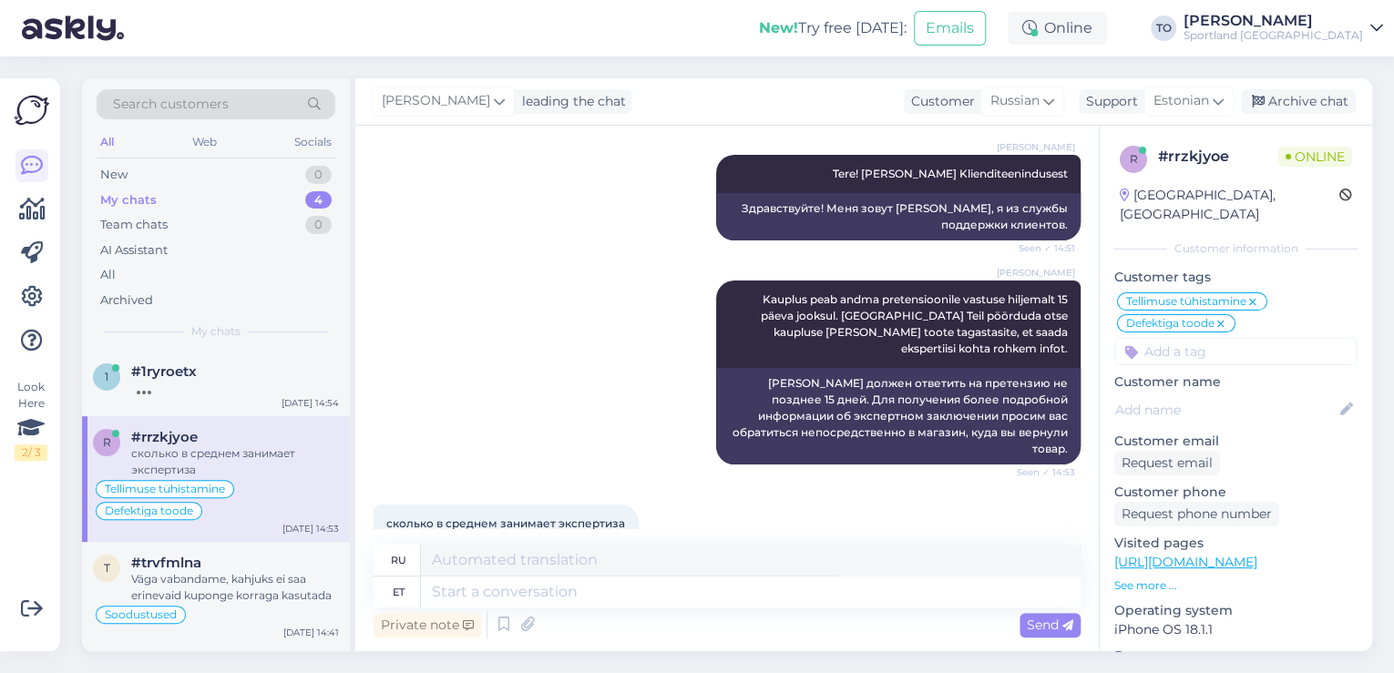
scroll to position [3360, 0]
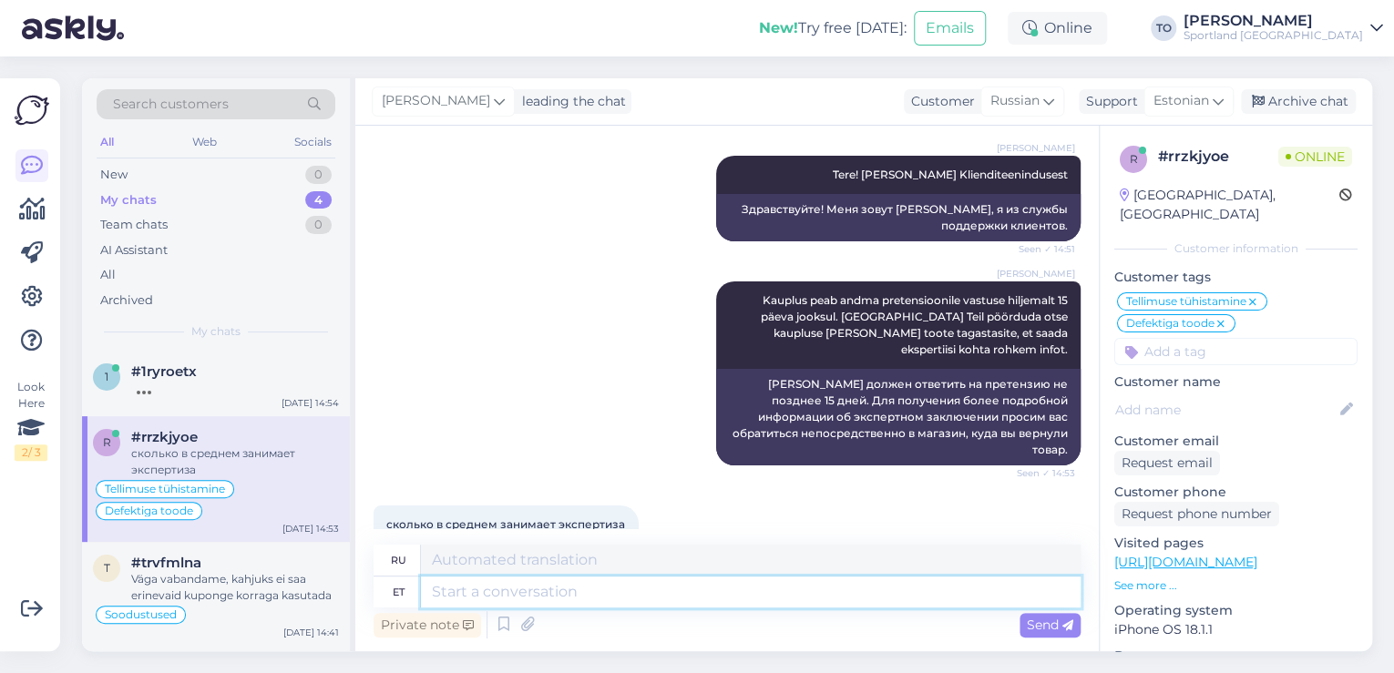
click at [569, 591] on textarea at bounding box center [751, 592] width 660 height 31
type textarea "Kahjuks"
type textarea "К сожалению"
type textarea "Kahjuks ei"
type textarea "К сожалению, нет."
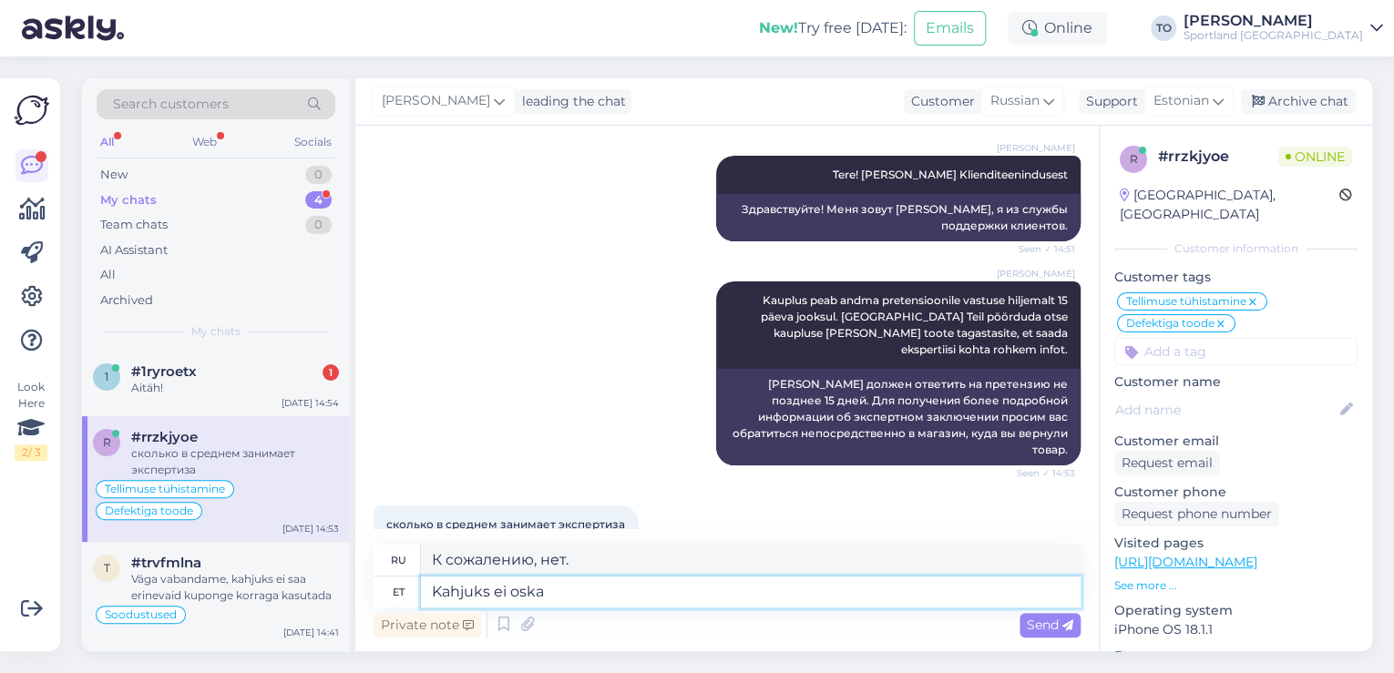
type textarea "Kahjuks ei oska"
type textarea "К сожалению, я не могу."
type textarea "Kahjuks ei oska öelda"
type textarea "К сожалению, я не могу сказать."
type textarea "Kahjuks ei oska öelda keskmist"
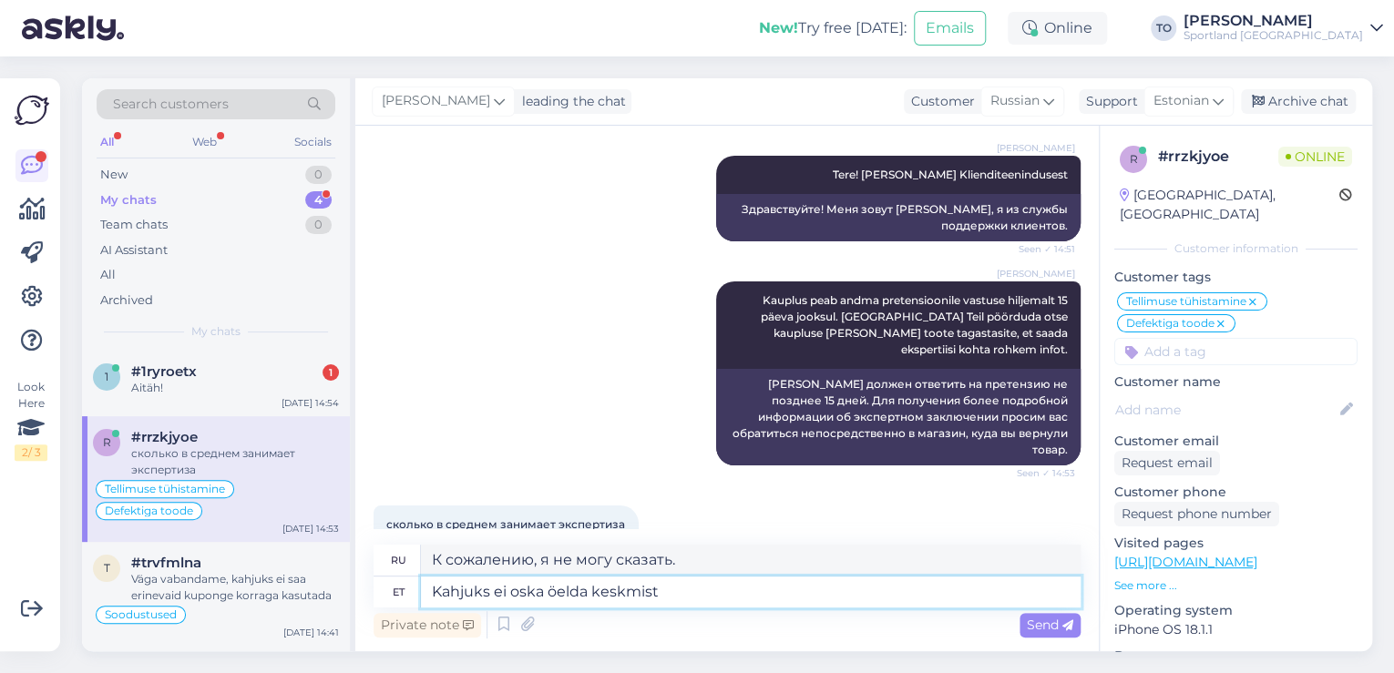
type textarea "К сожалению, я не могу сказать средний показатель."
type textarea "Kahjuks ei oska öelda keskmist a"
type textarea "К сожалению, я не могу назвать вам средний показатель."
type textarea "Kahjuks ei oska öelda keskmist ajaku"
type textarea "К сожалению, я не могу назвать вам среднее время."
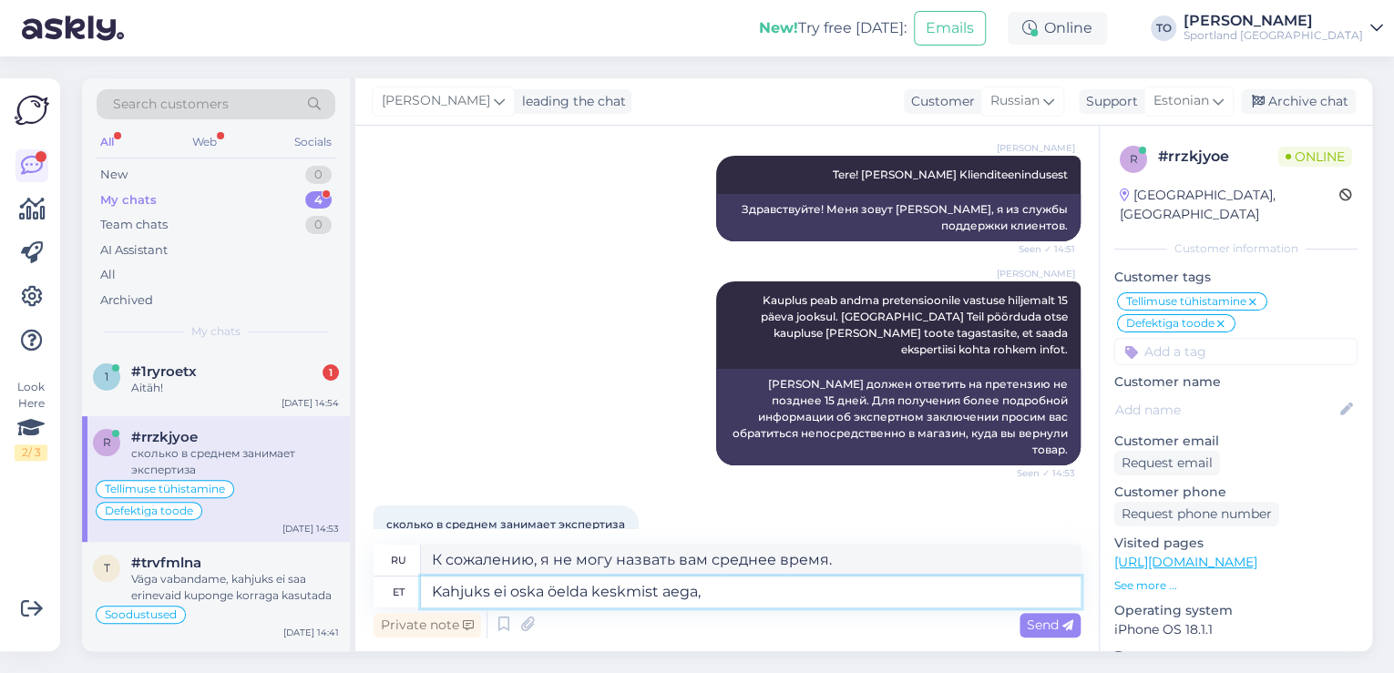
type textarea "Kahjuks ei oska öelda keskmist aega,"
type textarea "К сожалению, я не могу назвать среднее время,"
type textarea "Kahjuks ei oska öelda keskmist aega."
type textarea "К сожалению, я не могу назвать вам среднее время."
type textarea "Kahjuks ei oska öelda keskmist aega. Väga"
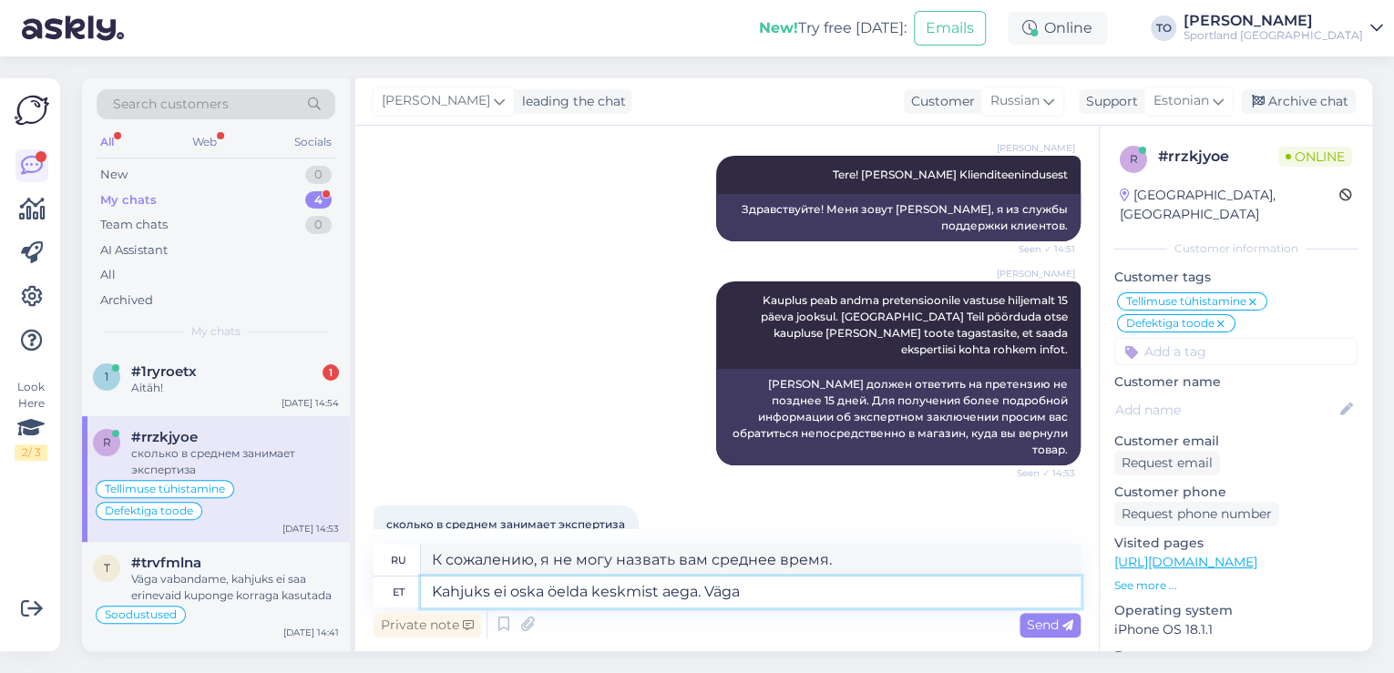
type textarea "К сожалению, я не могу назвать среднее время. Очень"
type textarea "Kahjuks ei oska öelda keskmist aega. Väga vabandame!"
type textarea "К сожалению, мы не можем указать среднее время. Приносим извинения!"
type textarea "Kahjuks ei oska öelda keskmist aega. Väga vabandame! [GEOGRAPHIC_DATA]"
type textarea "К сожалению, я не могу назвать среднее время. Приносим извинения! Максимум"
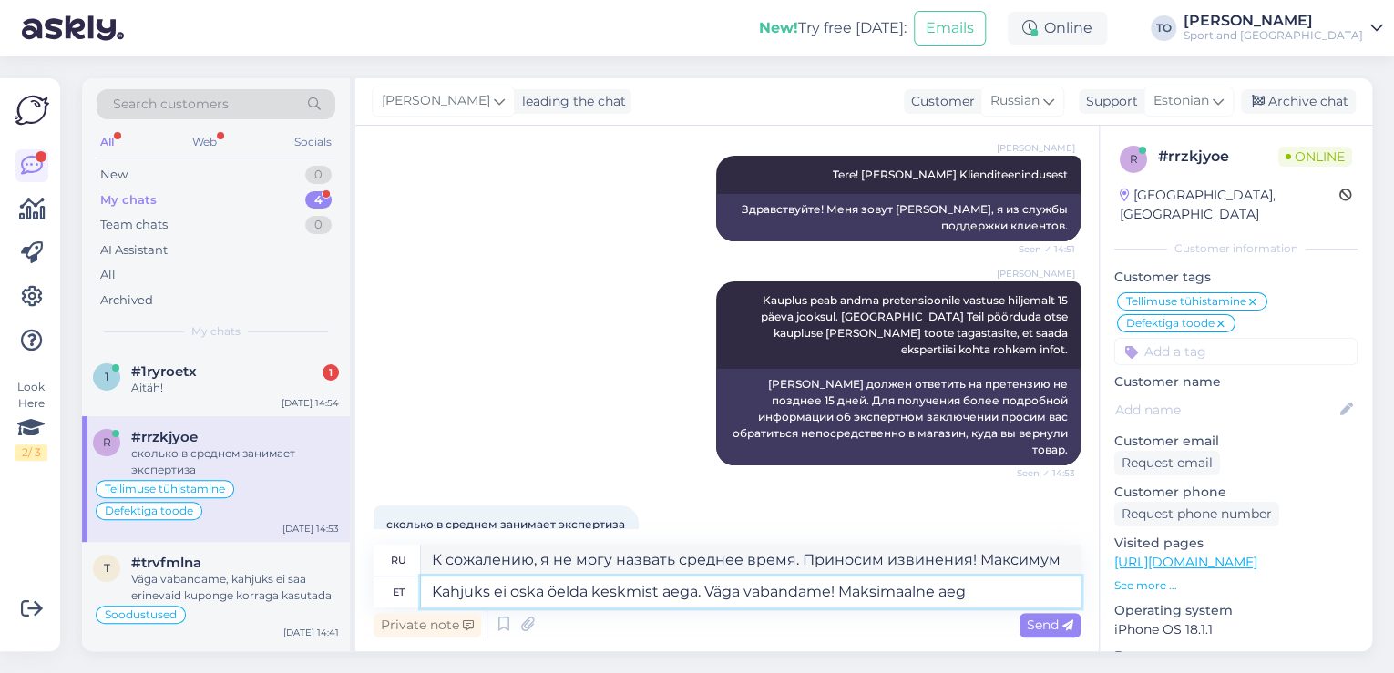
type textarea "Kahjuks ei oska öelda keskmist aega. Väga vabandame! Maksimaalne aeg o"
type textarea "К сожалению, я не могу указать среднее время. Приносим извинения! Максимальное …"
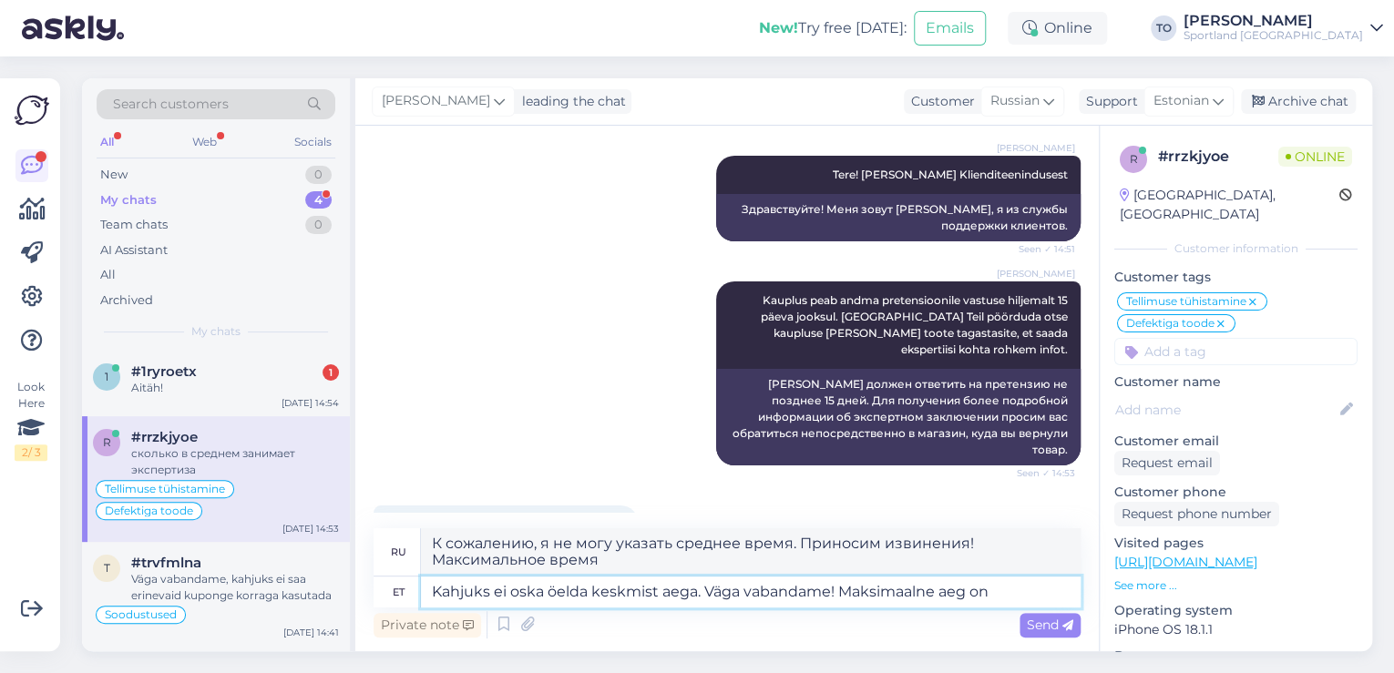
type textarea "Kahjuks ei oska öelda keskmist aega. Väga vabandame! Maksimaalne aeg on k"
type textarea "К сожалению, я не могу назвать среднее время. Приносим извинения! Максимальное …"
type textarea "Kahjuks ei oska öelda keskmist aega. Väga vabandame! Maksimaalne aeg on kuni"
type textarea "К сожалению, я не могу назвать среднее время. Приносим извинения! Максимальное …"
type textarea "Kahjuks ei oska öelda keskmist aega. Väga vabandame! Maksimaalne aeg on kuni 15"
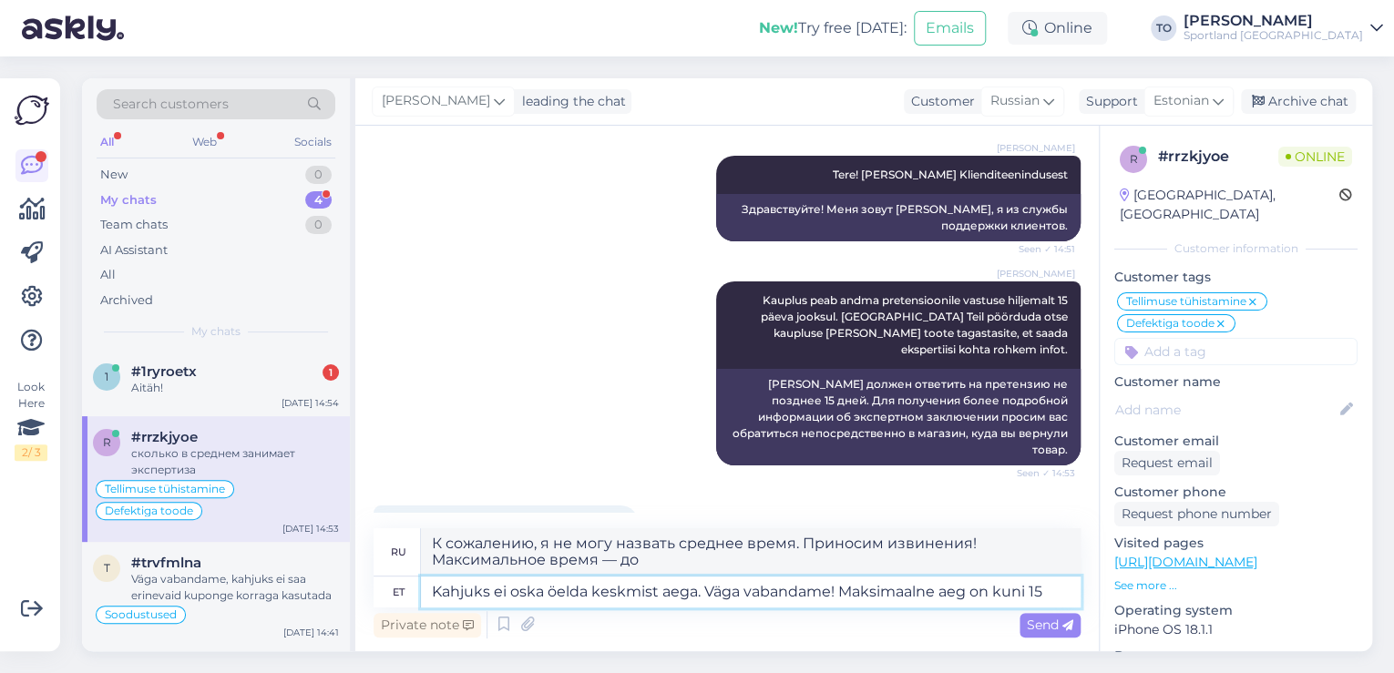
type textarea "К сожалению, я не могу назвать среднее время. Приносим извинения! Максимальное …"
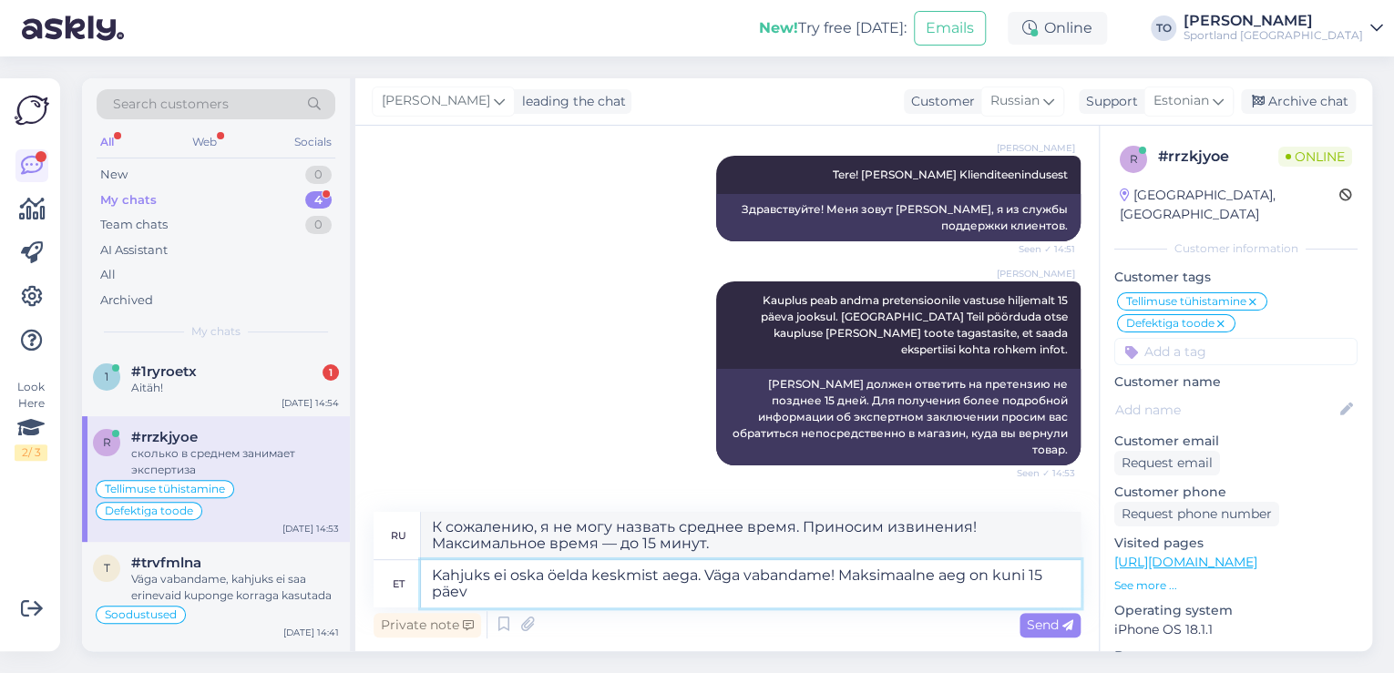
type textarea "Kahjuks ei oska öelda keskmist aega. Väga vabandame! Maksimaalne aeg on kuni 15…"
type textarea "К сожалению, я не могу назвать среднее время. Приносим извинения! Максимальный …"
type textarea "Kahjuks ei oska öelda keskmist aega. Väga vabandame! Maksimaalne aeg on kuni 15…"
type textarea "К сожалению, мы не можем указать среднее время. Приносим извинения! Максимально…"
type textarea "Kahjuks ei oska öelda keskmist aega. Väga vabandame! Maksimaalne aeg on kuni 15…"
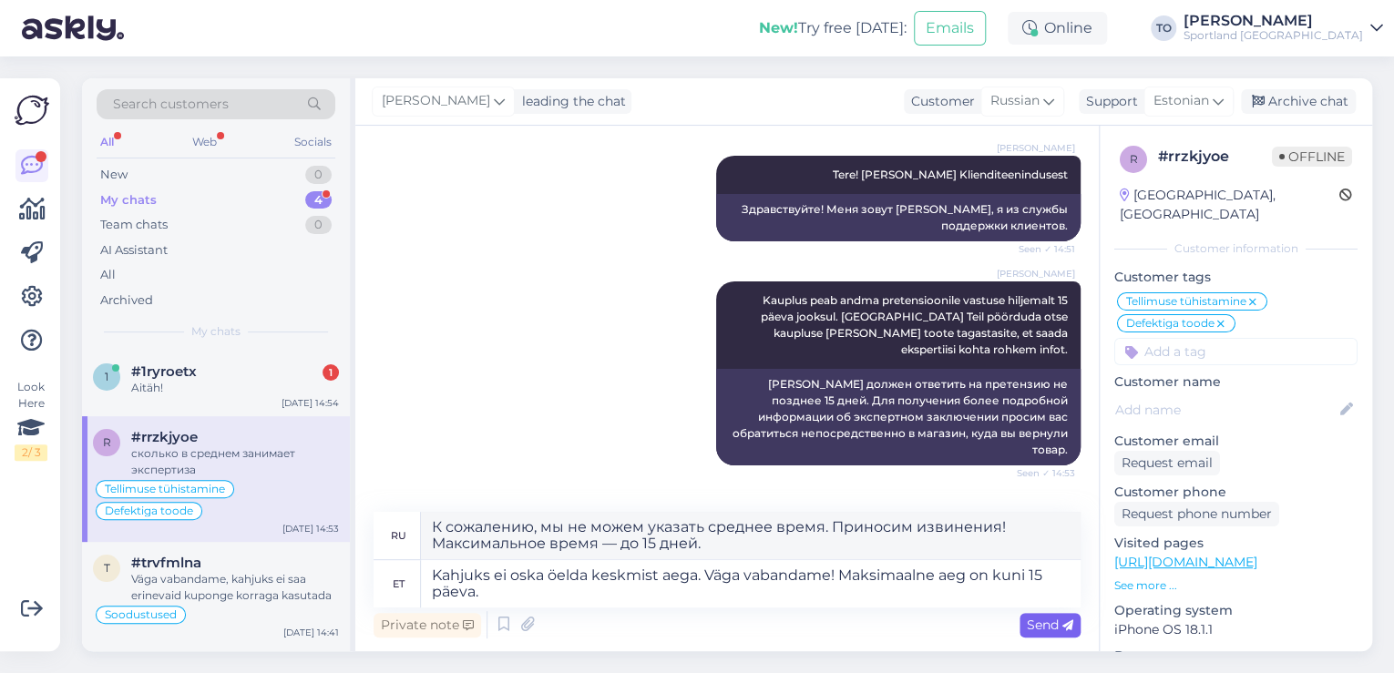
click at [1063, 626] on icon at bounding box center [1068, 626] width 11 height 11
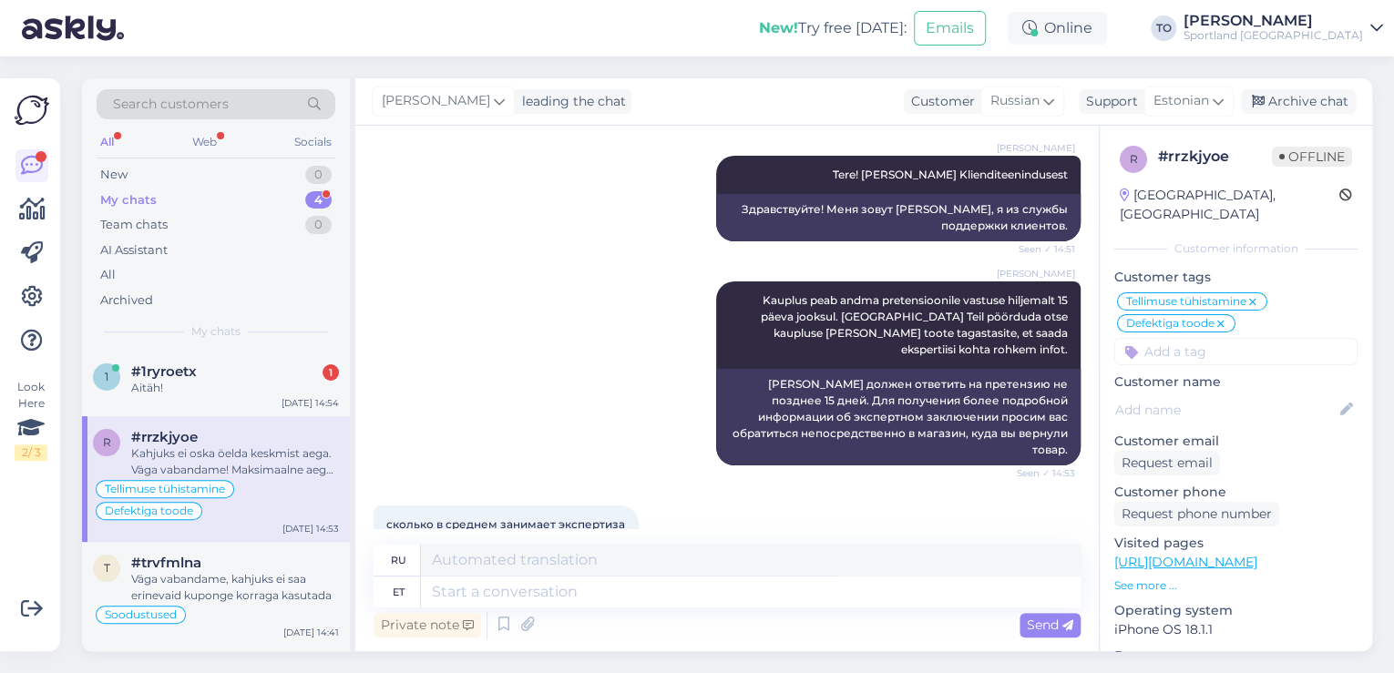
scroll to position [3518, 0]
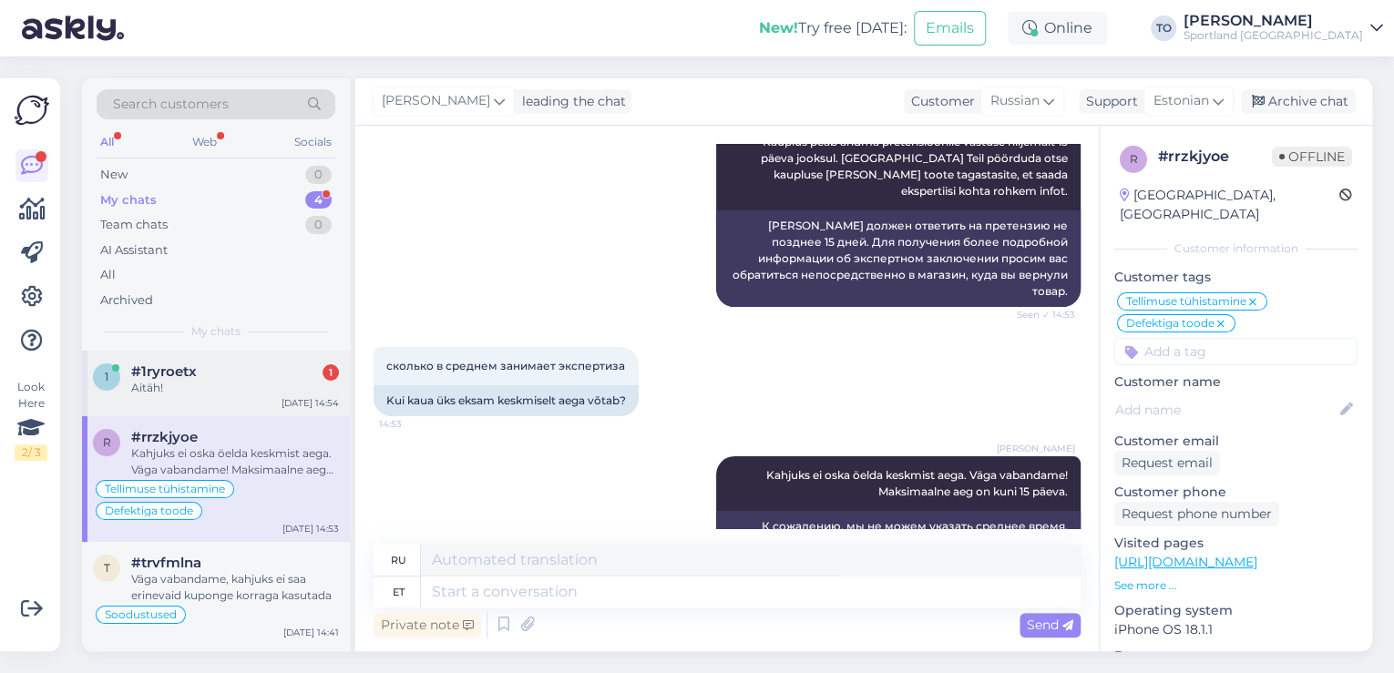
click at [293, 372] on div "#1ryroetx 1" at bounding box center [235, 372] width 208 height 16
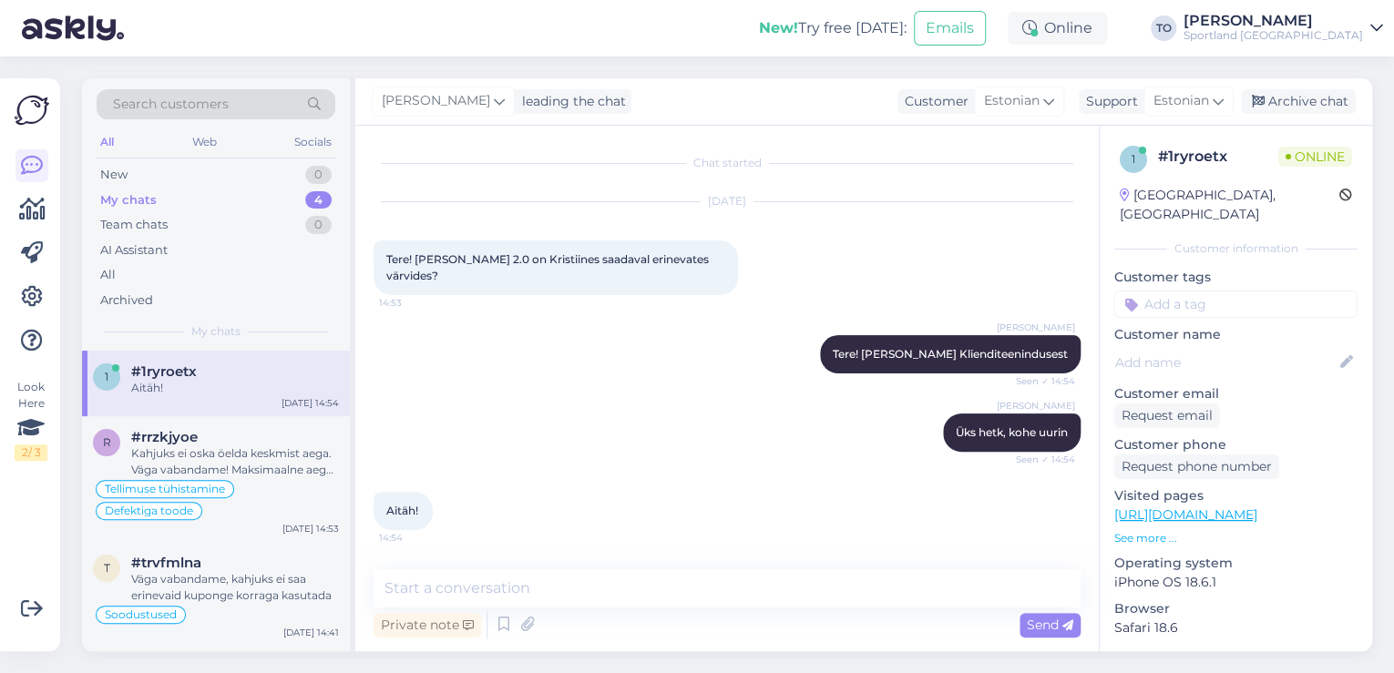
click at [1239, 507] on link "[URL][DOMAIN_NAME]" at bounding box center [1185, 515] width 143 height 16
click at [641, 594] on textarea at bounding box center [727, 589] width 707 height 38
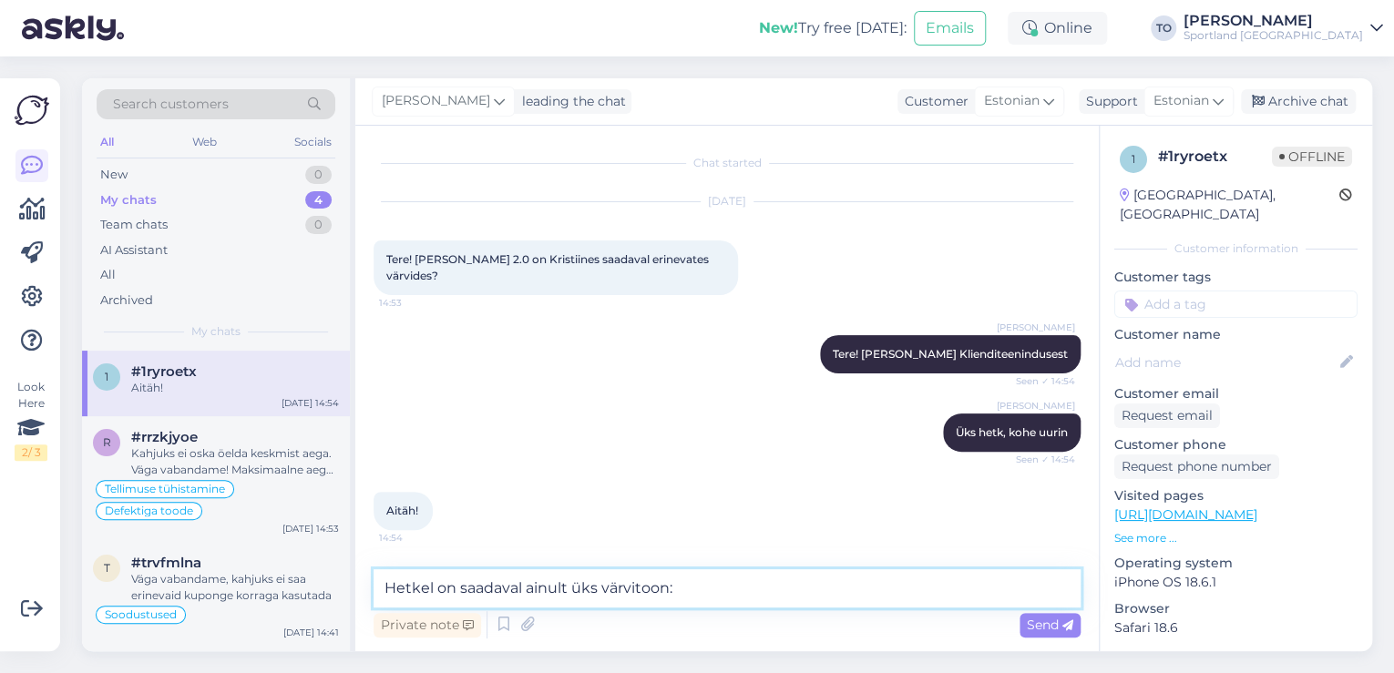
paste textarea "[URL][DOMAIN_NAME]"
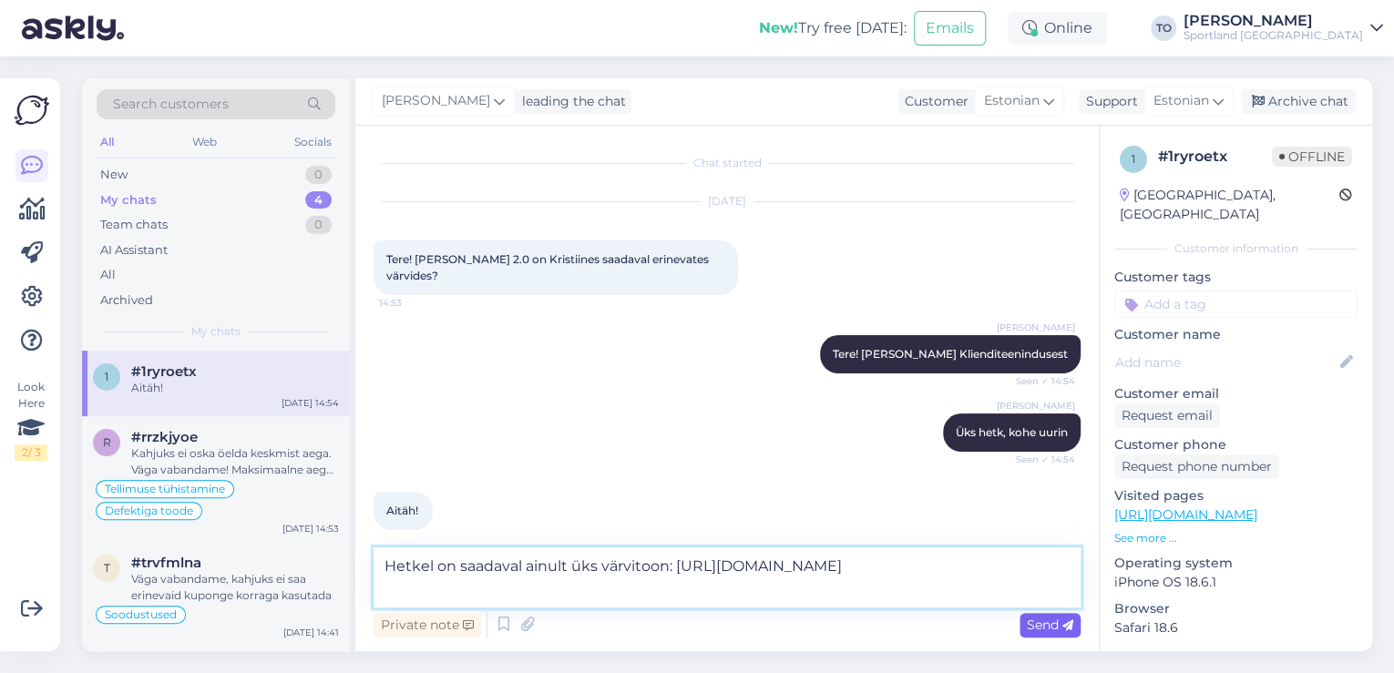
type textarea "Hetkel on saadaval ainult üks värvitoon: [URL][DOMAIN_NAME]"
click at [1044, 625] on span "Send" at bounding box center [1050, 625] width 46 height 16
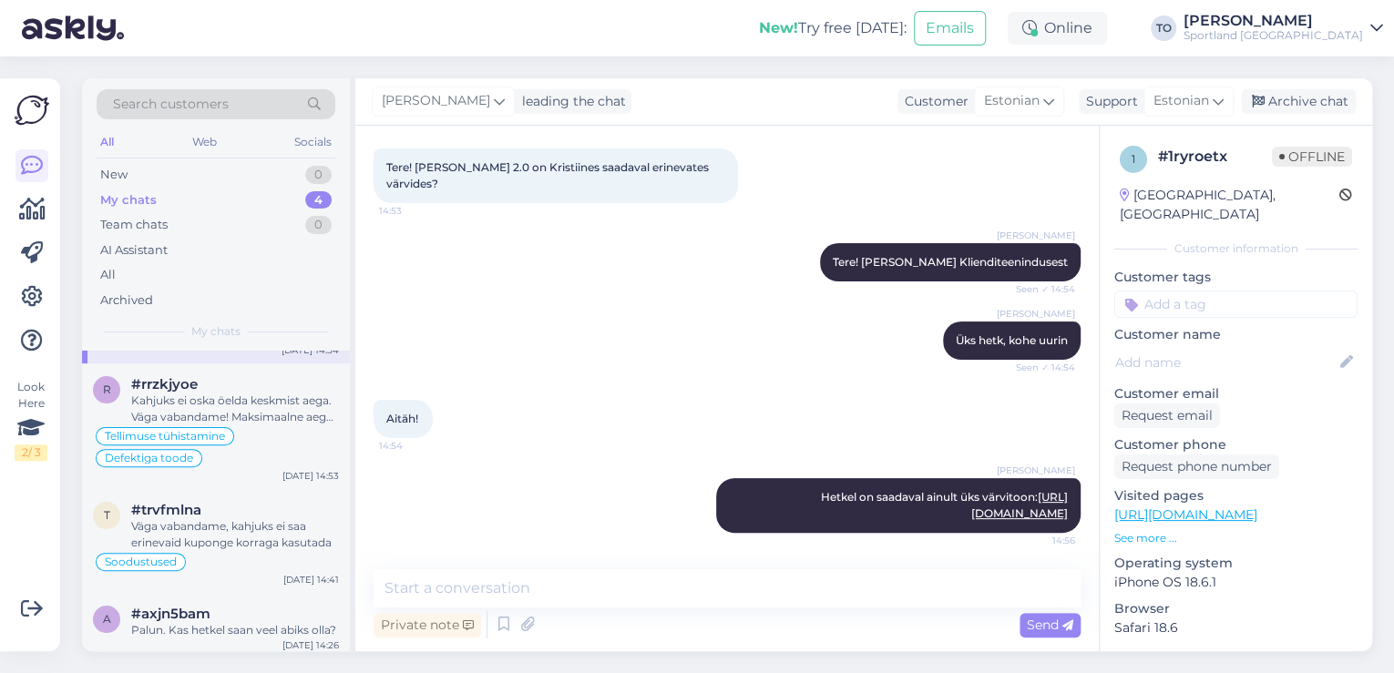
scroll to position [74, 0]
drag, startPoint x: 264, startPoint y: 632, endPoint x: 358, endPoint y: 612, distance: 96.0
click at [270, 634] on div "a #axjn5bam Palun. Kas hetkel saan veel abiks olla? [DATE] 14:26" at bounding box center [216, 622] width 268 height 66
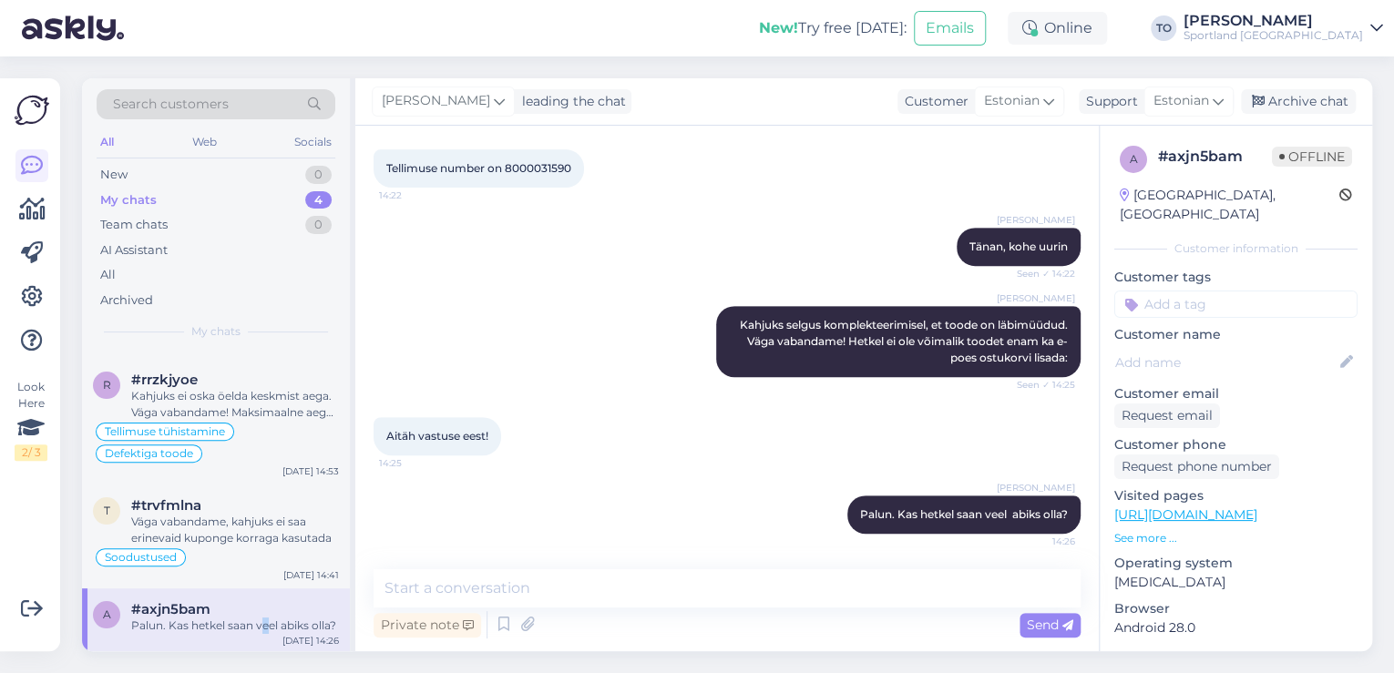
scroll to position [84, 0]
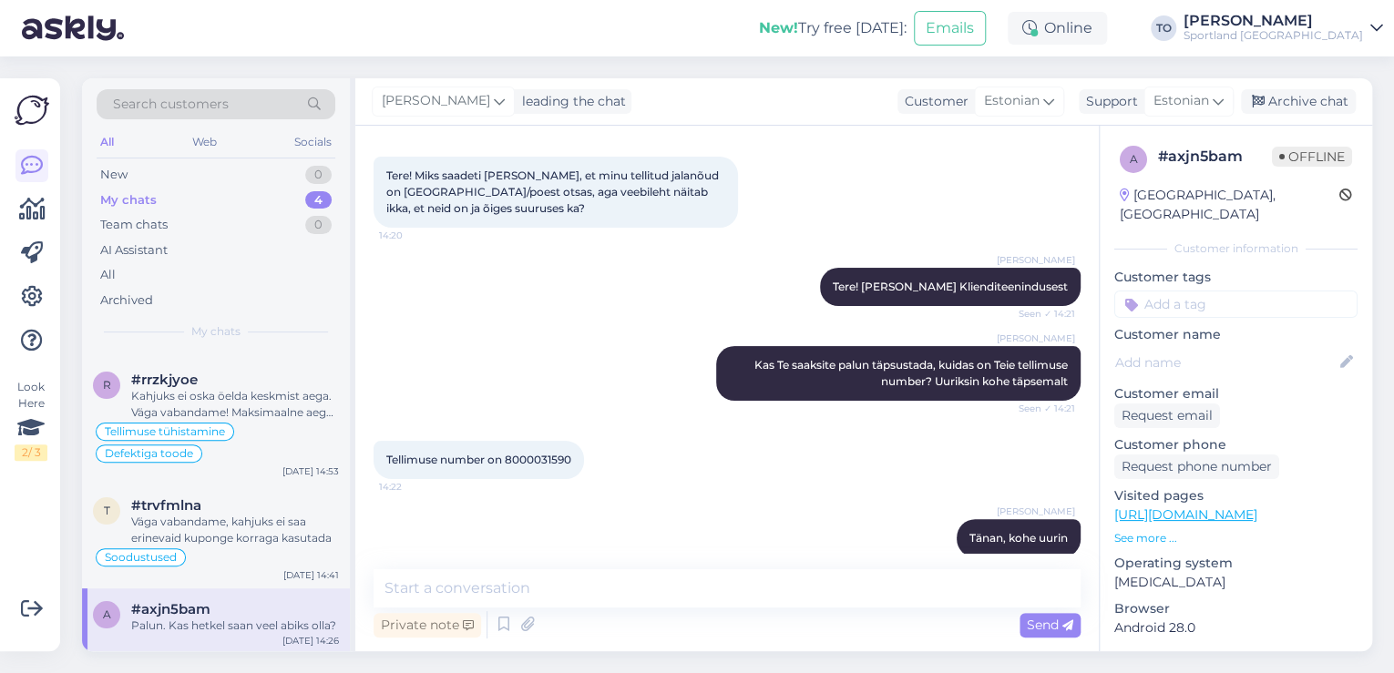
click at [1252, 291] on input at bounding box center [1235, 304] width 243 height 27
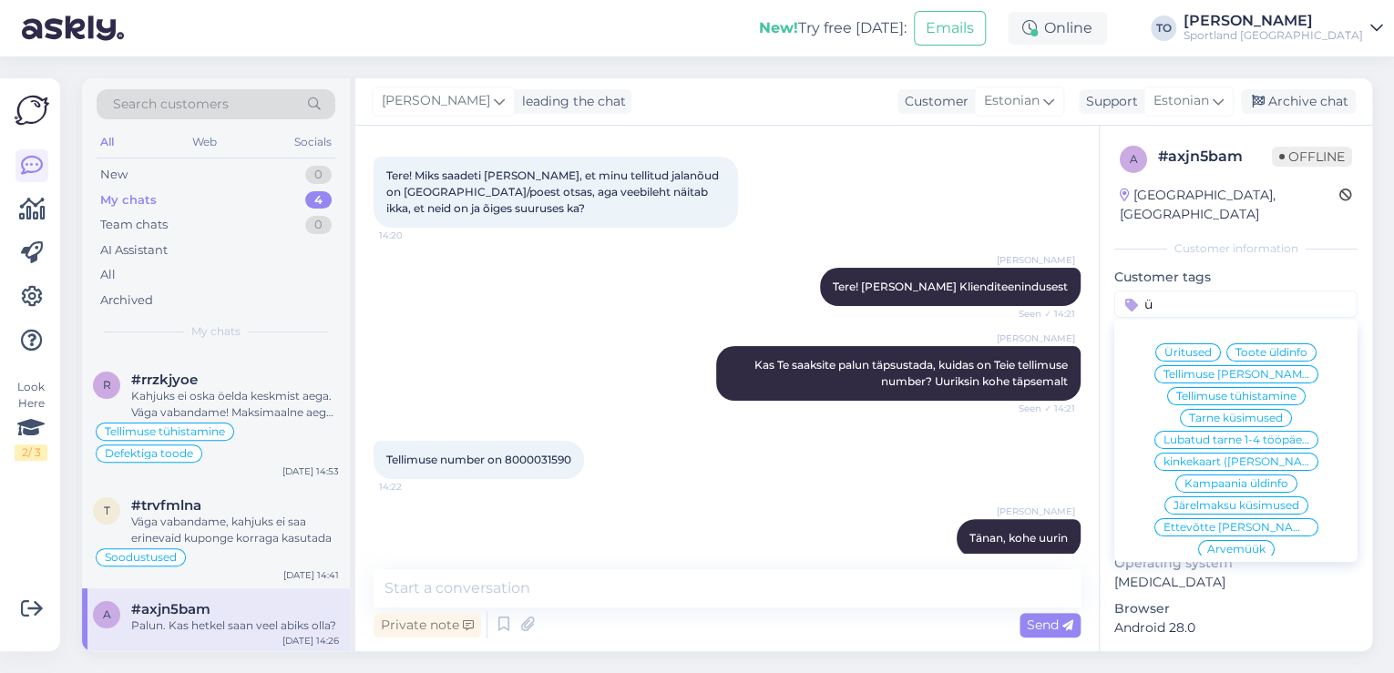
scroll to position [58, 0]
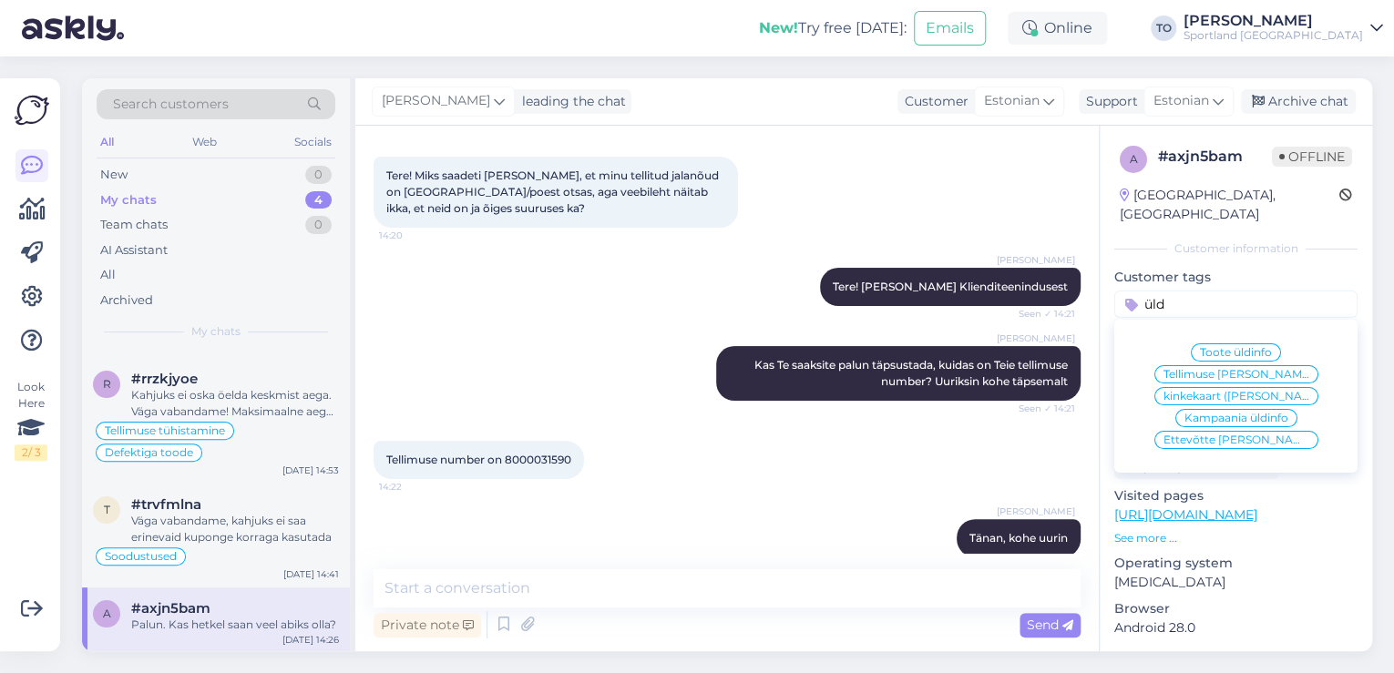
type input "üld"
click at [1248, 369] on span "Tellimuse [PERSON_NAME] info" at bounding box center [1237, 374] width 146 height 11
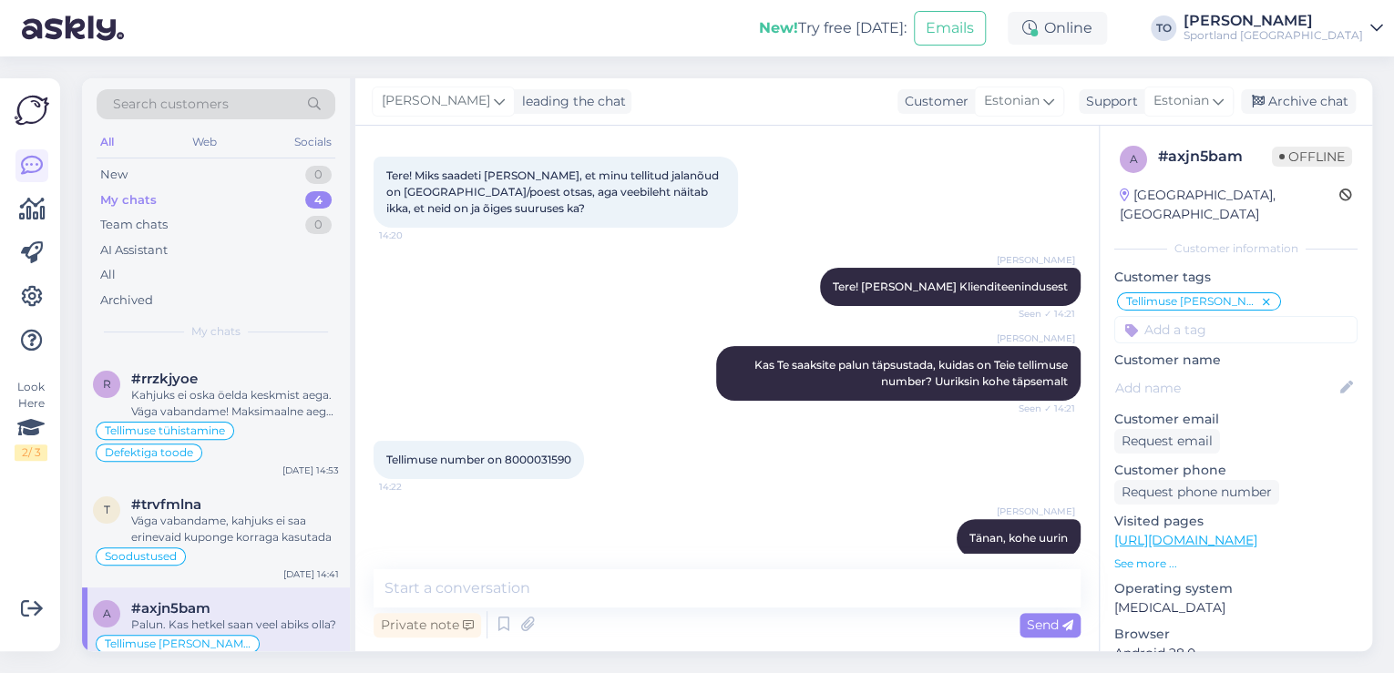
scroll to position [74, 0]
click at [1301, 103] on div "Archive chat" at bounding box center [1298, 101] width 115 height 25
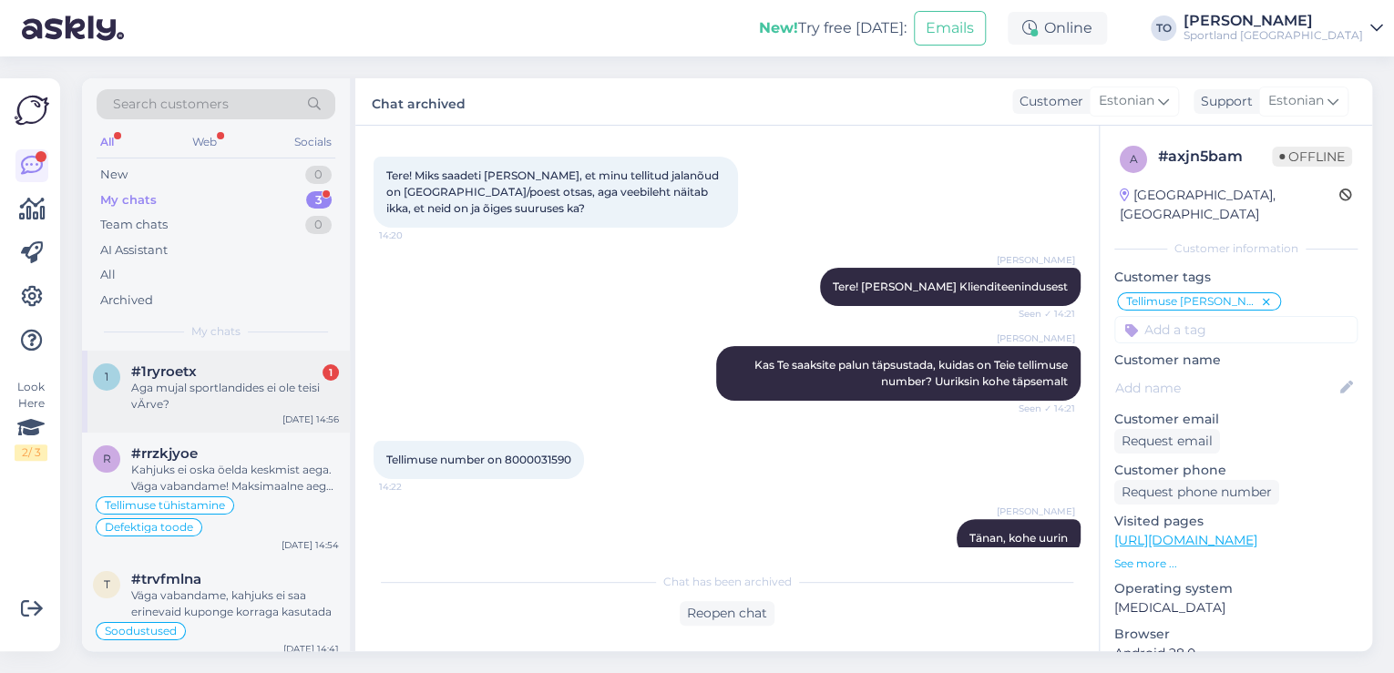
drag, startPoint x: 253, startPoint y: 379, endPoint x: 292, endPoint y: 375, distance: 38.5
click at [254, 380] on div "Aga mujal sportlandides ei ole teisi vÄrve?" at bounding box center [235, 396] width 208 height 33
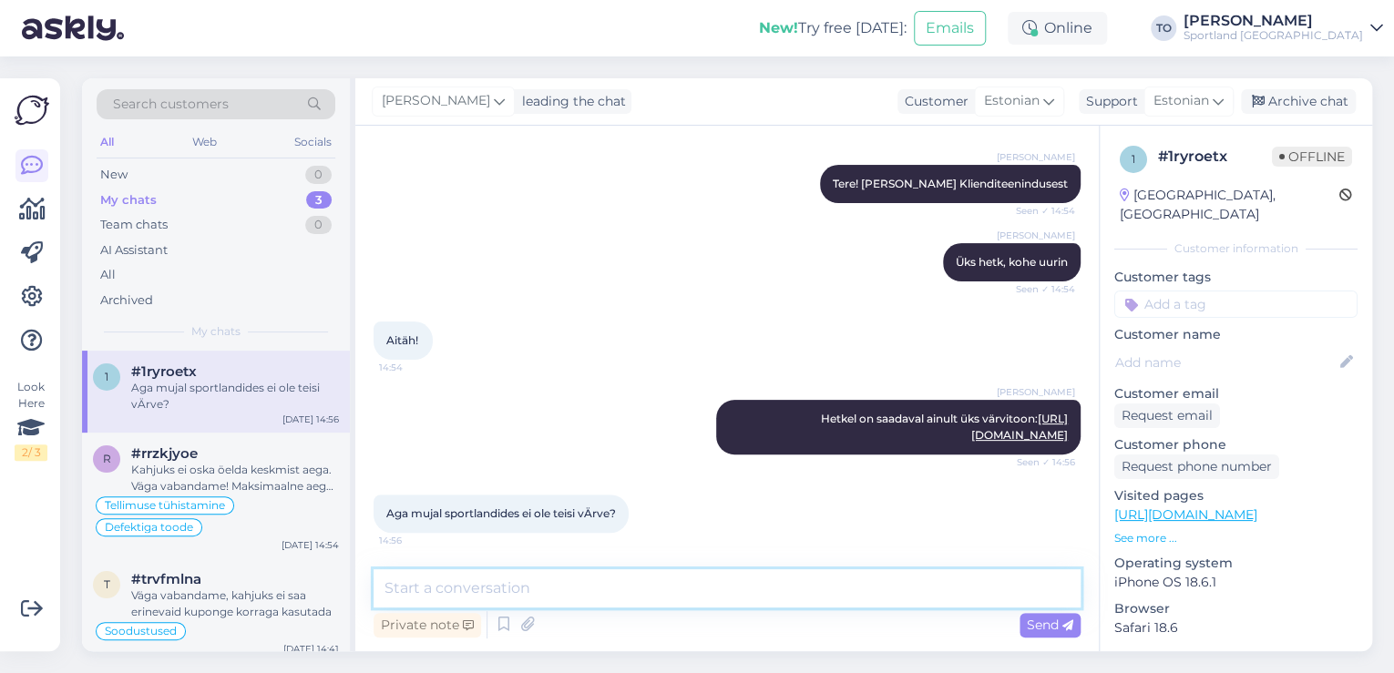
click at [605, 580] on textarea at bounding box center [727, 589] width 707 height 38
type textarea "Kahjuks mitte. Meil on väga kahju!"
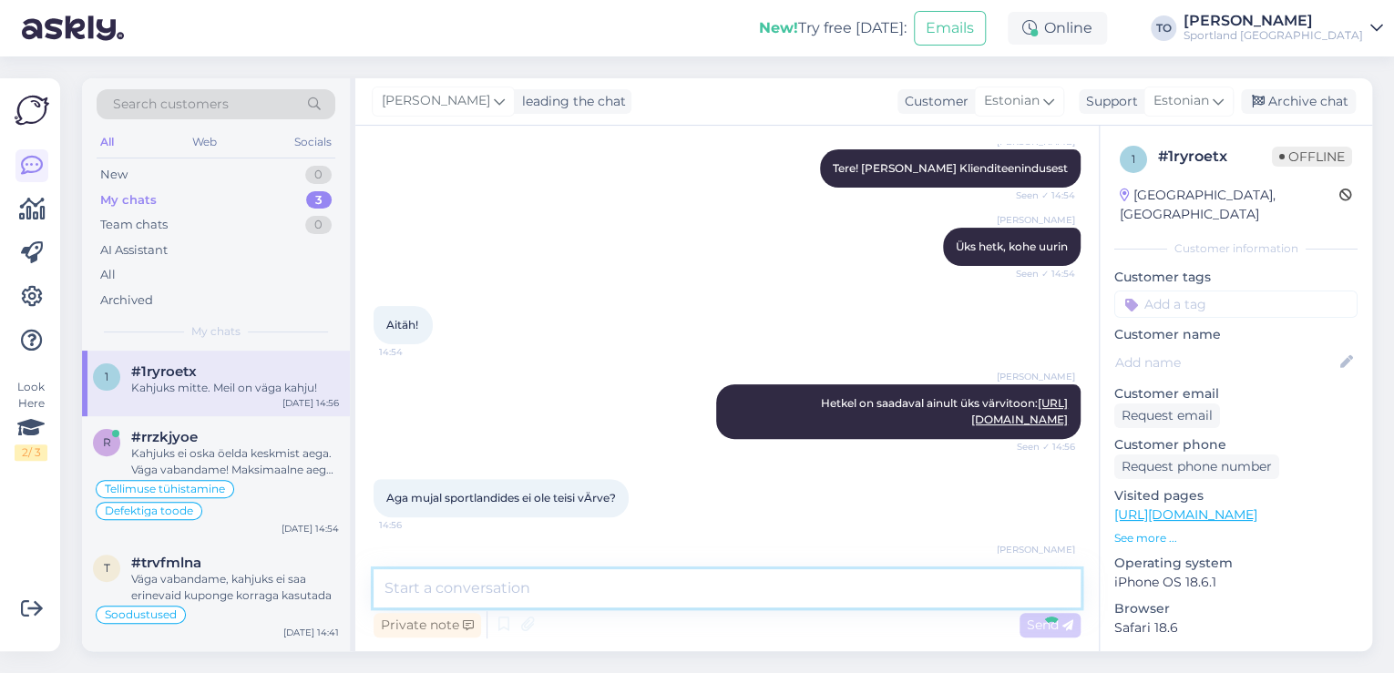
scroll to position [264, 0]
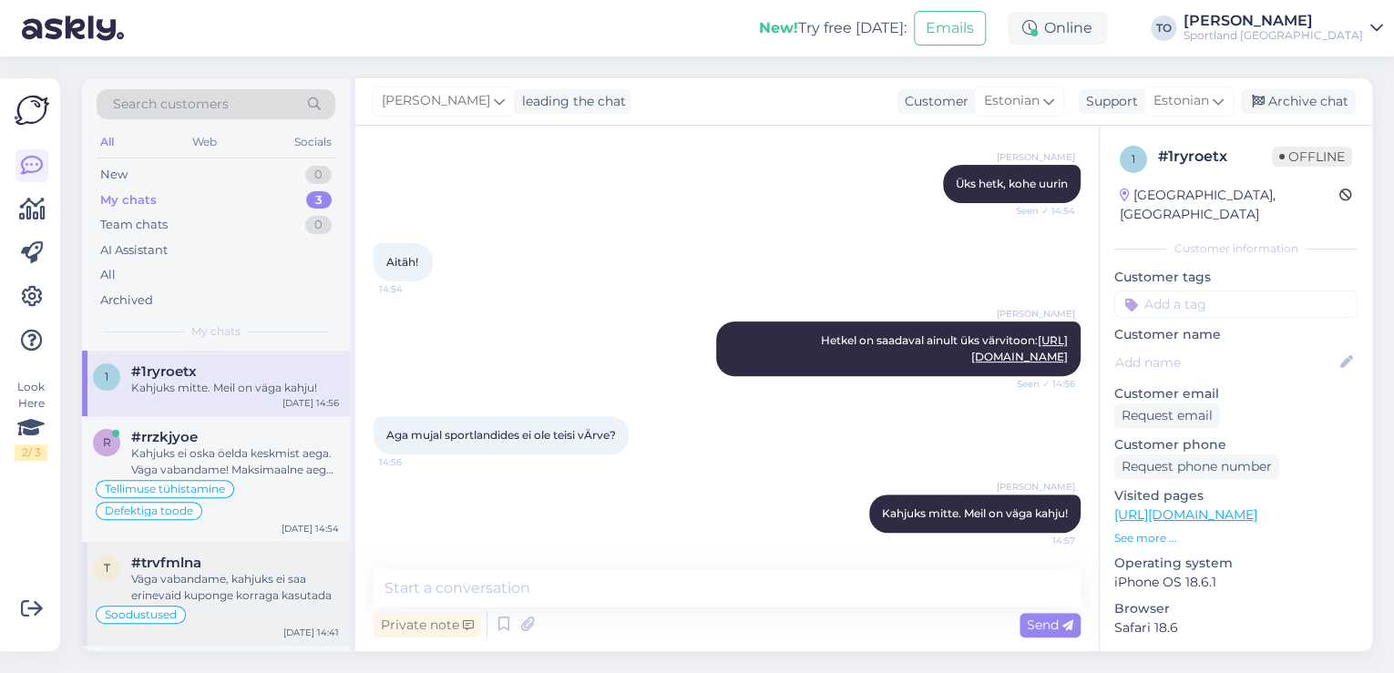
click at [224, 606] on div "Soodustused" at bounding box center [216, 615] width 246 height 22
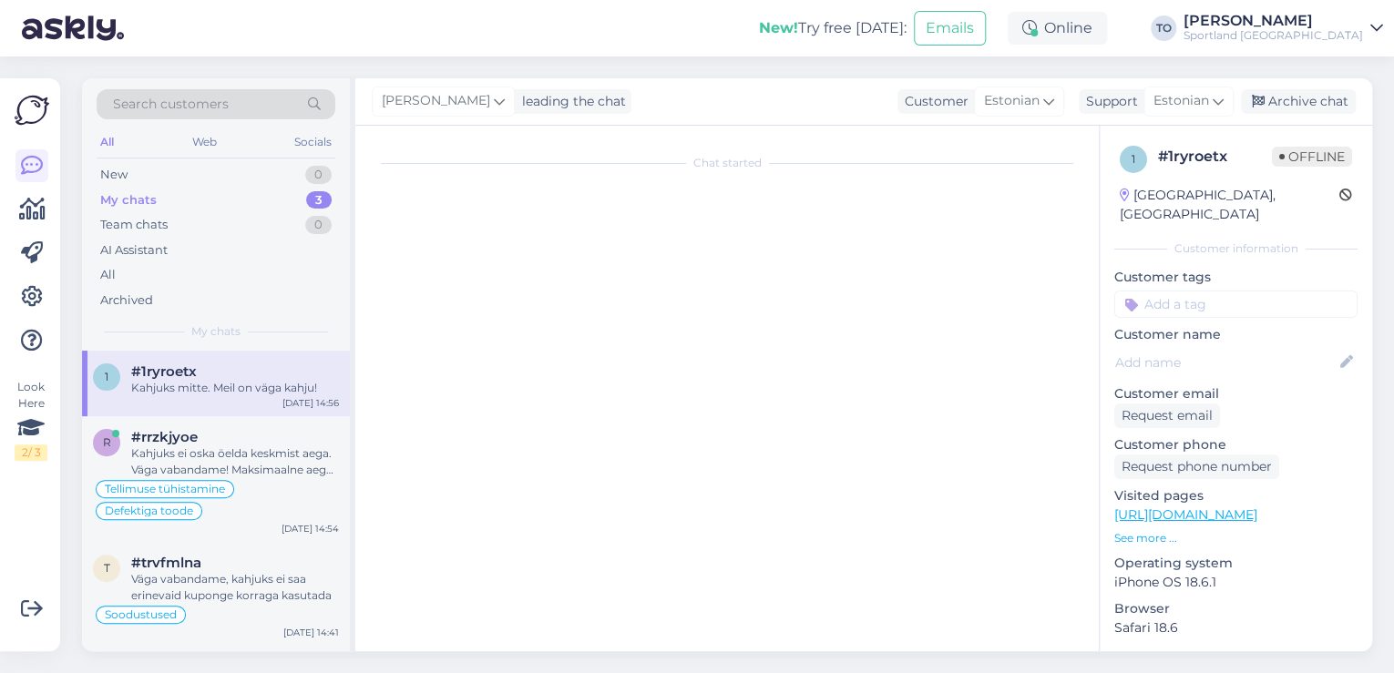
scroll to position [436, 0]
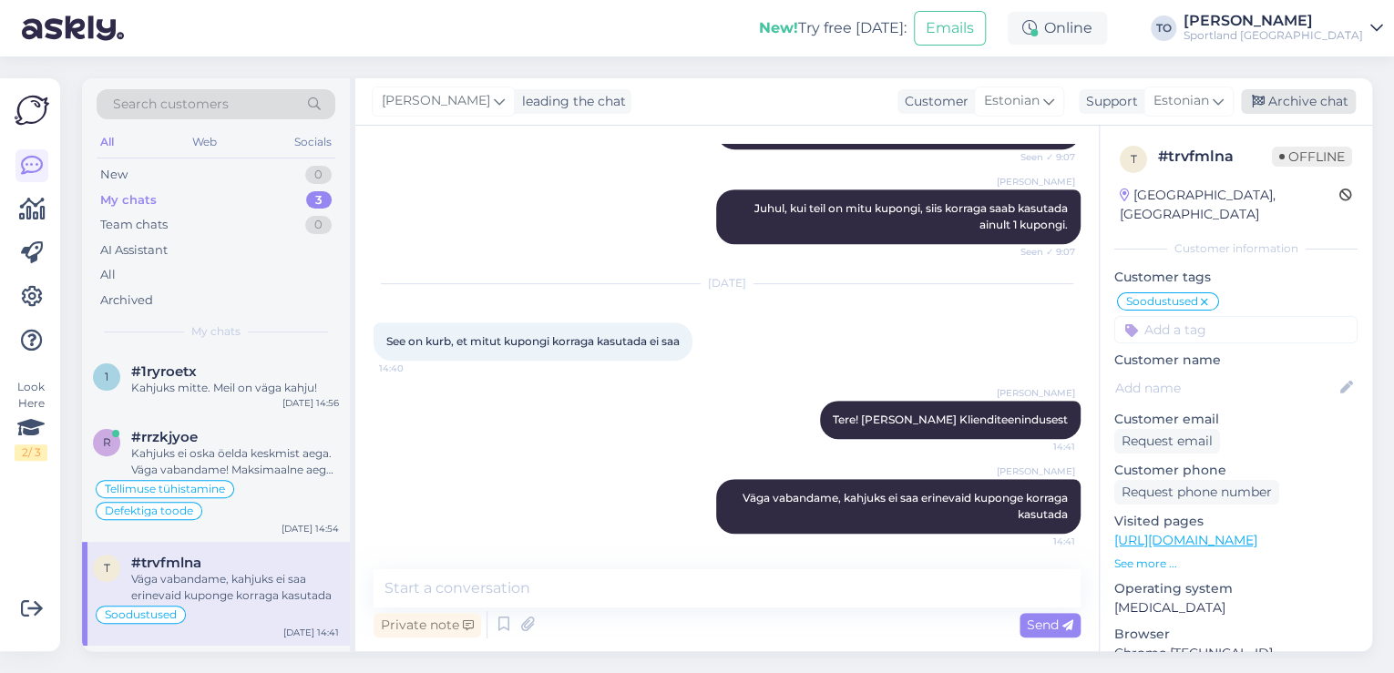
click at [1298, 95] on div "Archive chat" at bounding box center [1298, 101] width 115 height 25
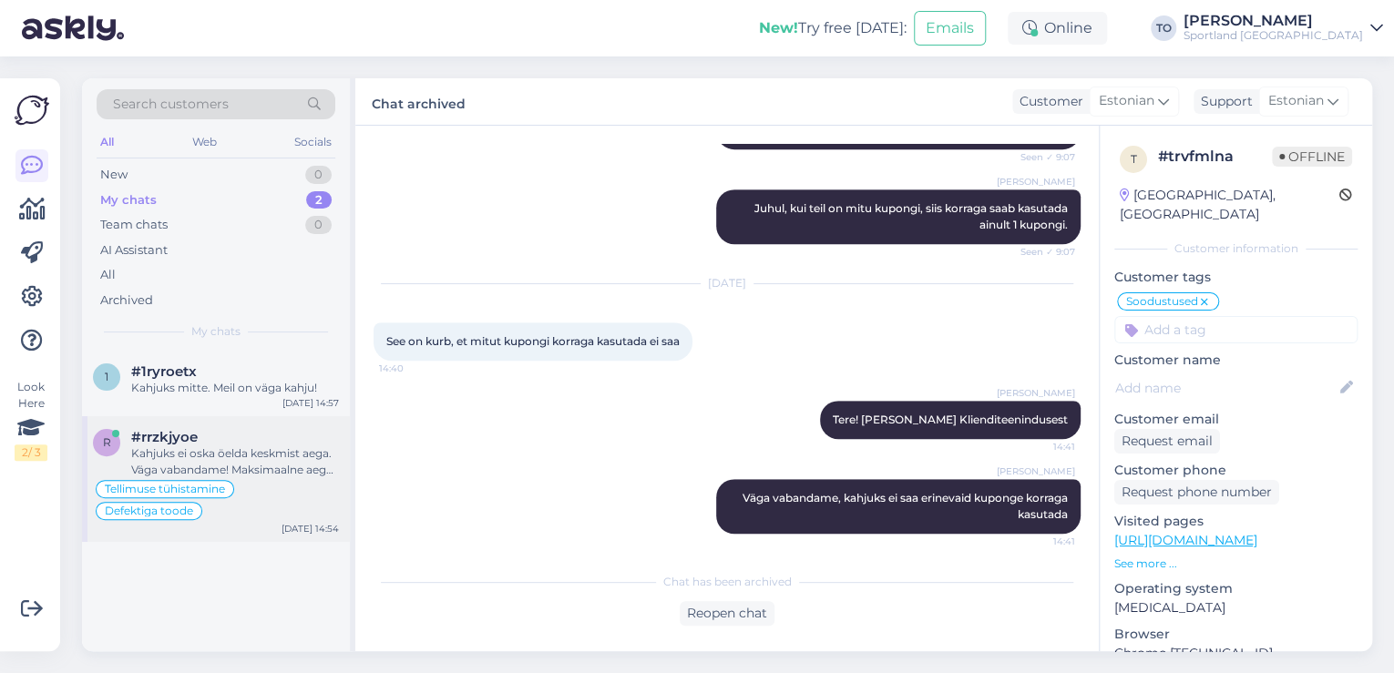
click at [328, 444] on div "#rrzkjyoe" at bounding box center [235, 437] width 208 height 16
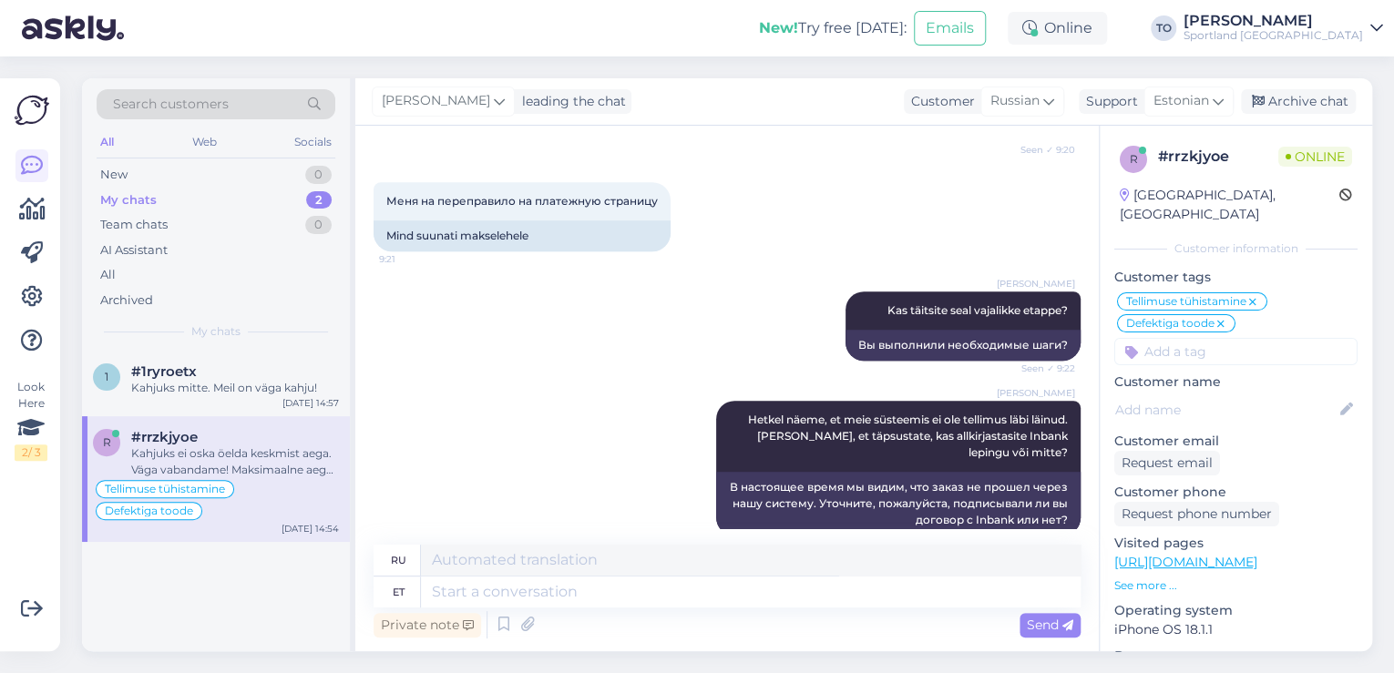
scroll to position [3518, 0]
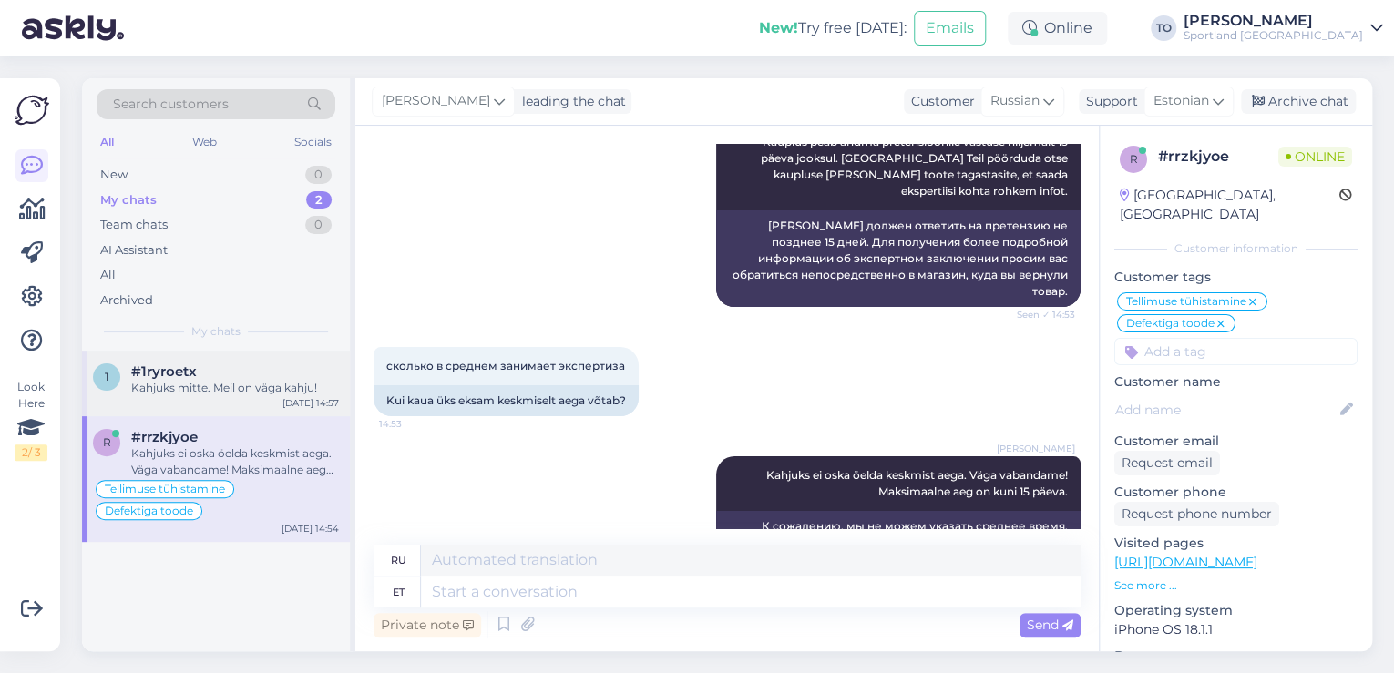
click at [248, 385] on div "Kahjuks mitte. Meil on väga kahju!" at bounding box center [235, 388] width 208 height 16
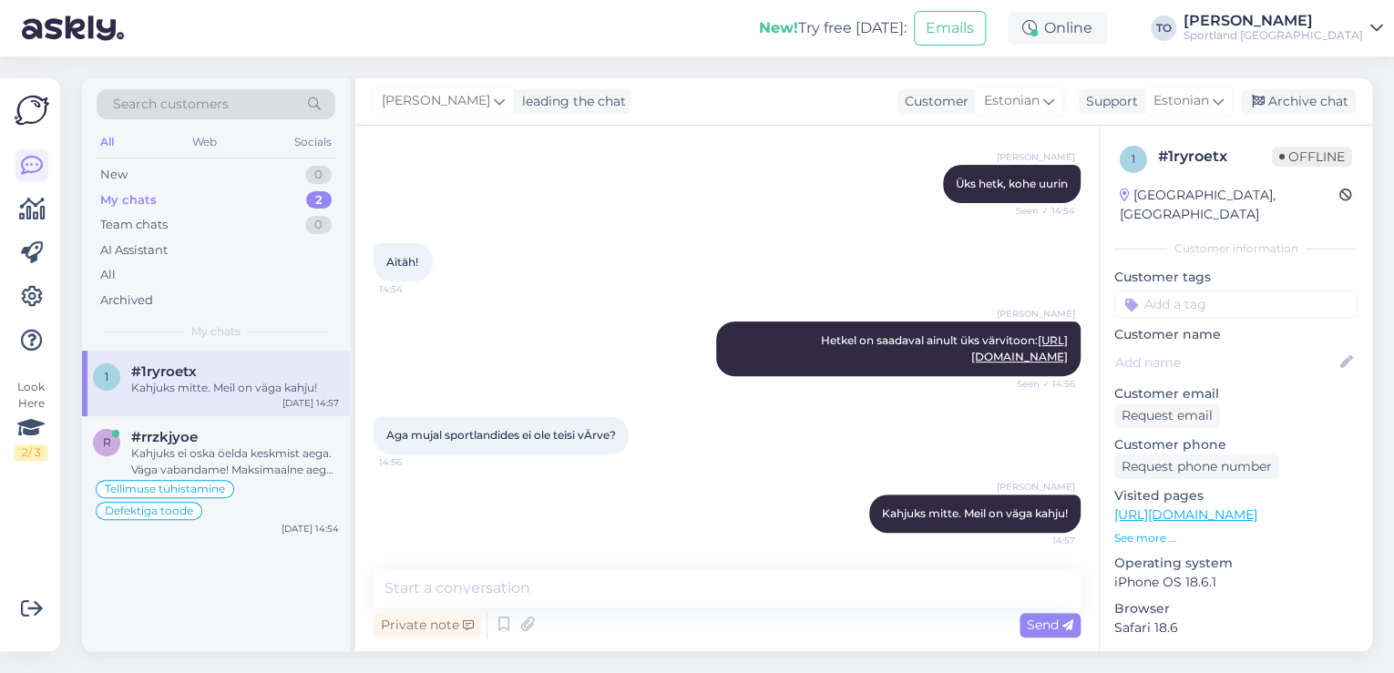
scroll to position [264, 0]
click at [1161, 293] on input at bounding box center [1235, 304] width 243 height 27
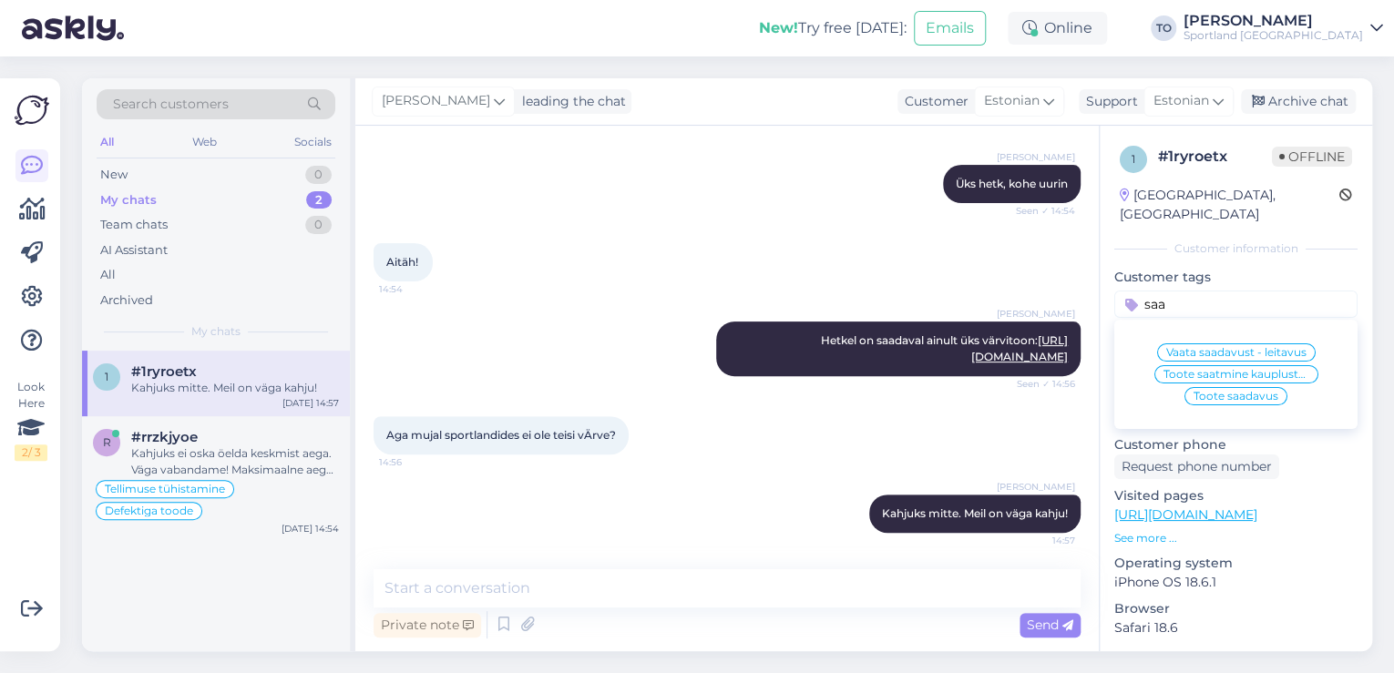
type input "saa"
click at [1230, 391] on span "Toote saadavus" at bounding box center [1236, 396] width 85 height 11
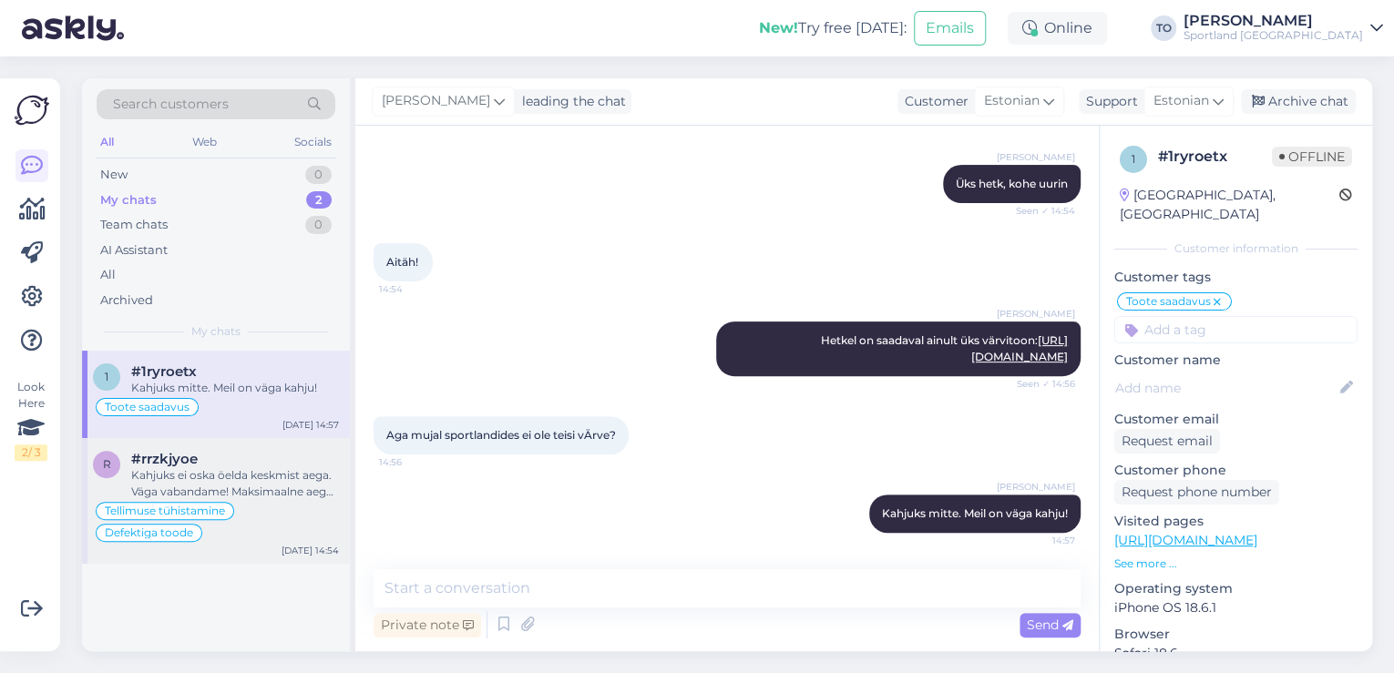
click at [252, 503] on div "Tellimuse tühistamine Defektiga toode" at bounding box center [216, 522] width 246 height 44
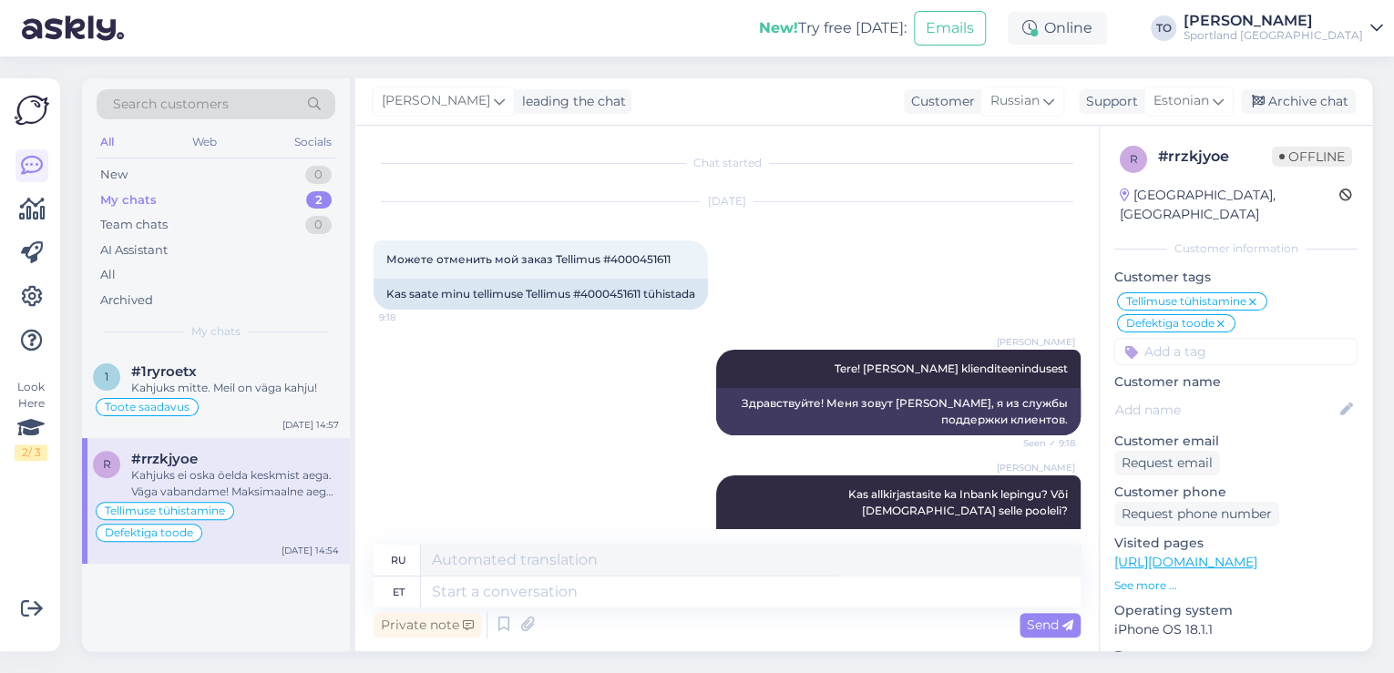
scroll to position [3518, 0]
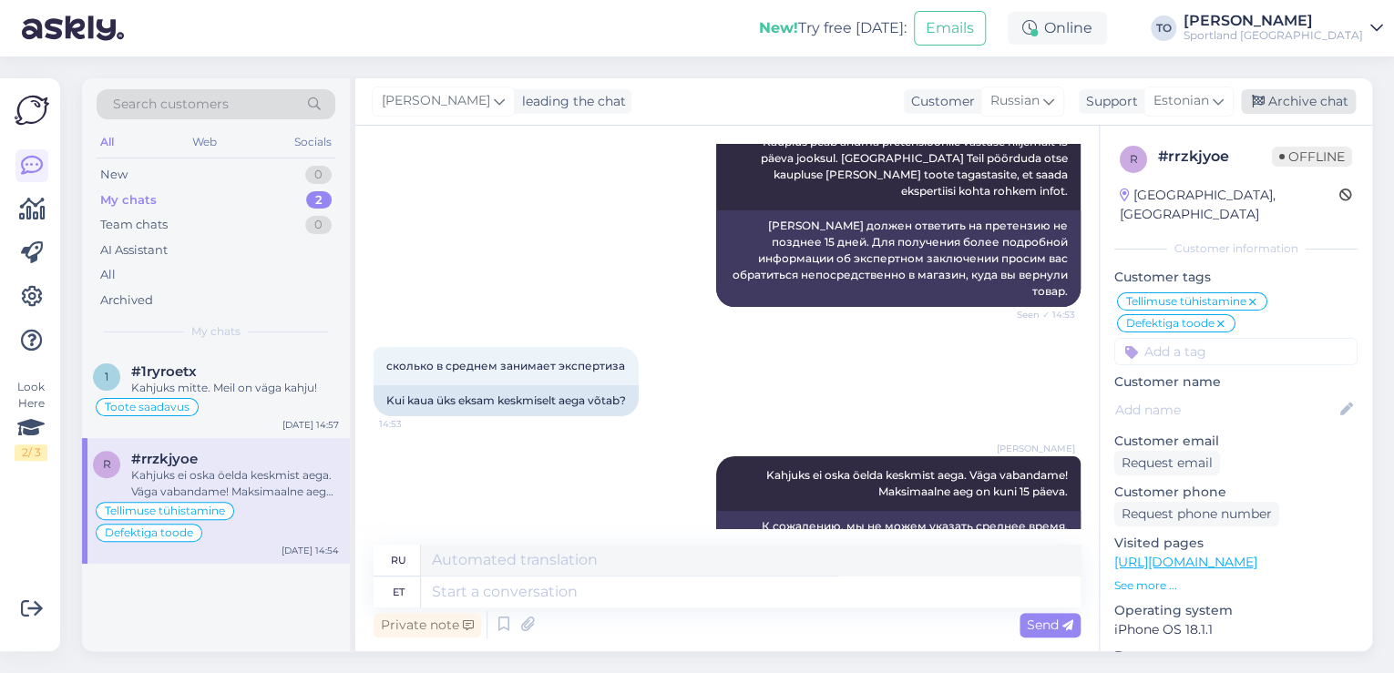
click at [1316, 106] on div "Archive chat" at bounding box center [1298, 101] width 115 height 25
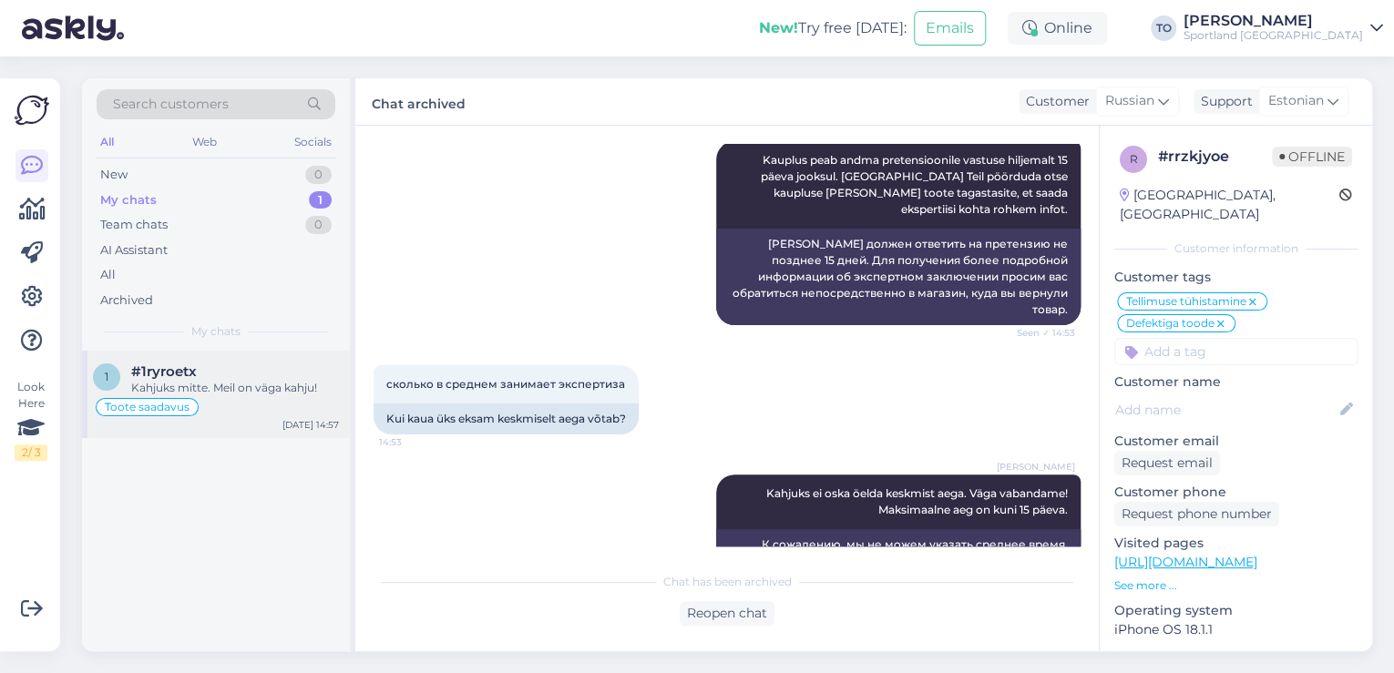
click at [208, 378] on div "#1ryroetx" at bounding box center [235, 372] width 208 height 16
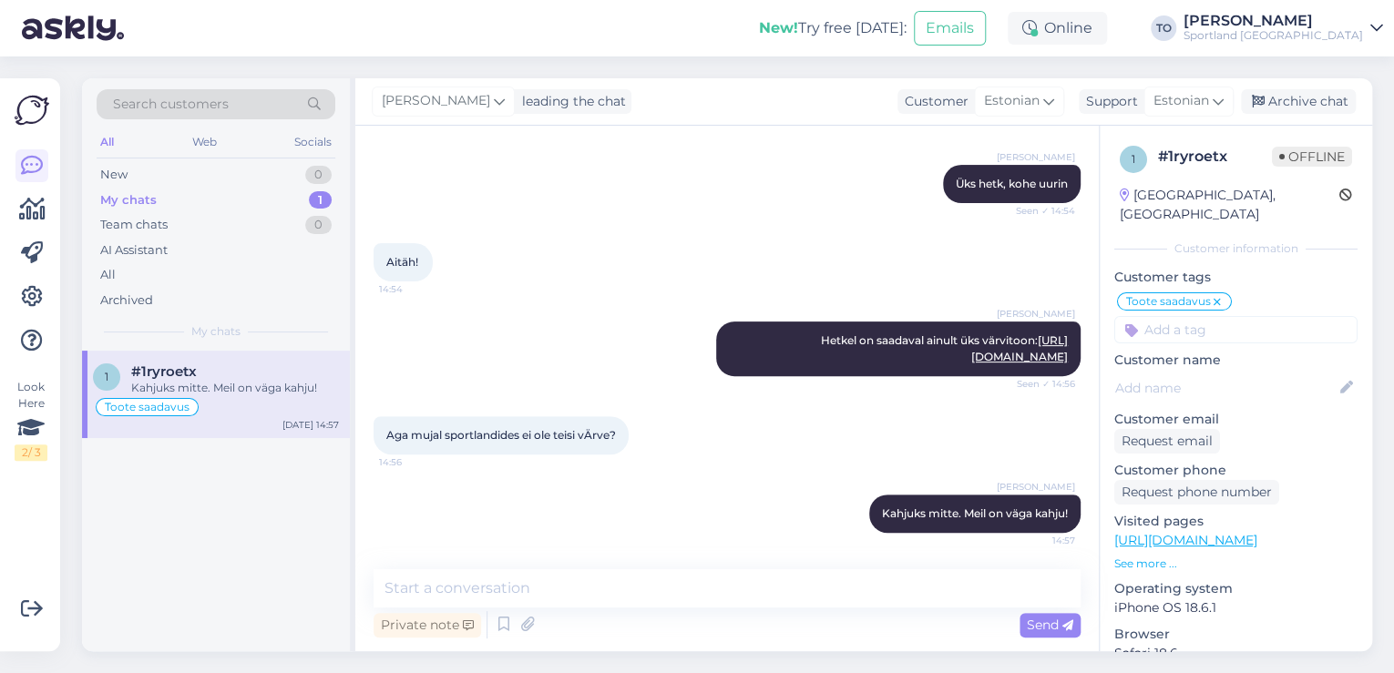
scroll to position [264, 0]
click at [1322, 105] on div "Archive chat" at bounding box center [1298, 101] width 115 height 25
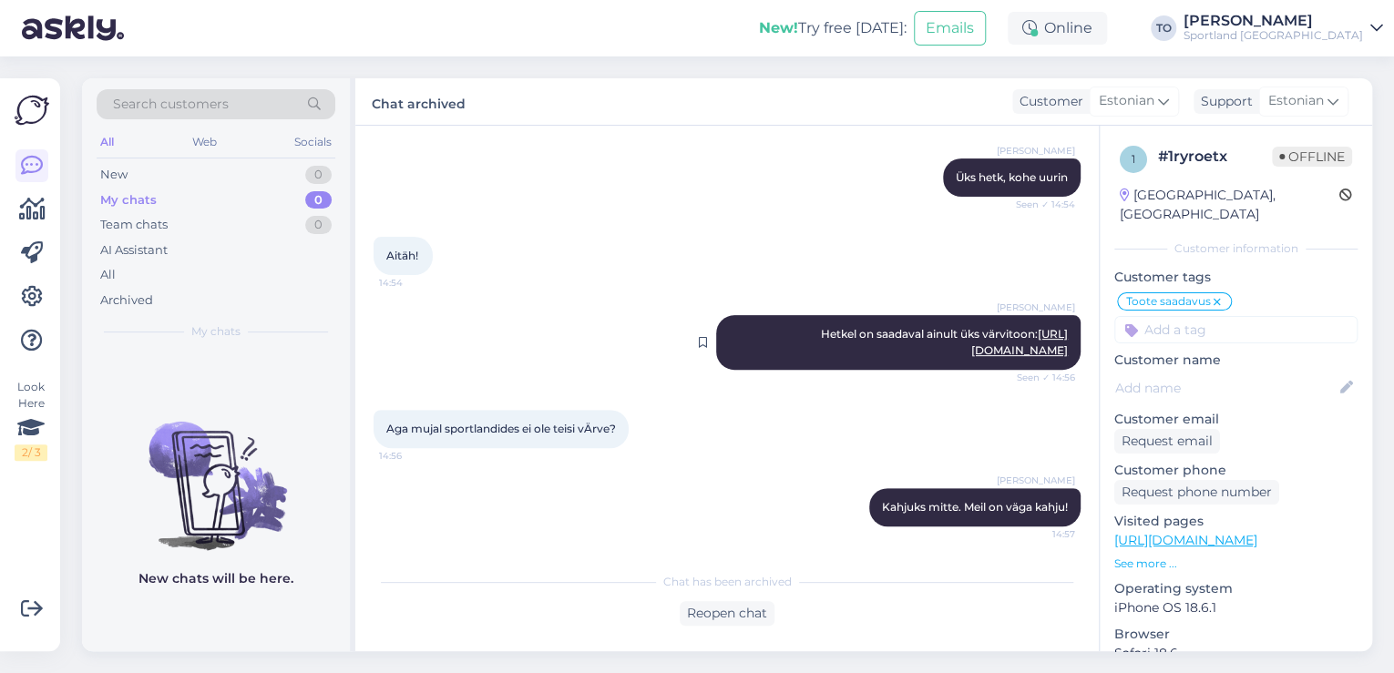
scroll to position [271, 0]
click at [22, 298] on icon at bounding box center [32, 297] width 22 height 22
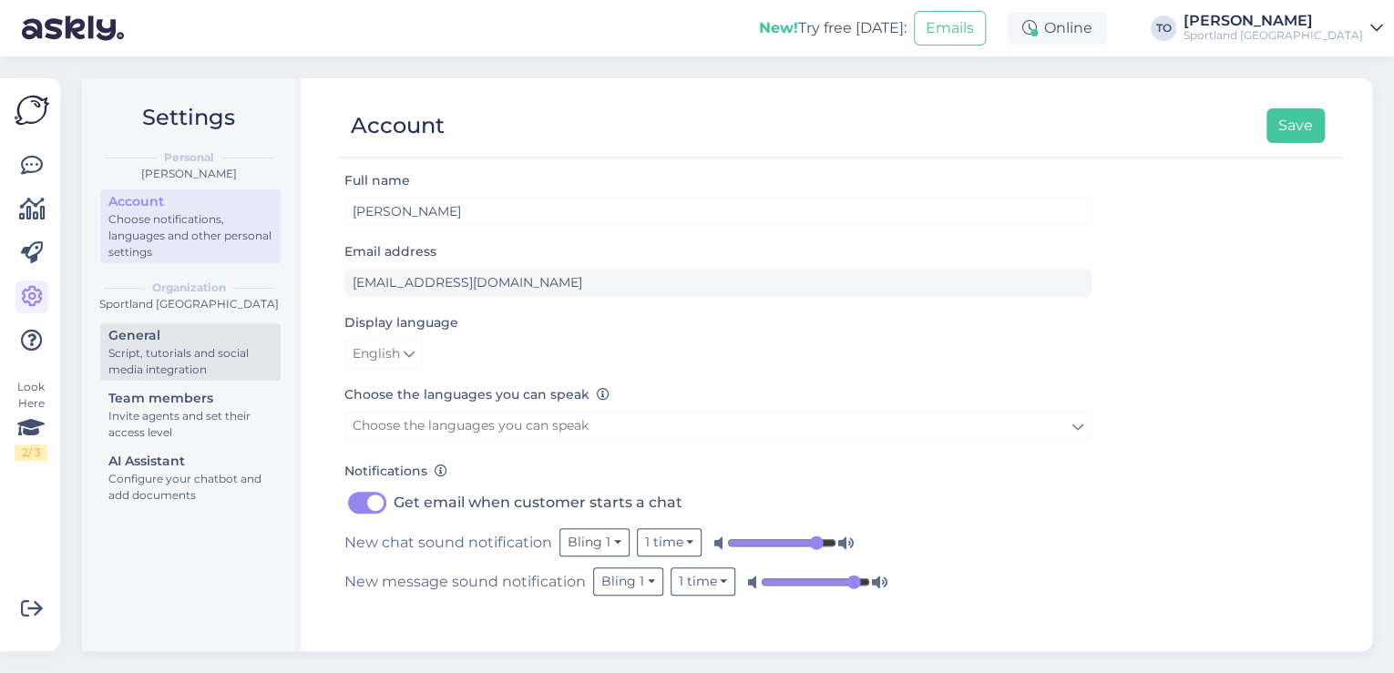
click at [207, 356] on div "Script, tutorials and social media integration" at bounding box center [190, 361] width 164 height 33
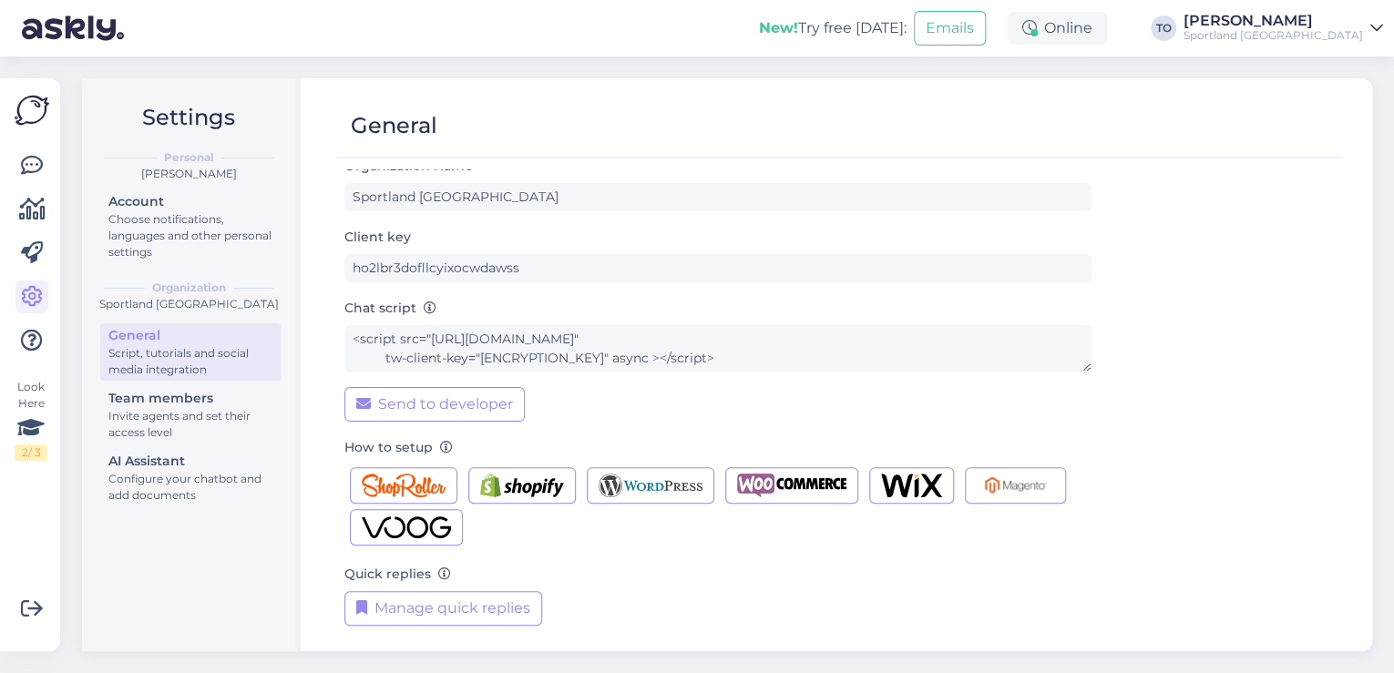
scroll to position [18, 0]
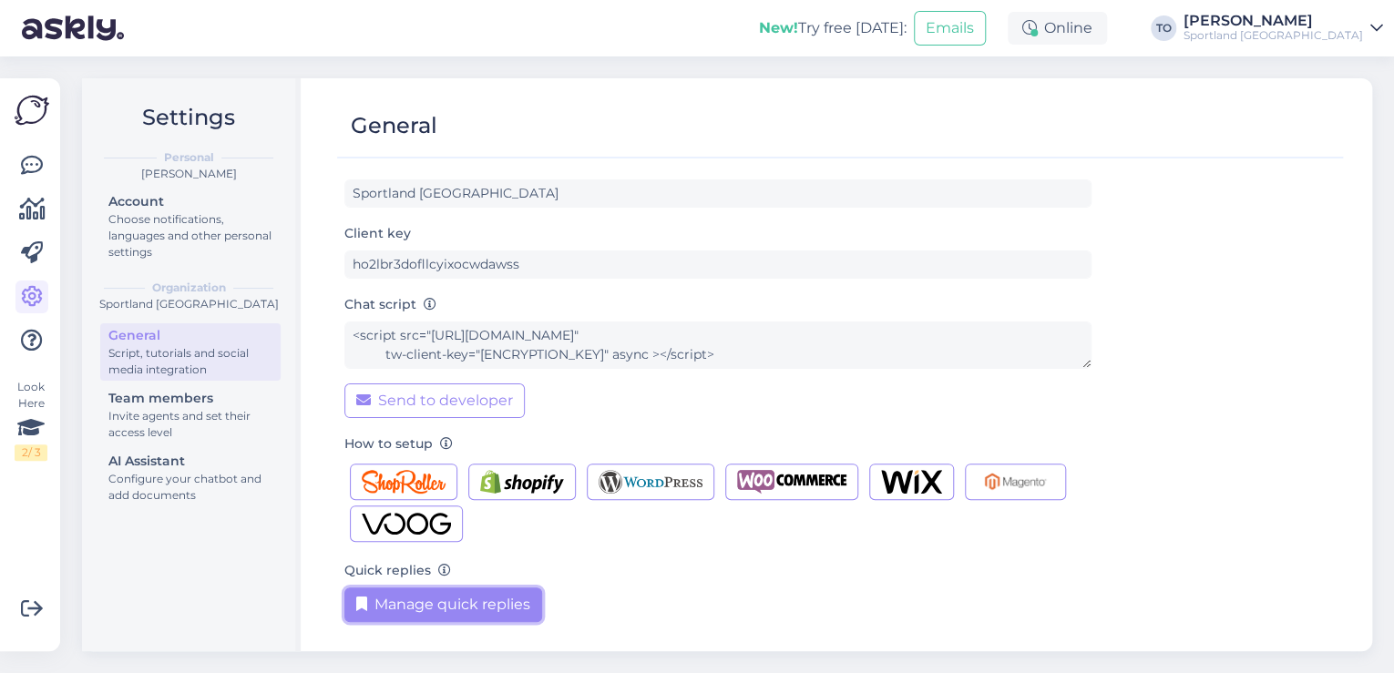
click at [454, 611] on button "Manage quick replies" at bounding box center [443, 605] width 198 height 35
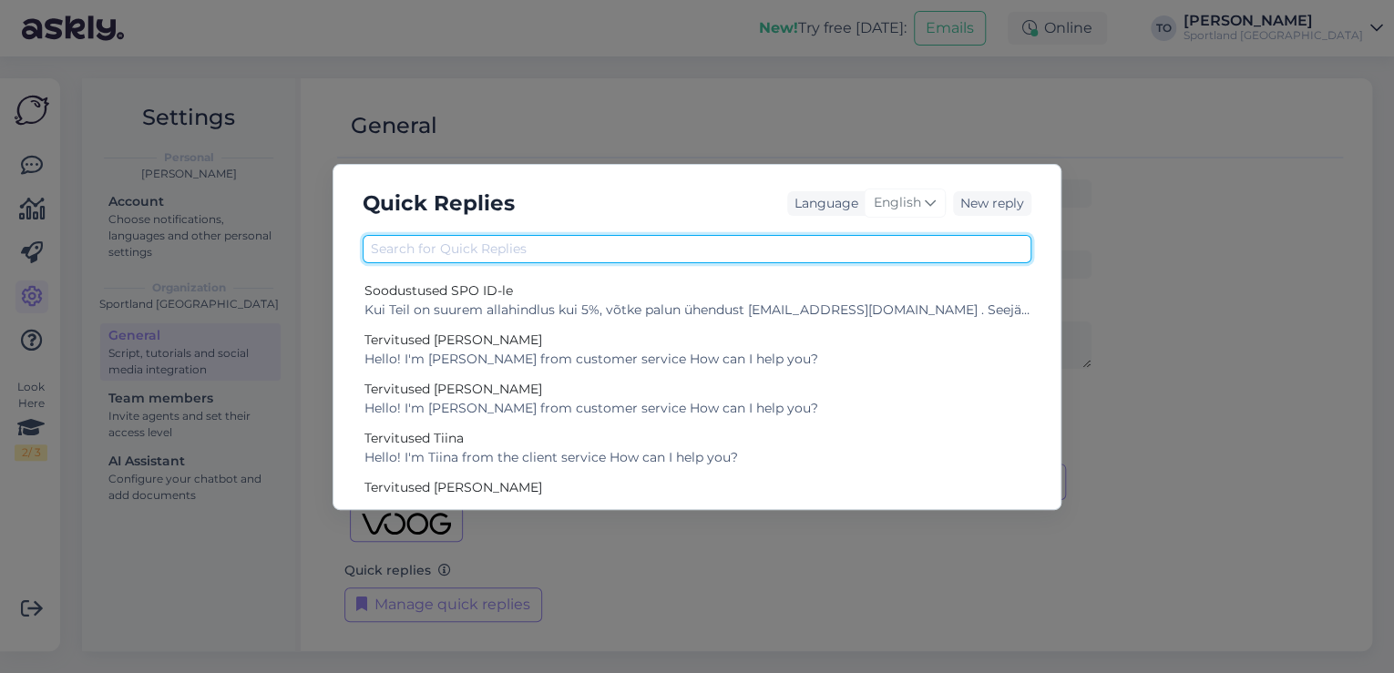
click at [726, 260] on input "text" at bounding box center [697, 249] width 669 height 28
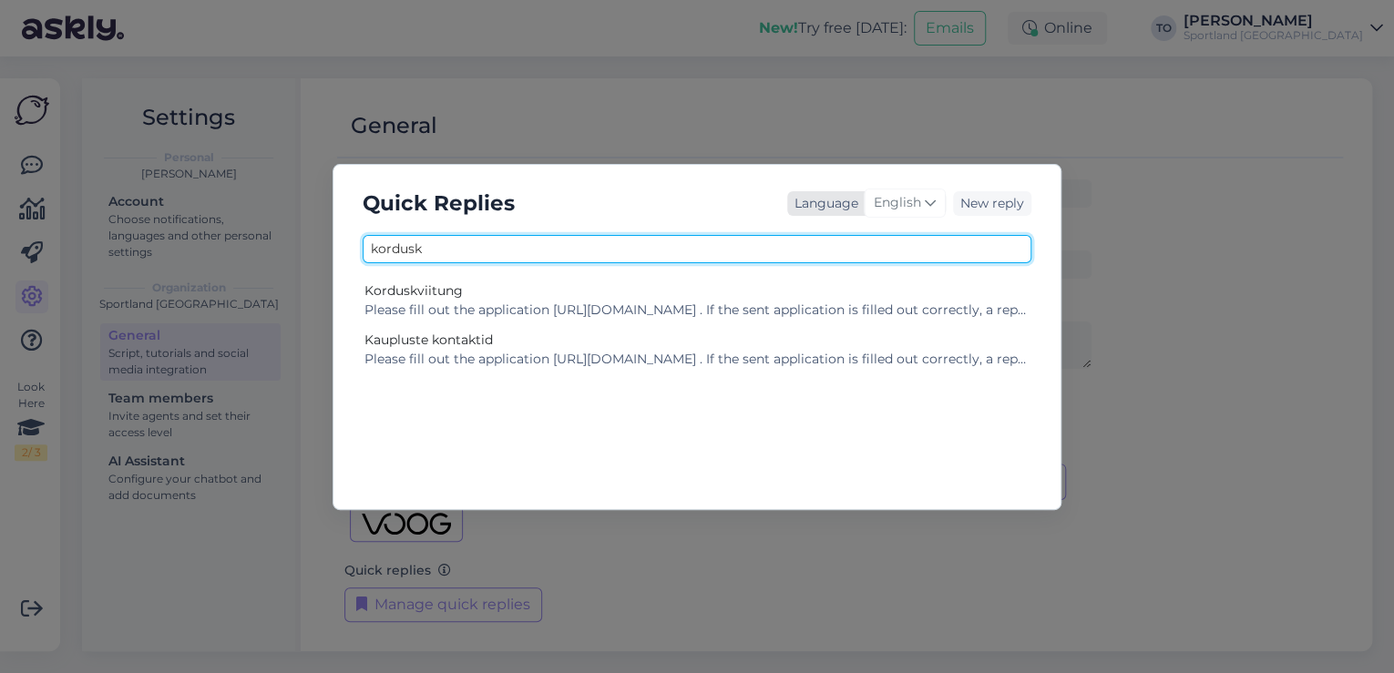
type input "kordusk"
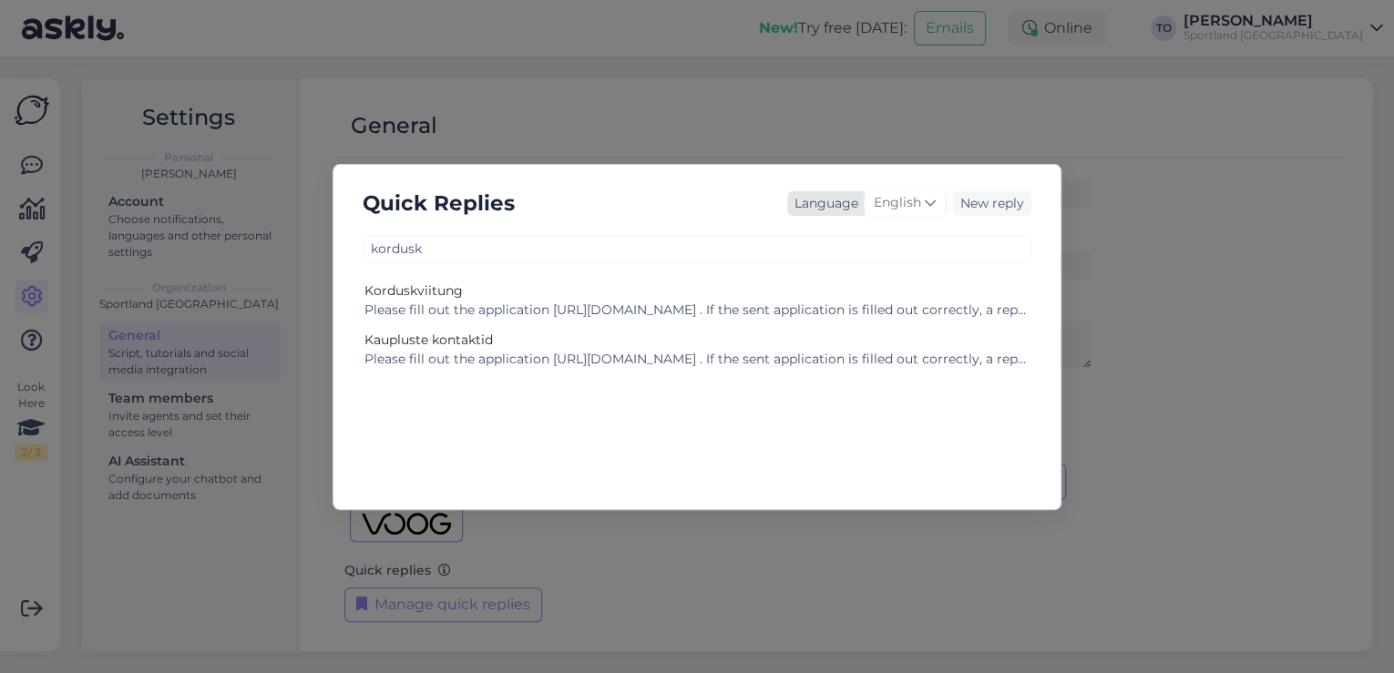
click at [904, 197] on span "English" at bounding box center [897, 203] width 47 height 20
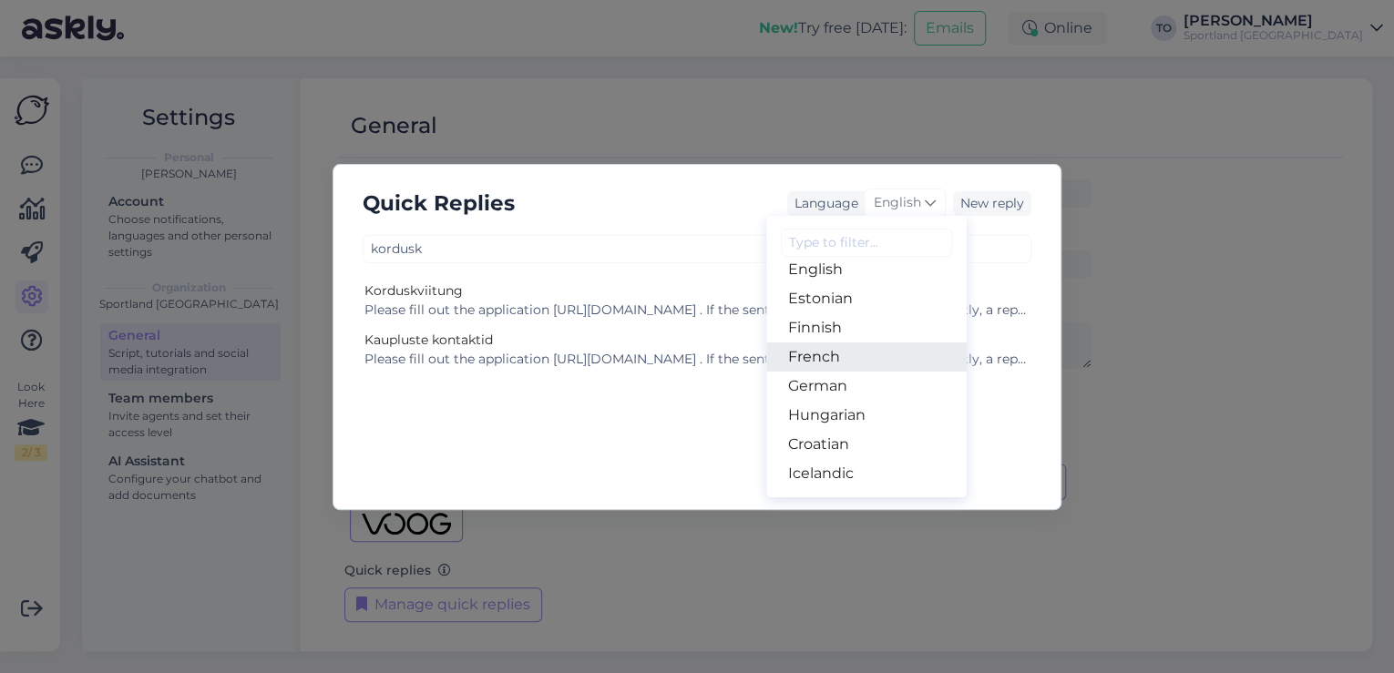
scroll to position [146, 0]
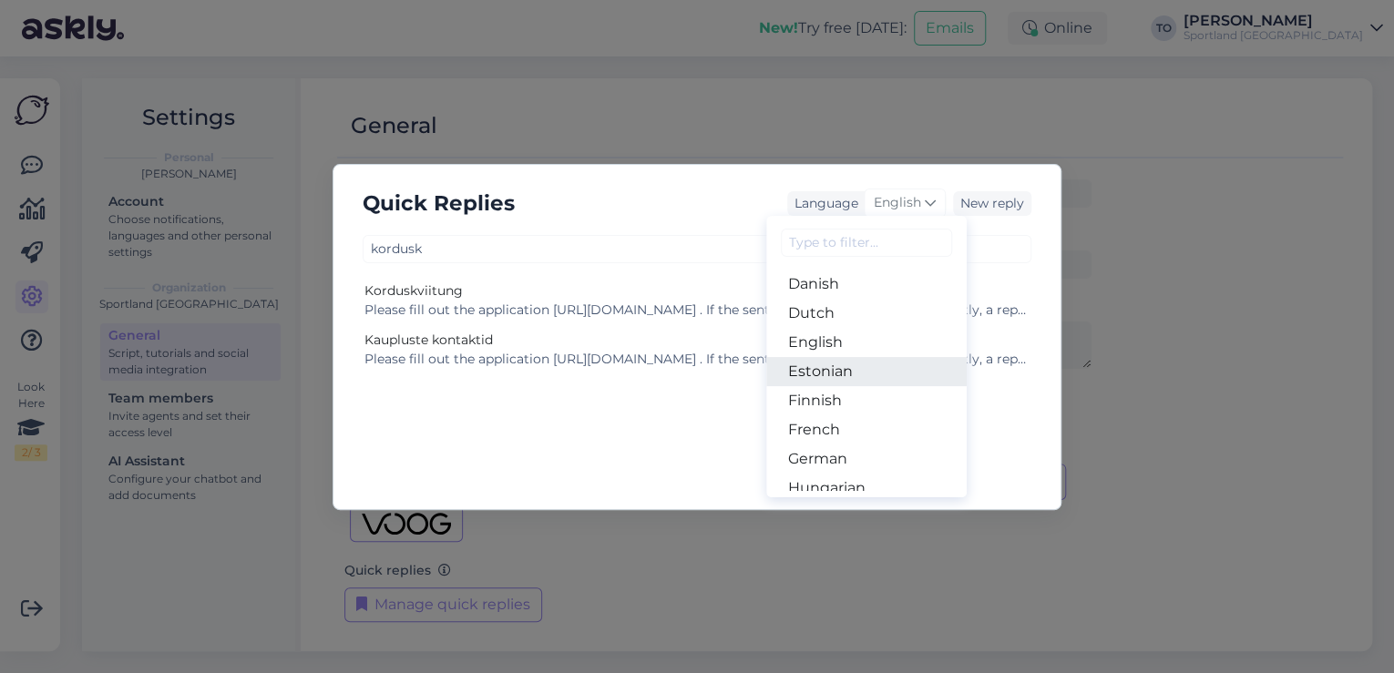
click at [850, 374] on link "Estonian" at bounding box center [866, 371] width 200 height 29
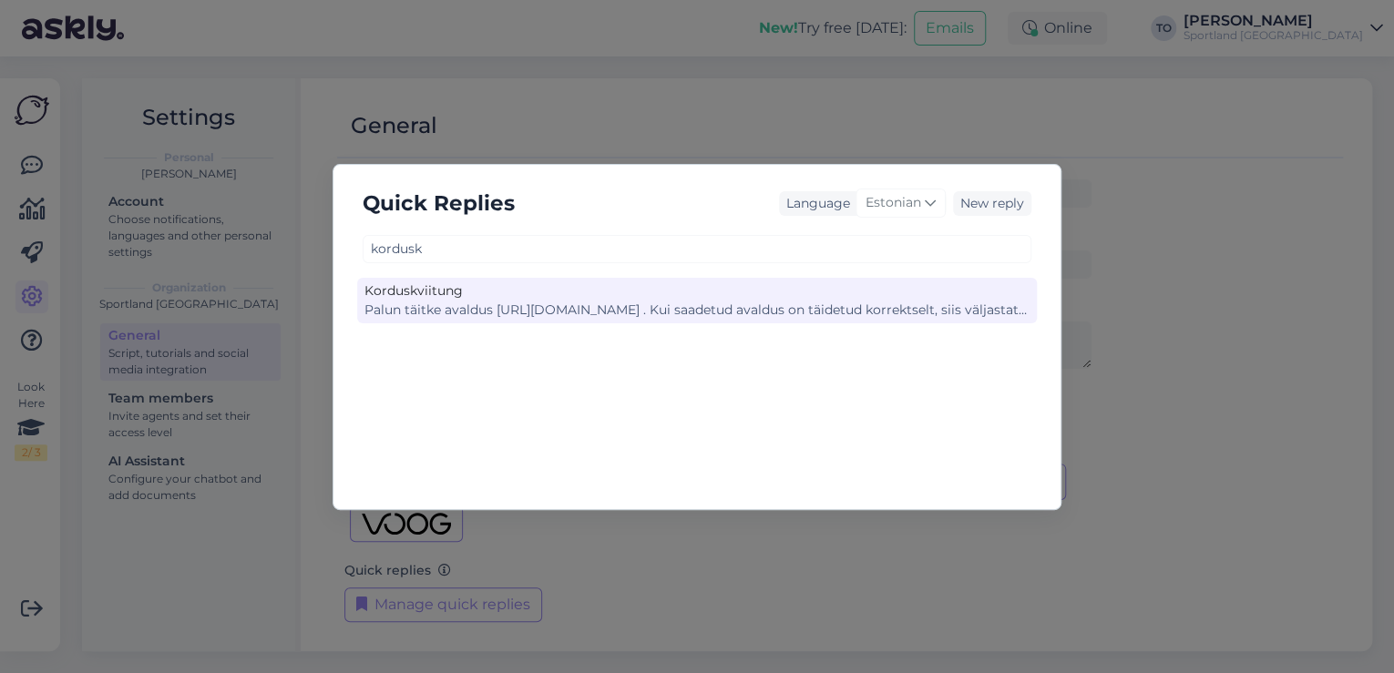
click at [755, 301] on div "Palun täitke avaldus [URL][DOMAIN_NAME] . Kui saadetud avaldus on täidetud korr…" at bounding box center [697, 310] width 665 height 19
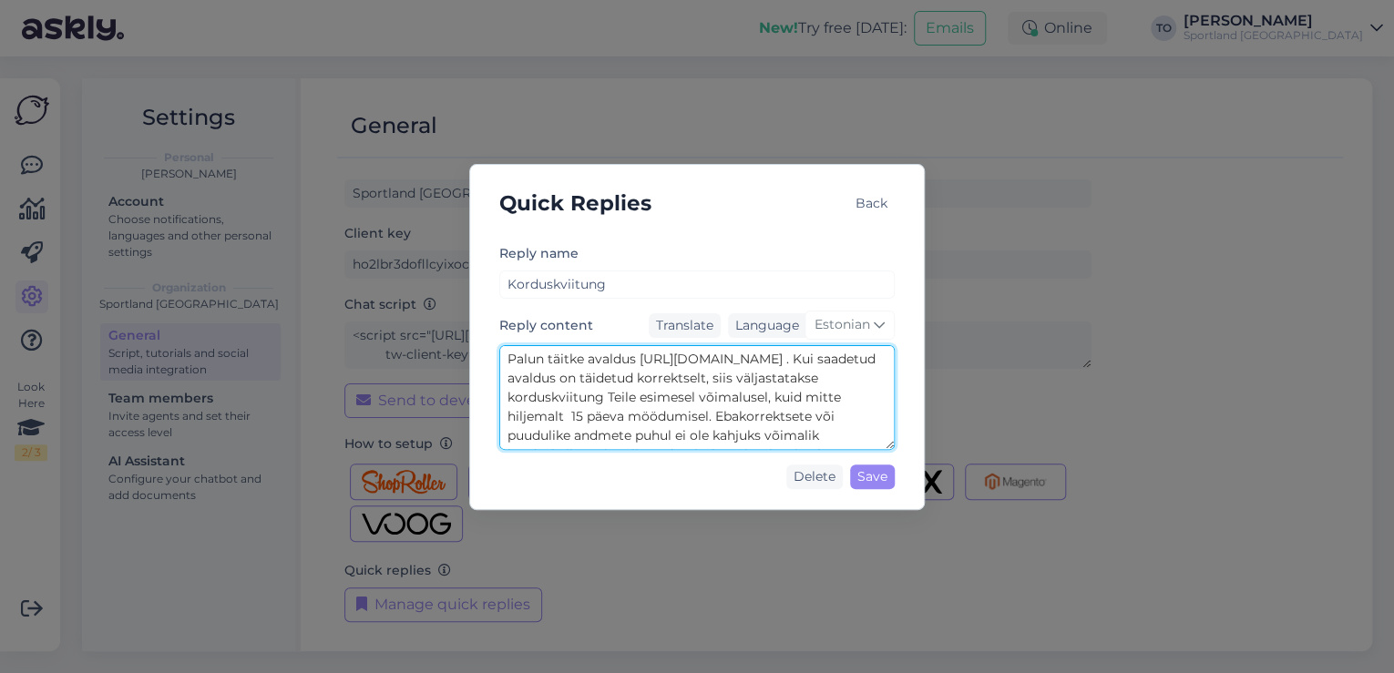
scroll to position [57, 0]
drag, startPoint x: 507, startPoint y: 355, endPoint x: 766, endPoint y: 433, distance: 271.0
click at [798, 437] on textarea "Palun täitke avaldus [URL][DOMAIN_NAME] . Kui saadetud avaldus on täidetud korr…" at bounding box center [696, 397] width 395 height 105
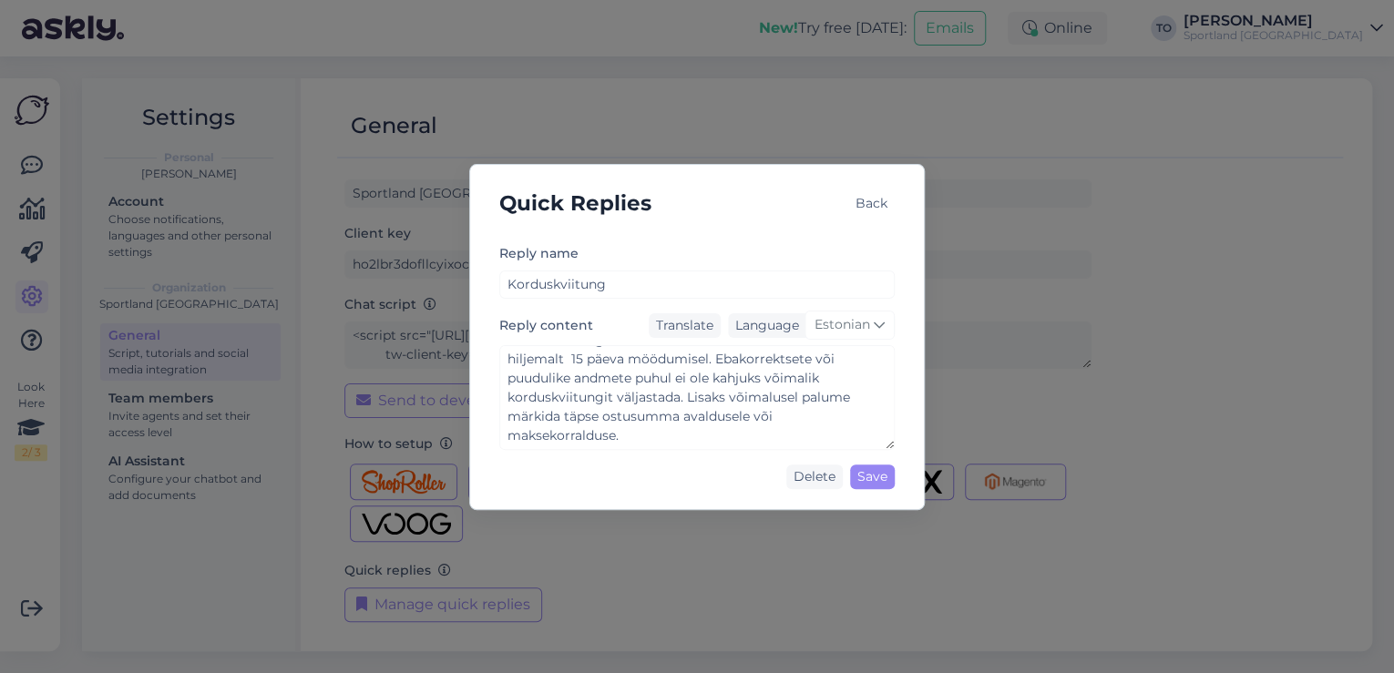
click at [859, 206] on div "Back" at bounding box center [871, 203] width 46 height 25
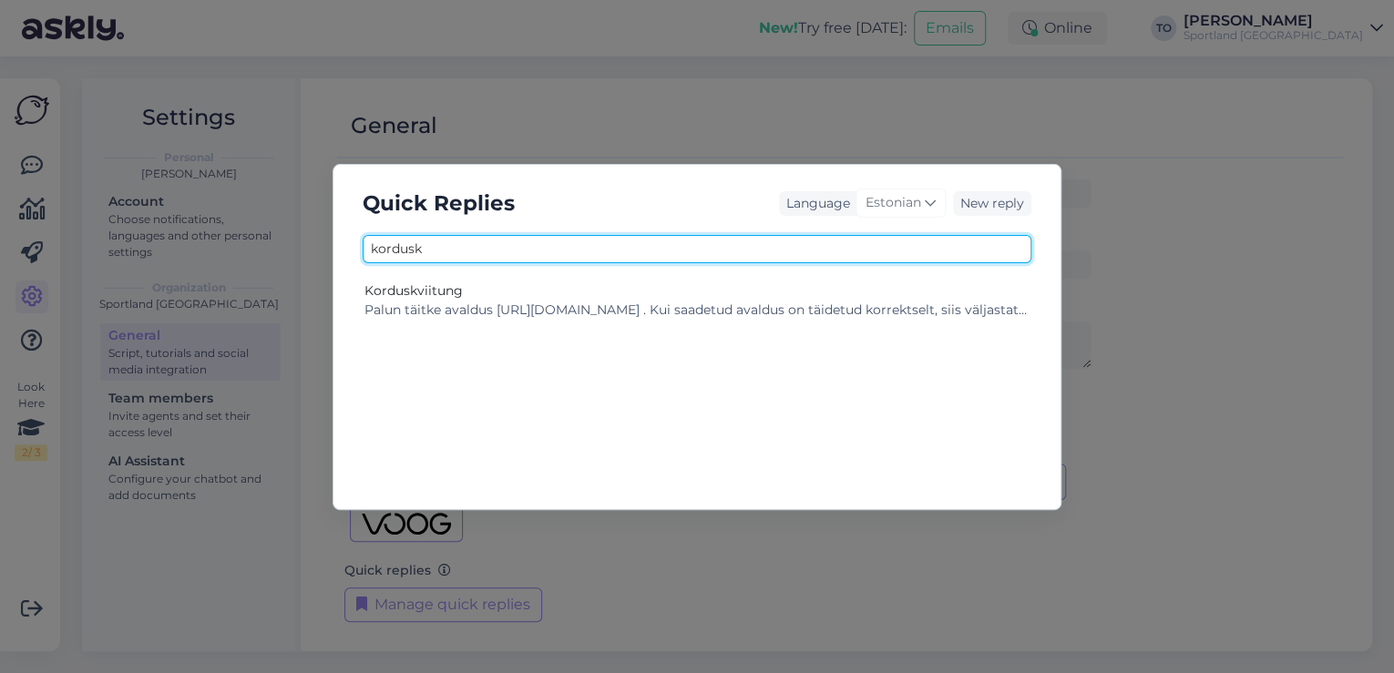
click at [690, 255] on input "kordusk" at bounding box center [697, 249] width 669 height 28
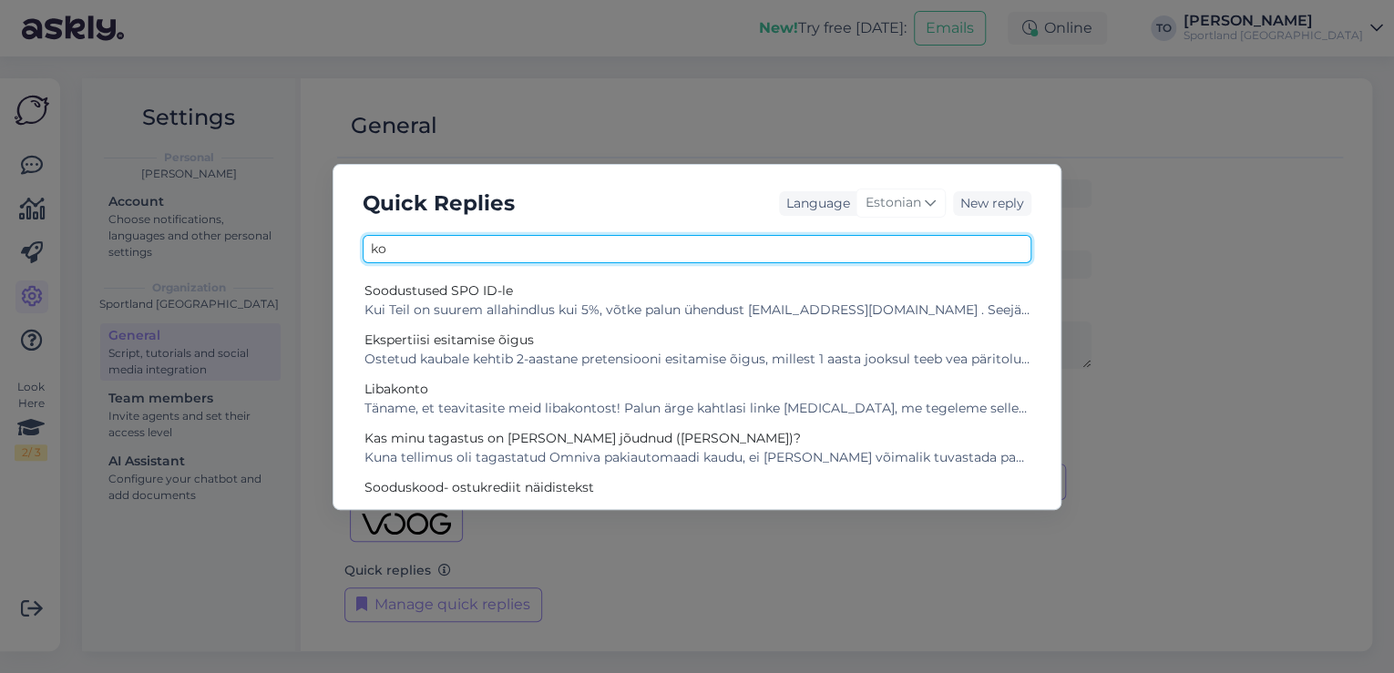
type input "k"
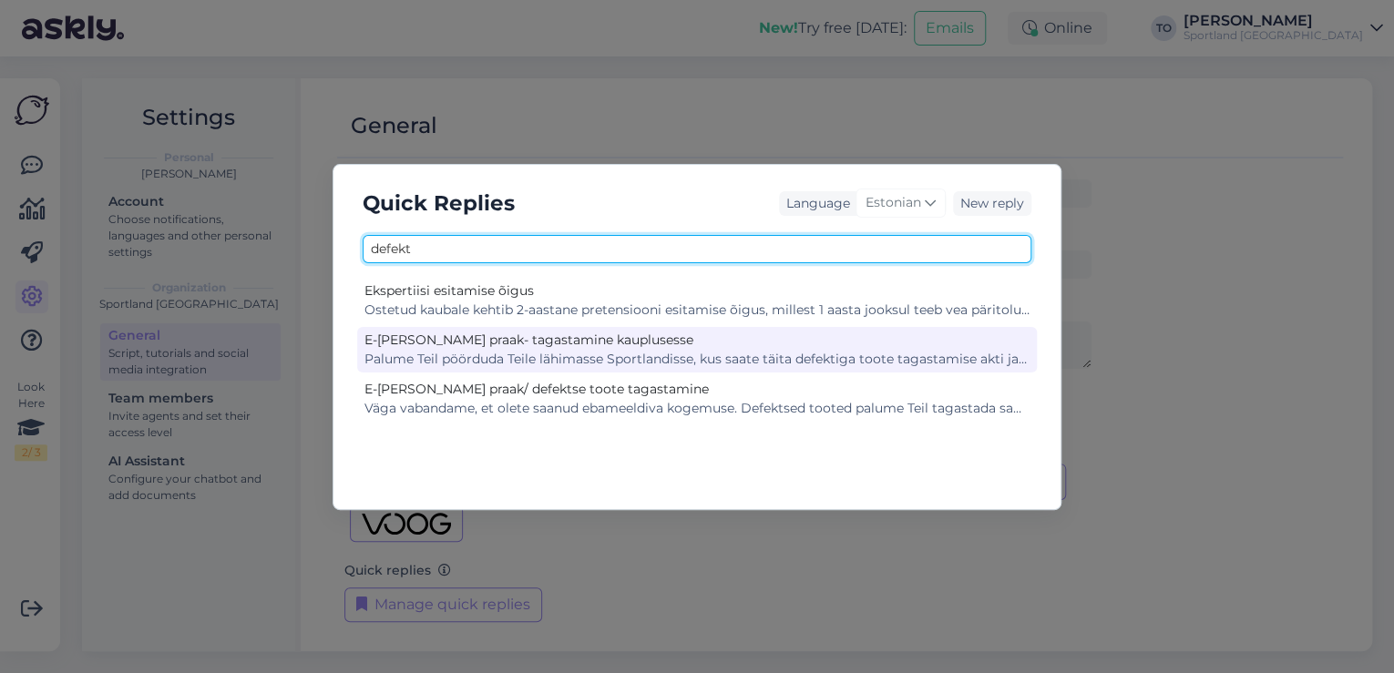
type input "defekt"
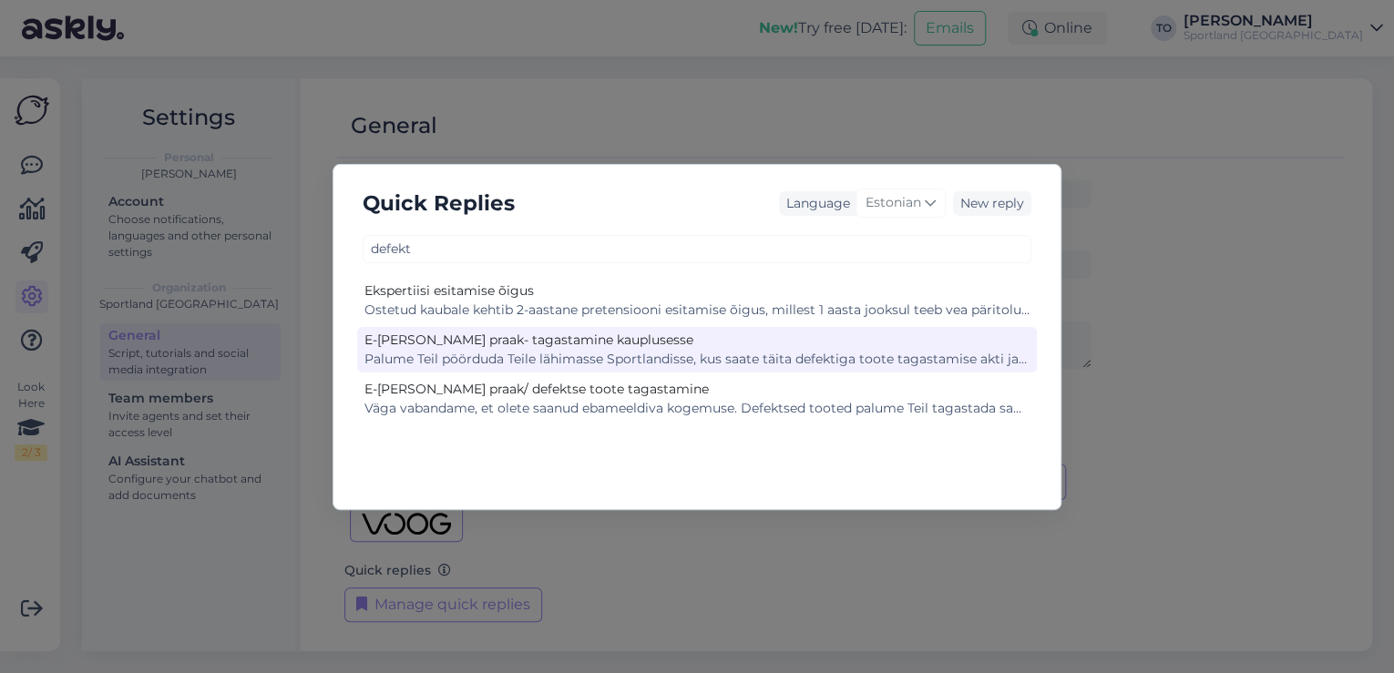
click at [703, 350] on div "Palume Teil pöörduda Teile lähimasse Sportlandisse, kus saate täita defektiga t…" at bounding box center [697, 359] width 665 height 19
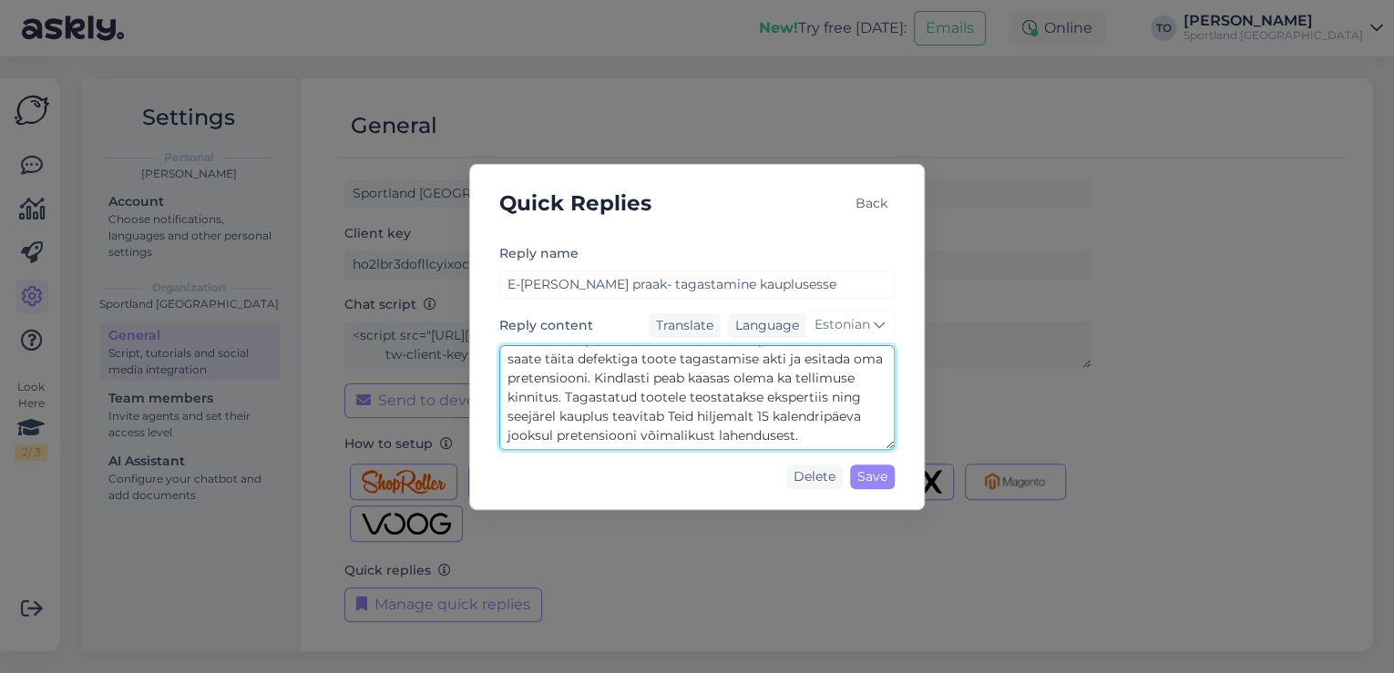
scroll to position [38, 0]
drag, startPoint x: 507, startPoint y: 360, endPoint x: 830, endPoint y: 429, distance: 330.8
click at [830, 429] on textarea "Palume Teil pöörduda Teile lähimasse Sportlandisse, kus saate täita defektiga t…" at bounding box center [696, 397] width 395 height 105
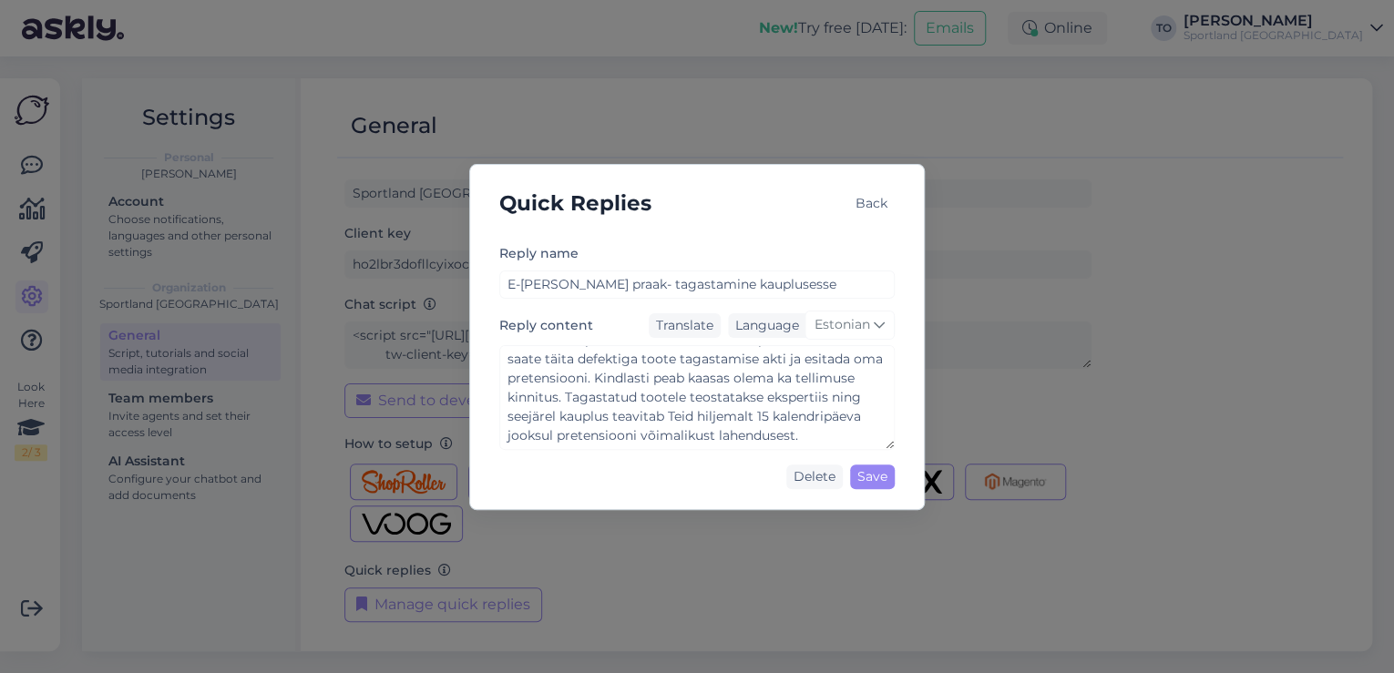
click at [864, 208] on div "Back" at bounding box center [871, 203] width 46 height 25
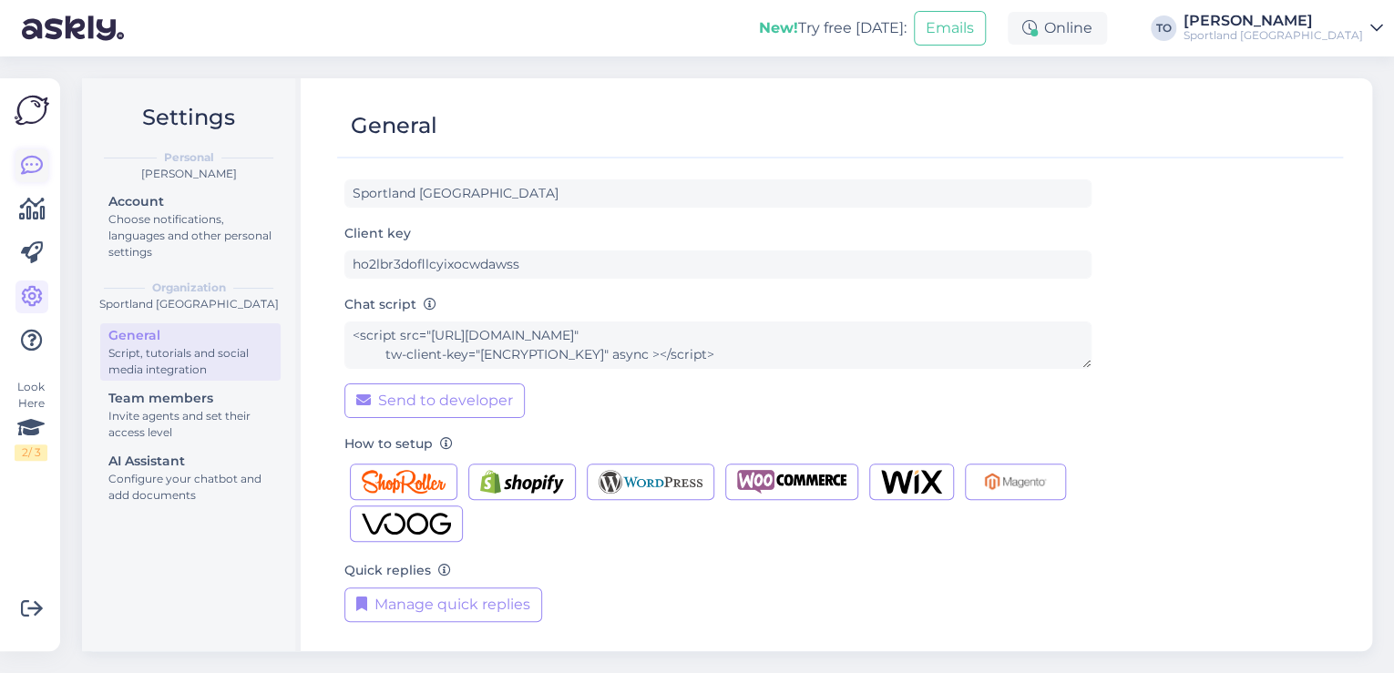
click at [44, 170] on link at bounding box center [31, 165] width 33 height 33
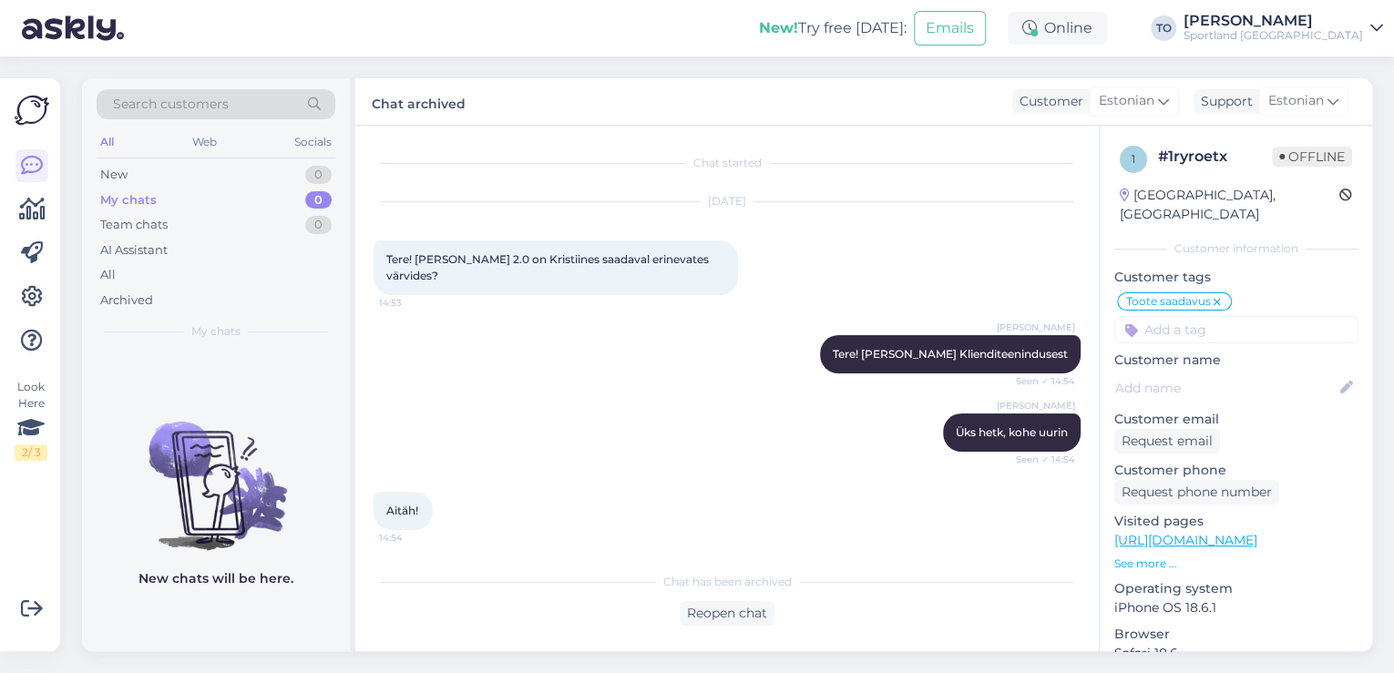
scroll to position [271, 0]
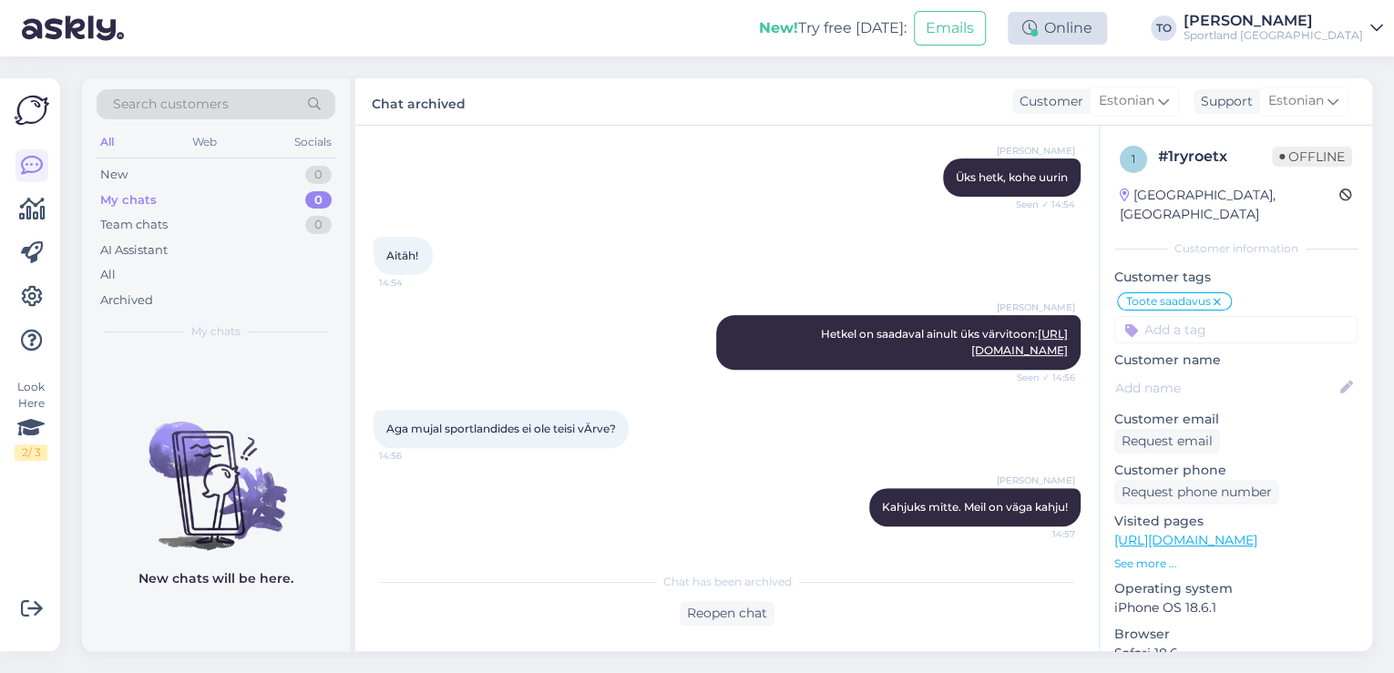
click at [1107, 32] on div "Online" at bounding box center [1057, 28] width 99 height 33
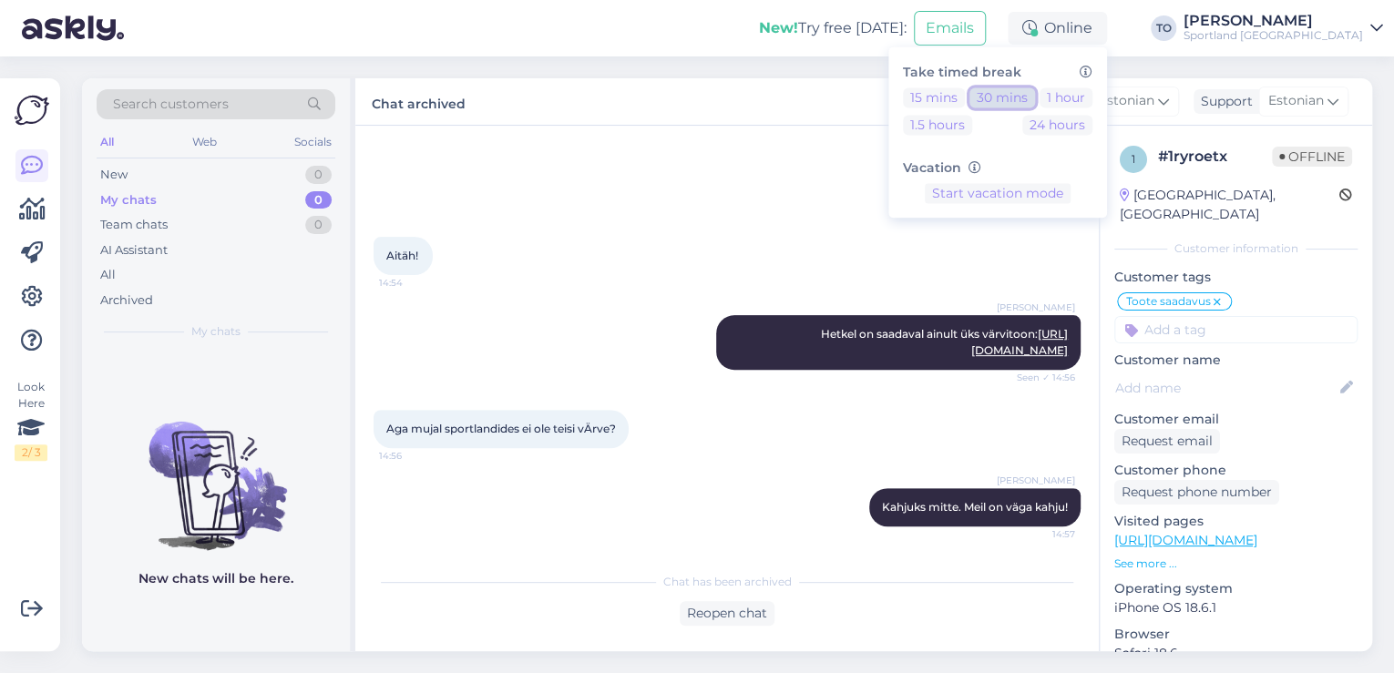
drag, startPoint x: 1074, startPoint y: 94, endPoint x: 1143, endPoint y: 62, distance: 75.4
click at [1035, 94] on button "30 mins" at bounding box center [1003, 97] width 66 height 20
click at [1353, 33] on div "Sportland [GEOGRAPHIC_DATA]" at bounding box center [1274, 35] width 180 height 15
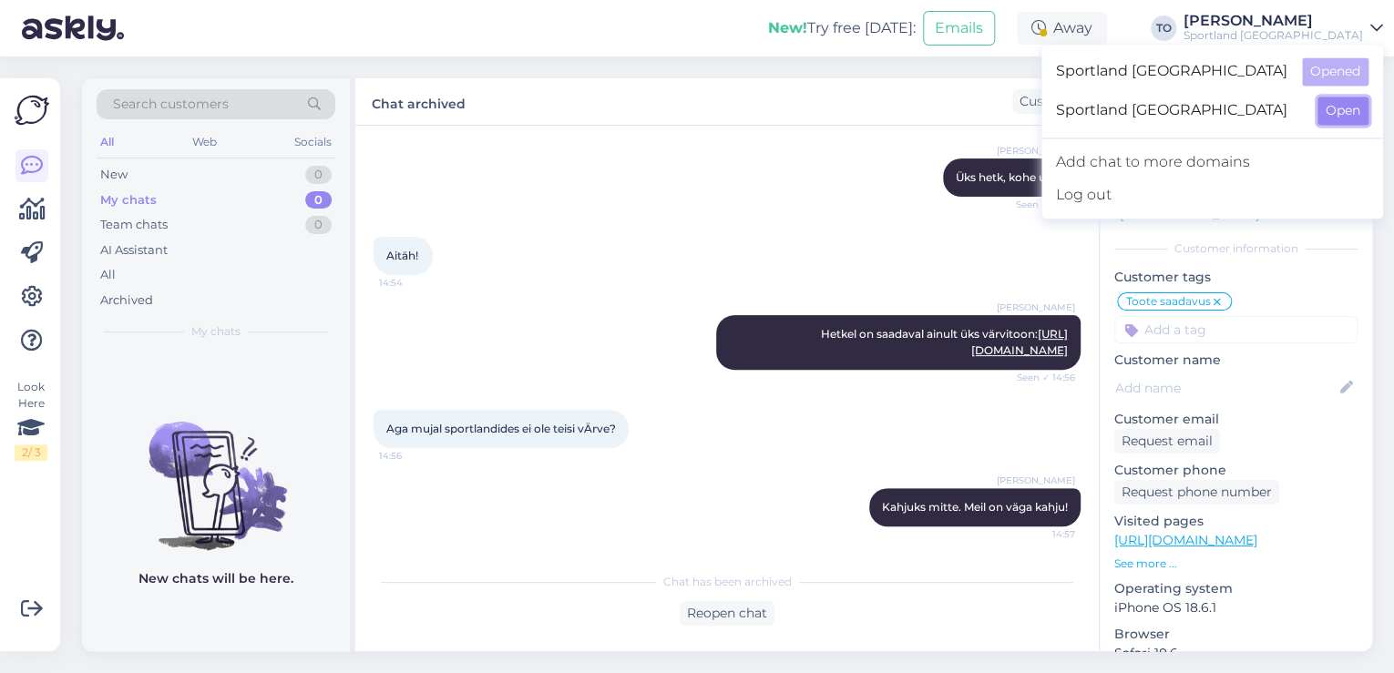
click at [1340, 107] on button "Open" at bounding box center [1343, 111] width 51 height 28
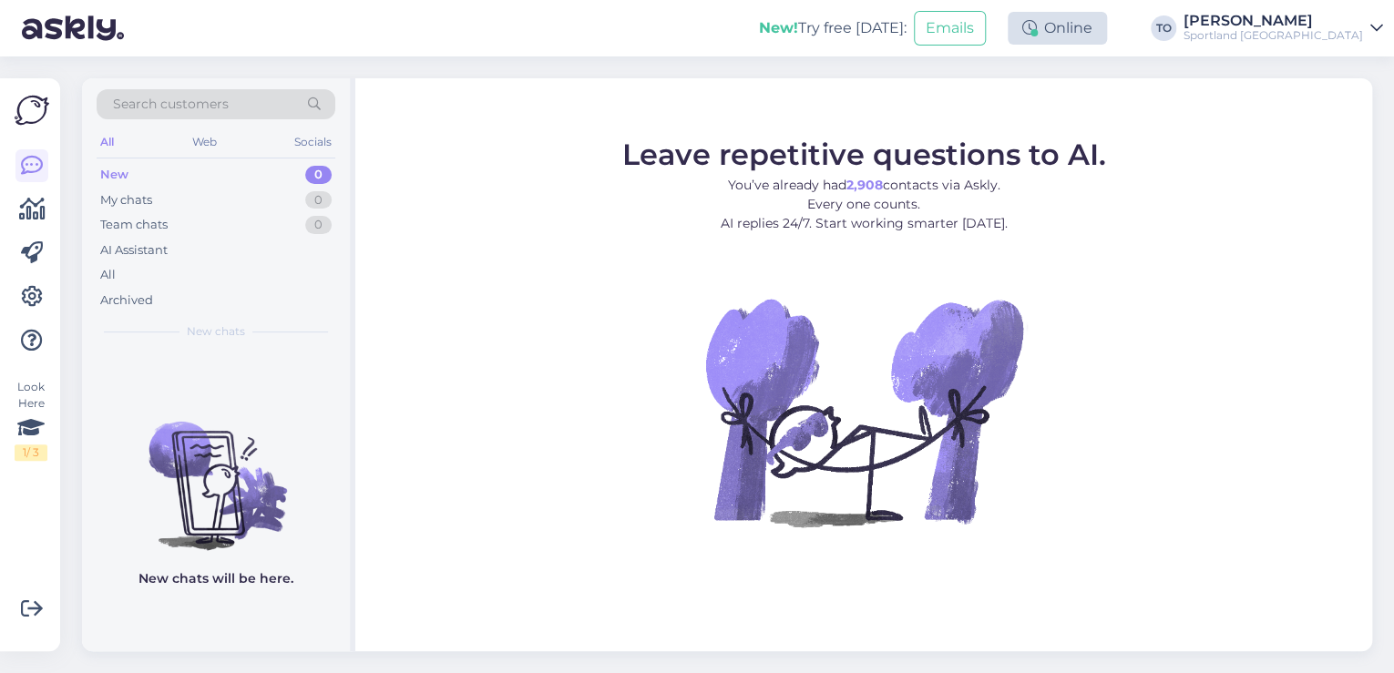
click at [1107, 31] on div "Online" at bounding box center [1057, 28] width 99 height 33
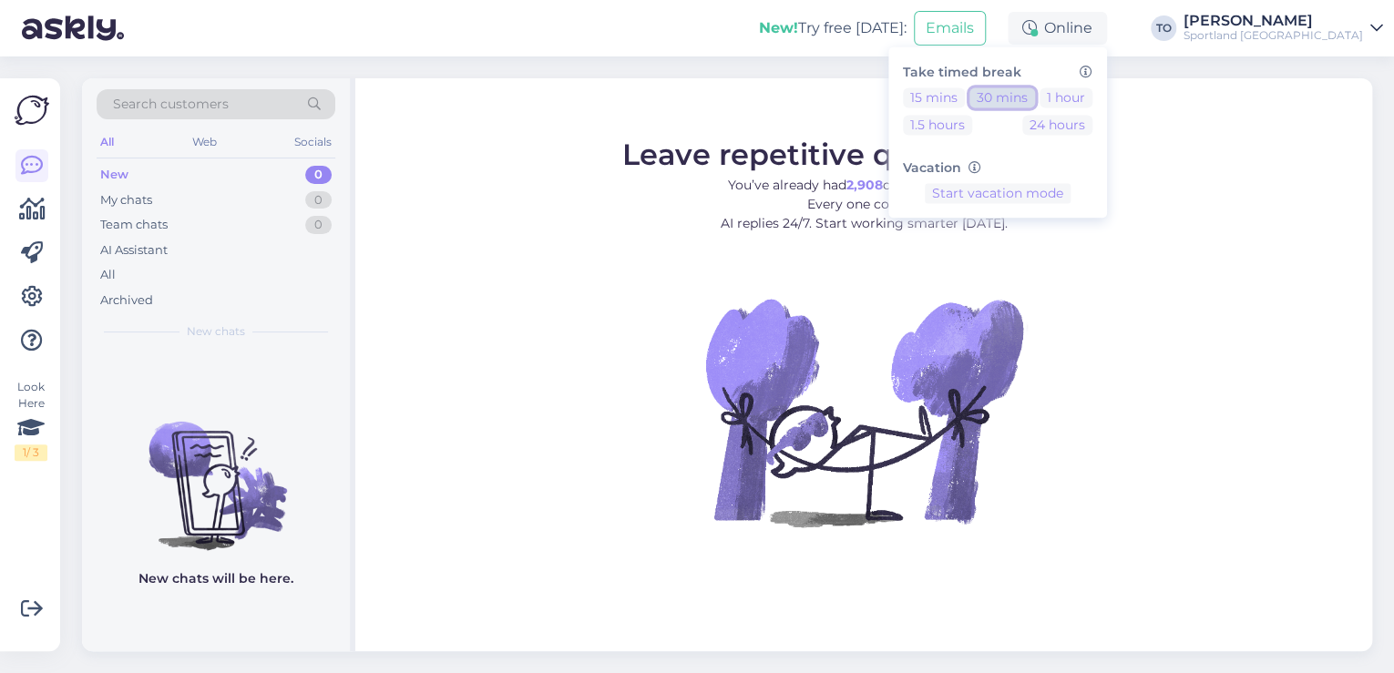
click at [1035, 89] on button "30 mins" at bounding box center [1003, 97] width 66 height 20
